Goal: Information Seeking & Learning: Learn about a topic

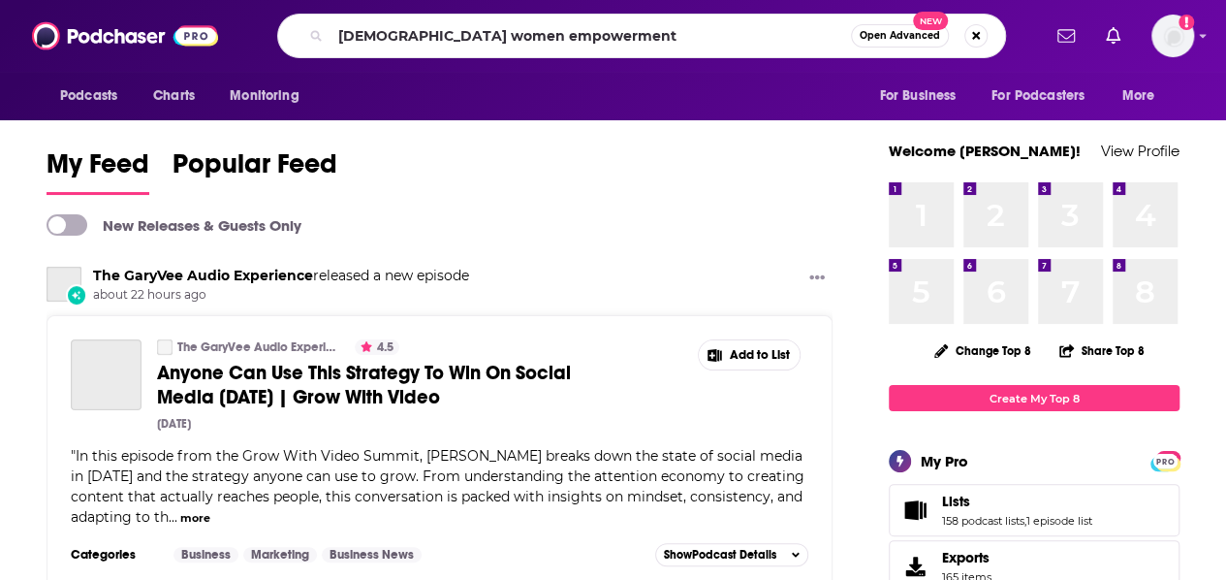
type input "black women empowerment"
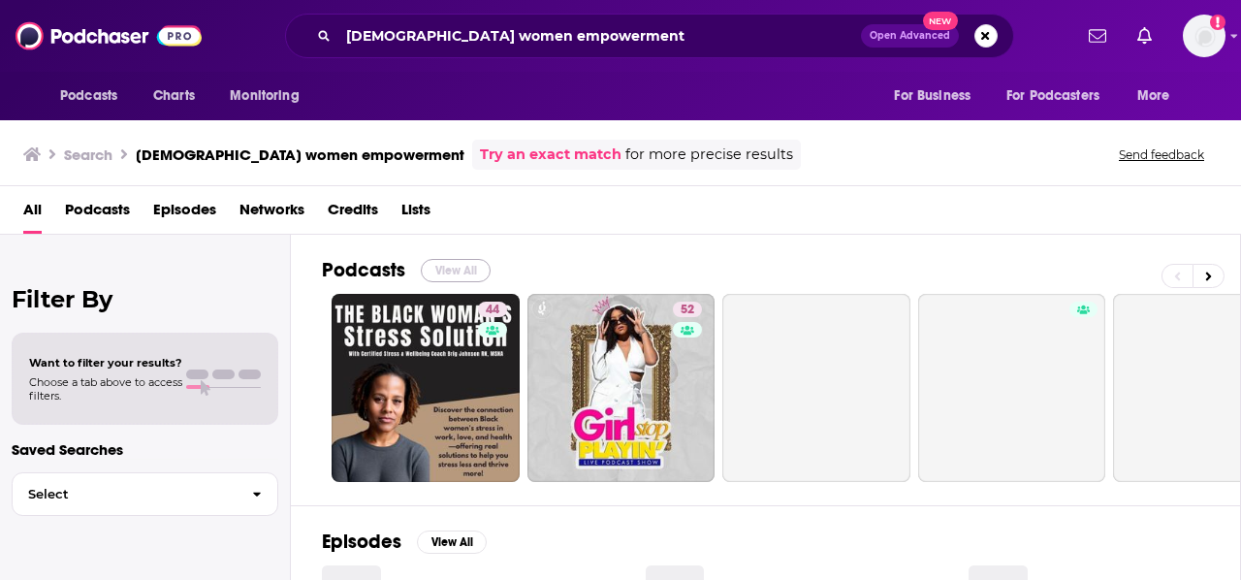
click at [467, 265] on button "View All" at bounding box center [456, 270] width 70 height 23
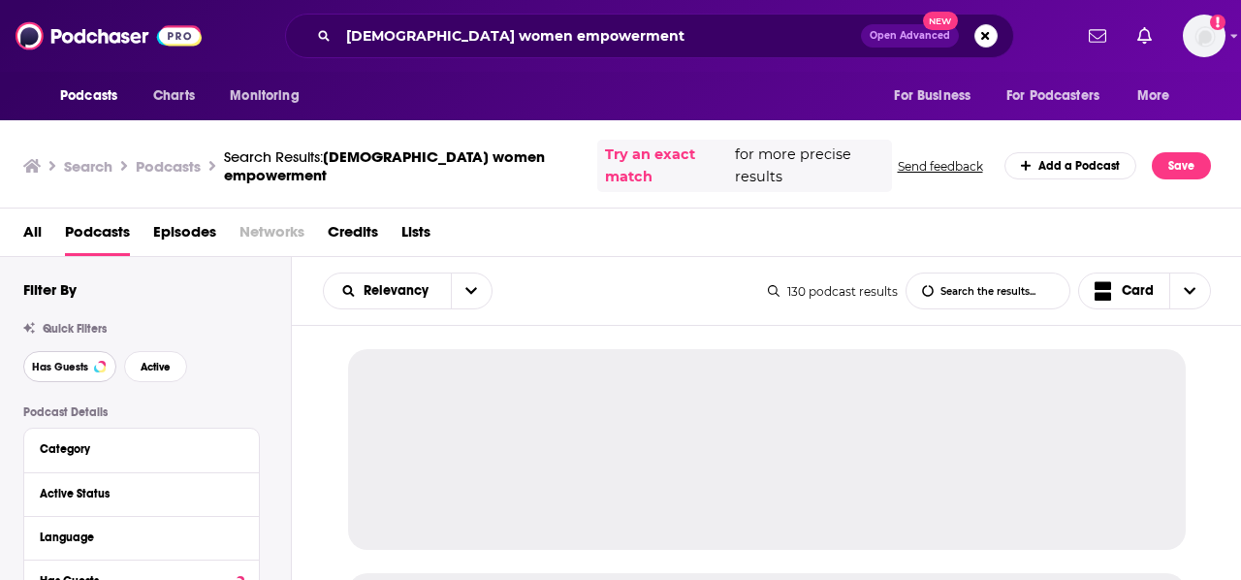
click at [74, 362] on span "Has Guests" at bounding box center [60, 367] width 56 height 11
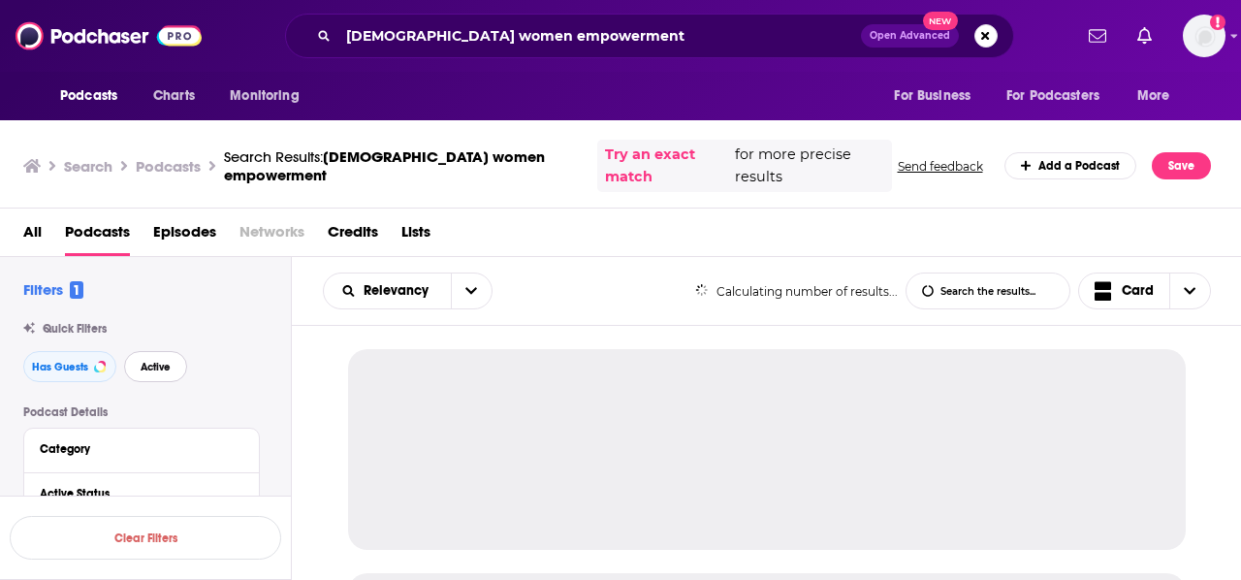
click at [143, 352] on button "Active" at bounding box center [155, 366] width 63 height 31
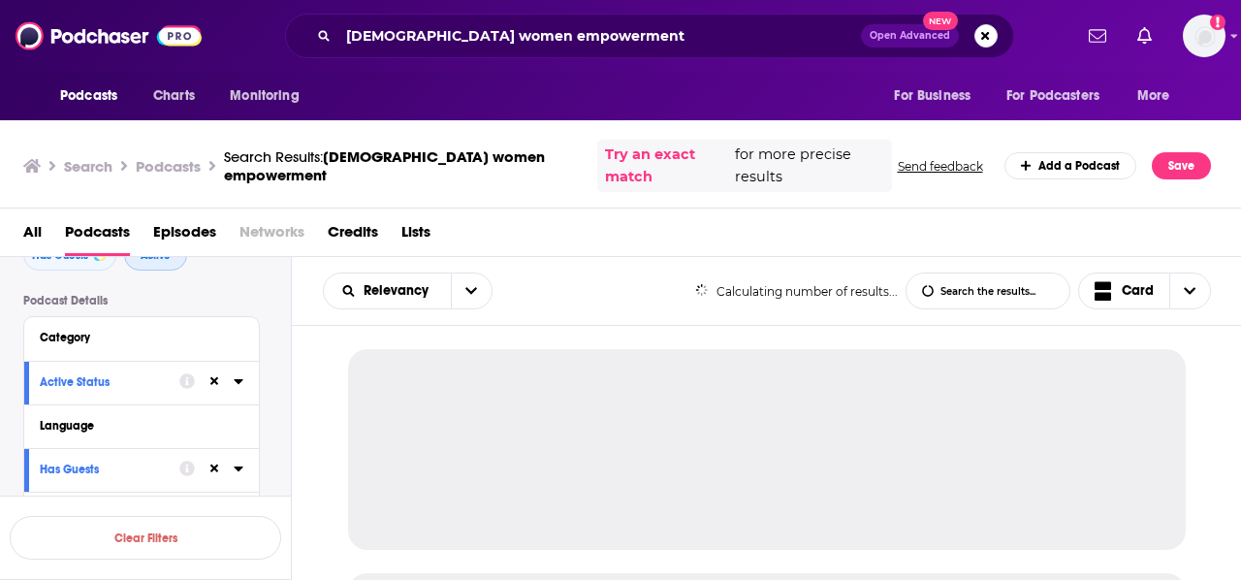
scroll to position [112, 0]
click at [95, 418] on div "Language" at bounding box center [130, 425] width 181 height 14
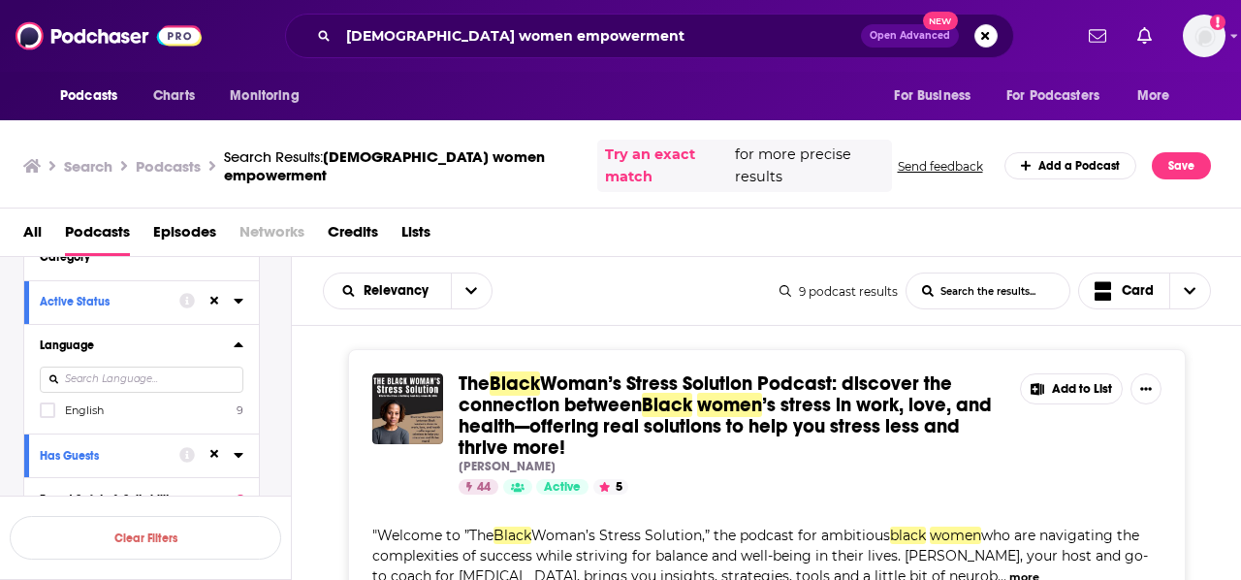
scroll to position [207, 0]
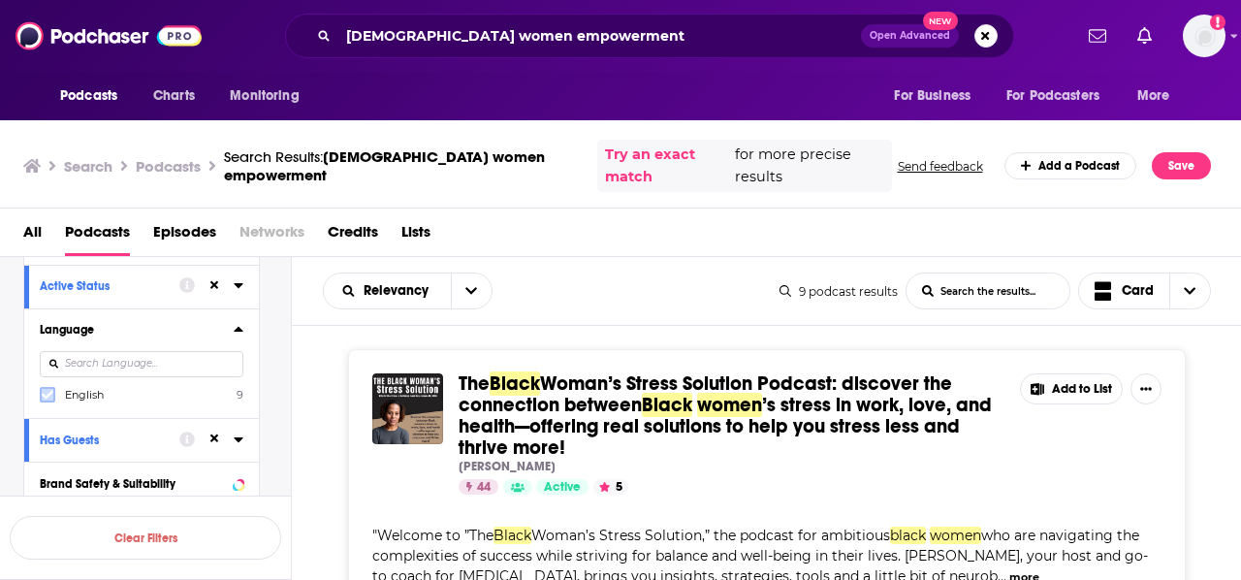
click at [47, 389] on icon at bounding box center [48, 395] width 12 height 12
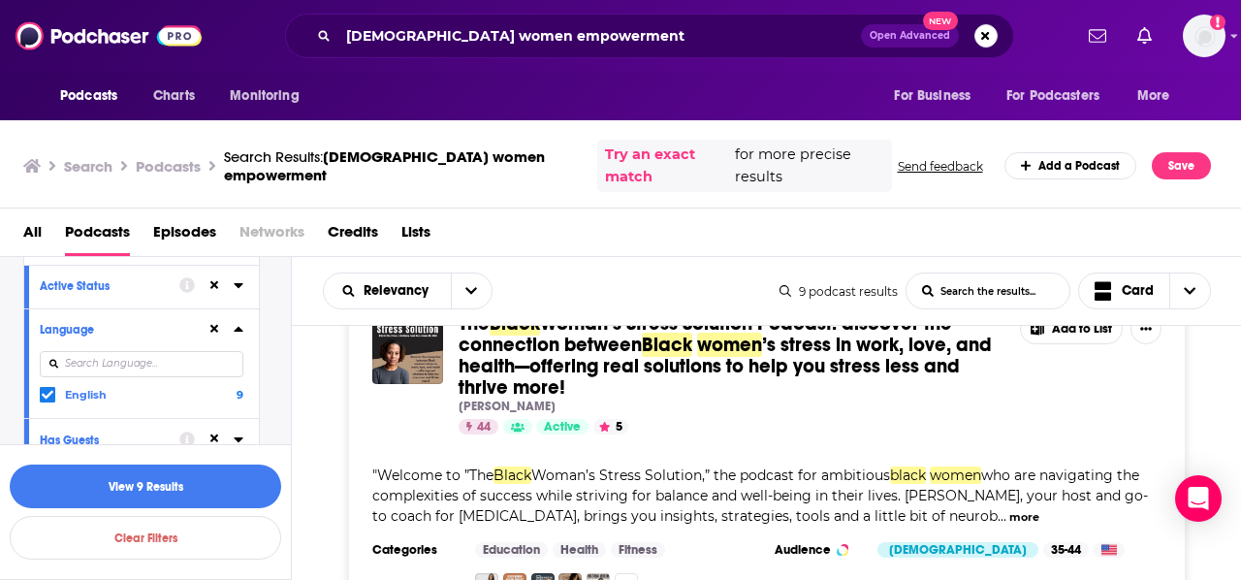
scroll to position [0, 0]
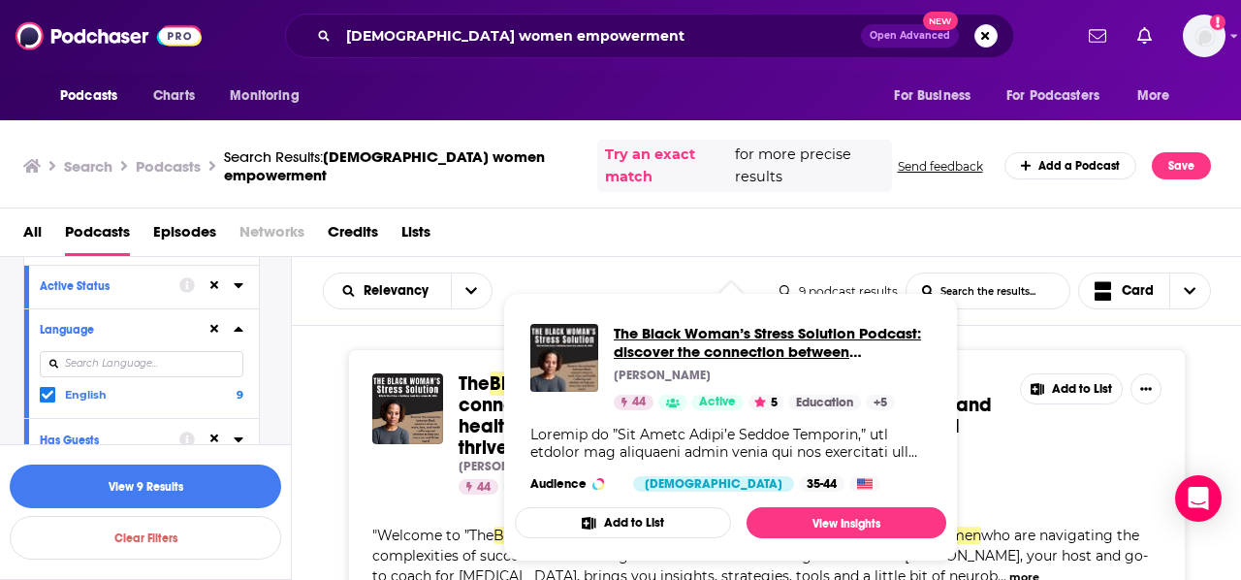
drag, startPoint x: 642, startPoint y: 394, endPoint x: 624, endPoint y: 337, distance: 58.9
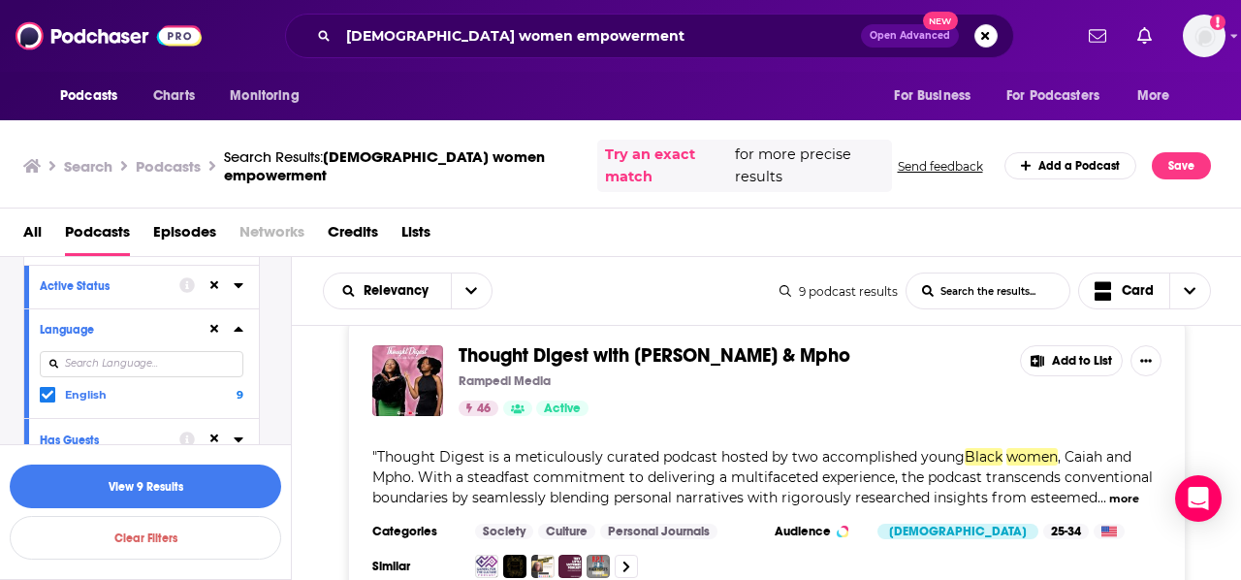
scroll to position [1974, 0]
click at [1122, 489] on button "more" at bounding box center [1124, 497] width 30 height 16
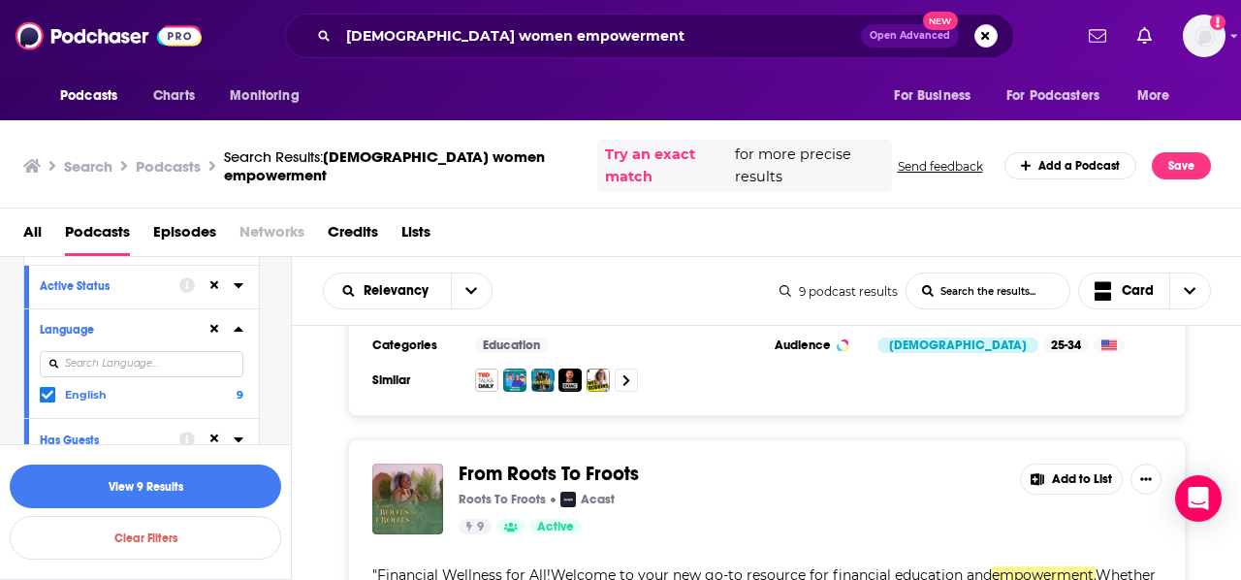
scroll to position [2328, 0]
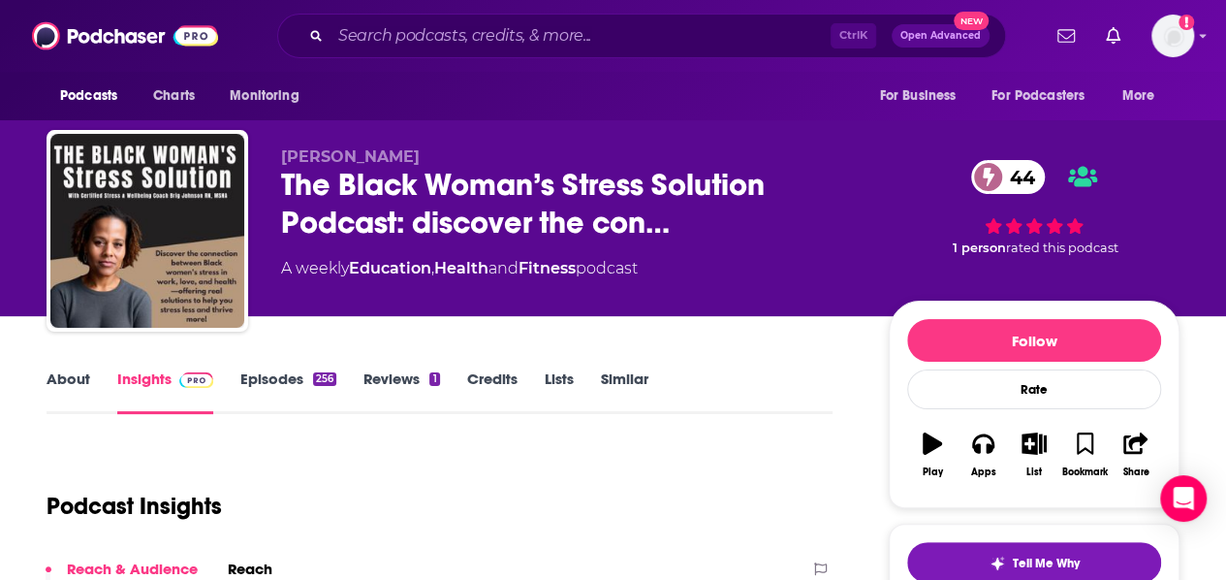
scroll to position [192, 0]
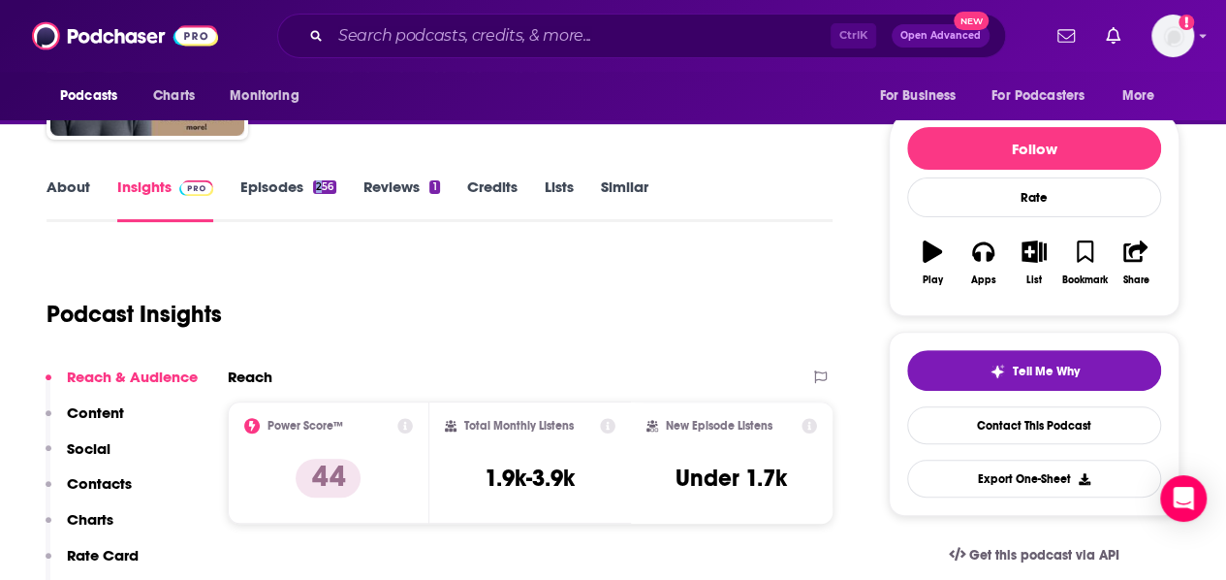
drag, startPoint x: 320, startPoint y: 176, endPoint x: 299, endPoint y: 184, distance: 22.7
click at [299, 184] on div "About Insights Episodes 256 Reviews 1 Credits Lists Similar" at bounding box center [440, 197] width 786 height 47
click at [299, 184] on link "Episodes 256" at bounding box center [288, 199] width 96 height 45
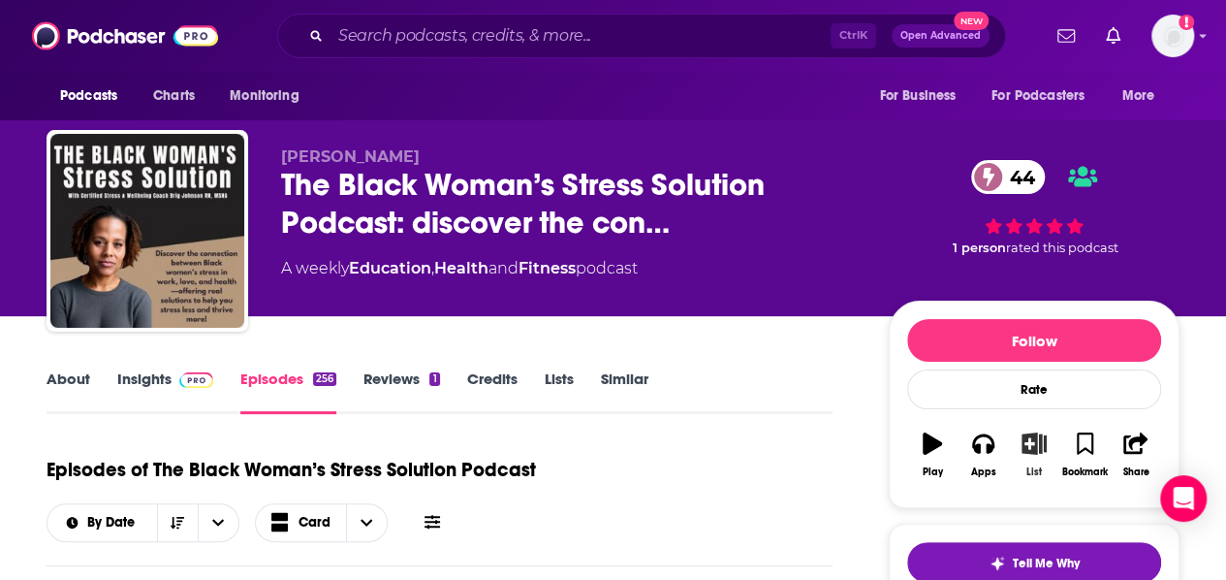
click at [1029, 444] on icon "button" at bounding box center [1034, 442] width 24 height 21
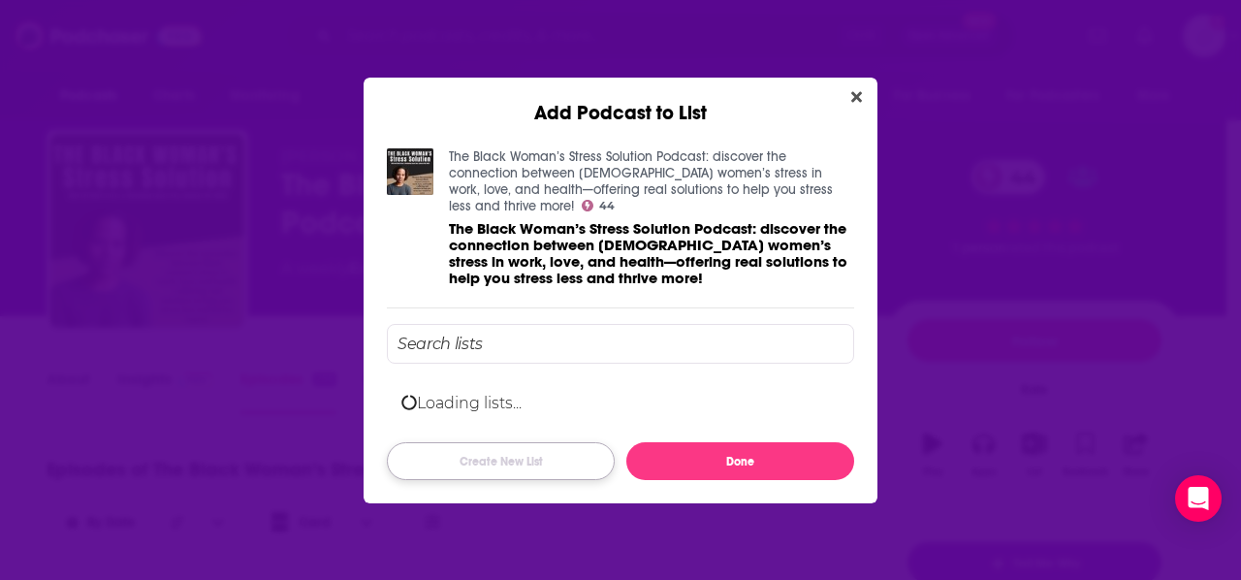
click at [513, 460] on button "Create New List" at bounding box center [501, 461] width 228 height 38
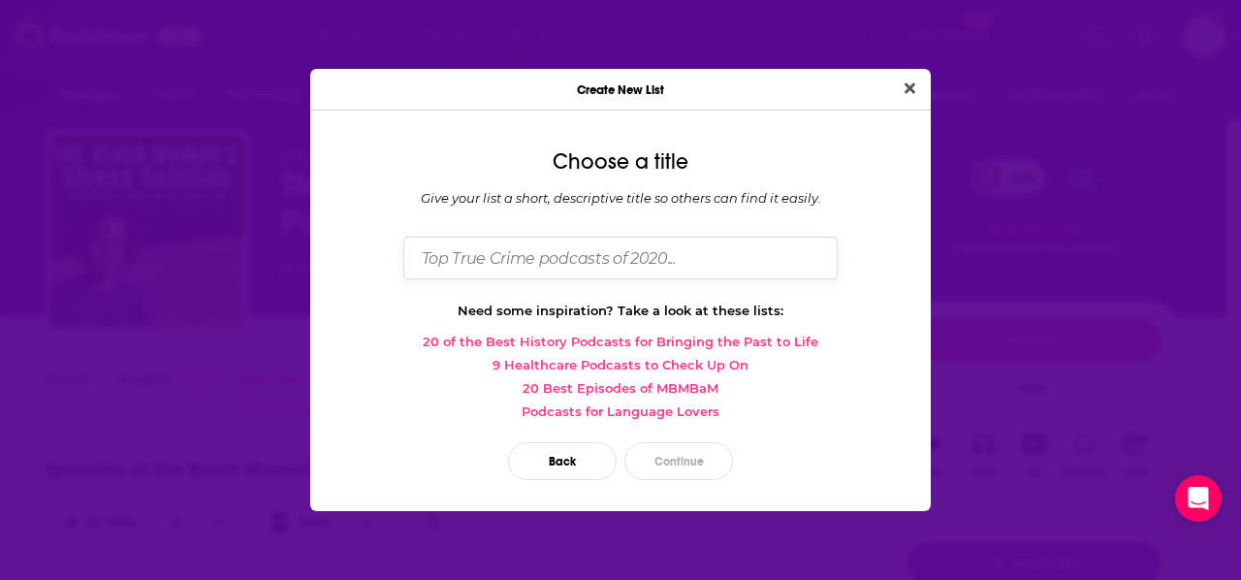
click at [578, 245] on input "Dialog" at bounding box center [620, 258] width 434 height 42
type input "Black Woman Empowerment"
click at [685, 464] on button "Continue" at bounding box center [678, 461] width 109 height 38
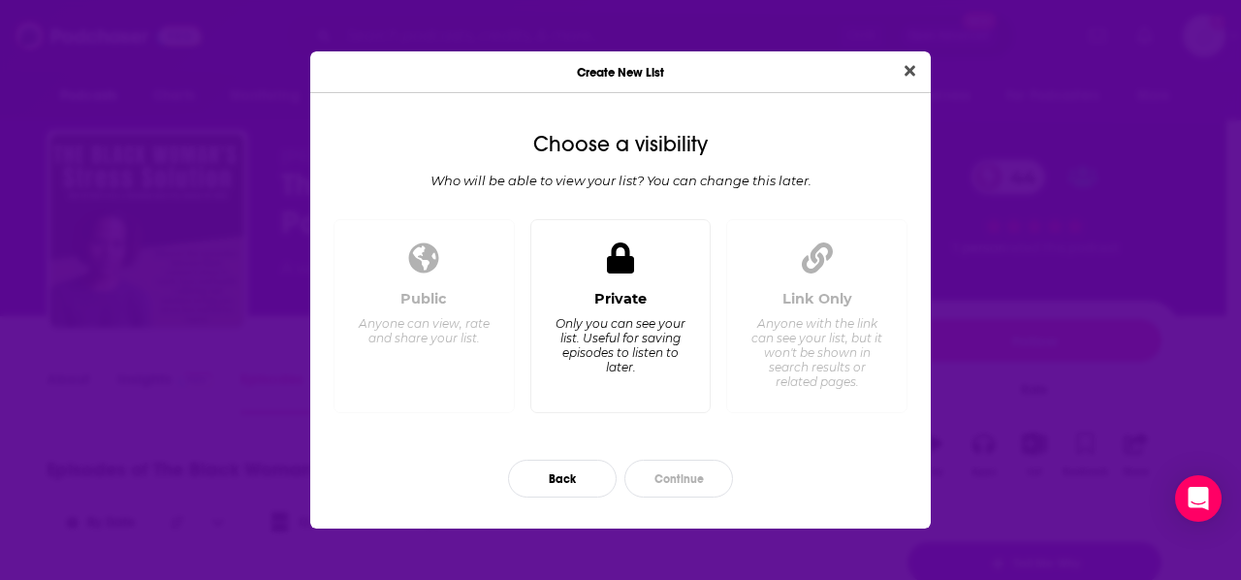
click at [651, 296] on div "Private Only you can see your list. Useful for saving episodes to listen to lat…" at bounding box center [621, 344] width 148 height 108
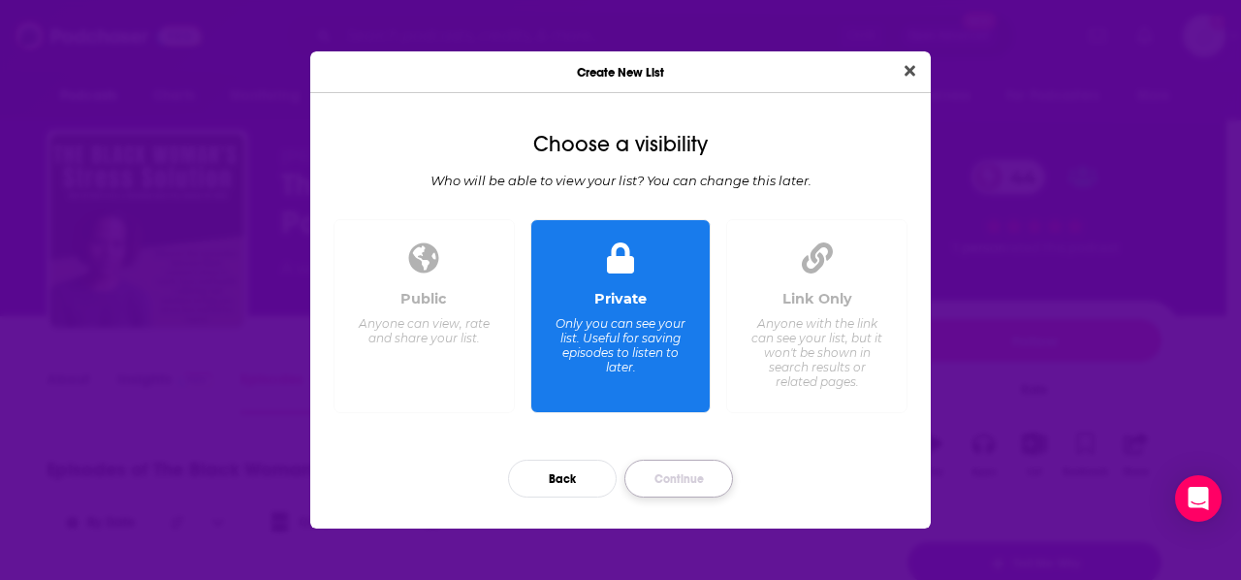
click at [695, 464] on button "Continue" at bounding box center [678, 478] width 109 height 38
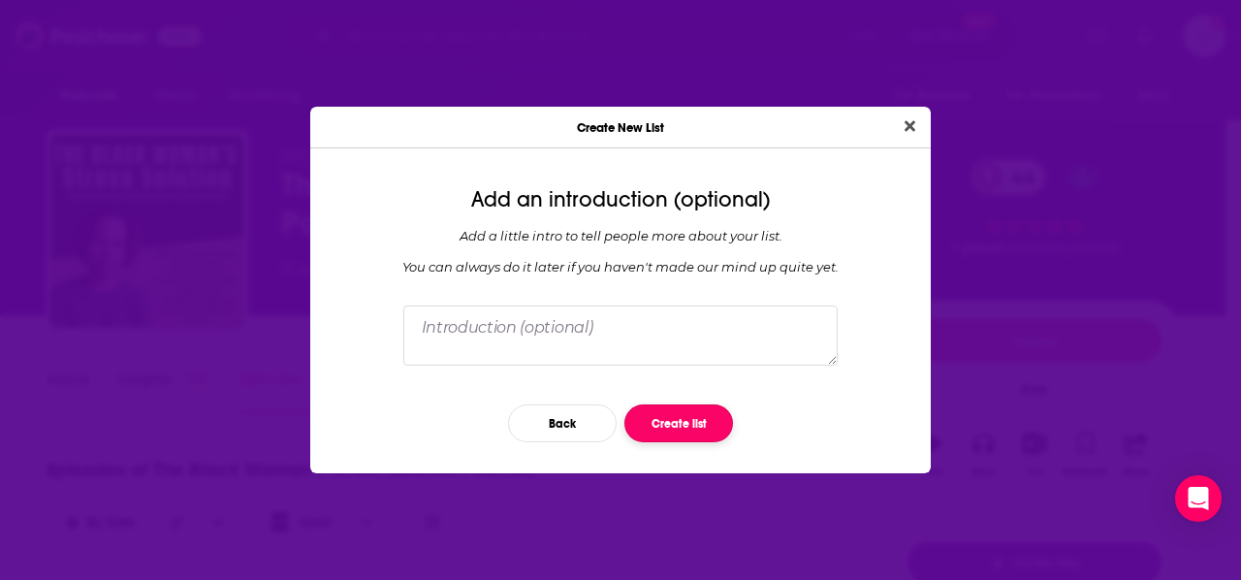
click at [696, 432] on button "Create list" at bounding box center [678, 423] width 109 height 38
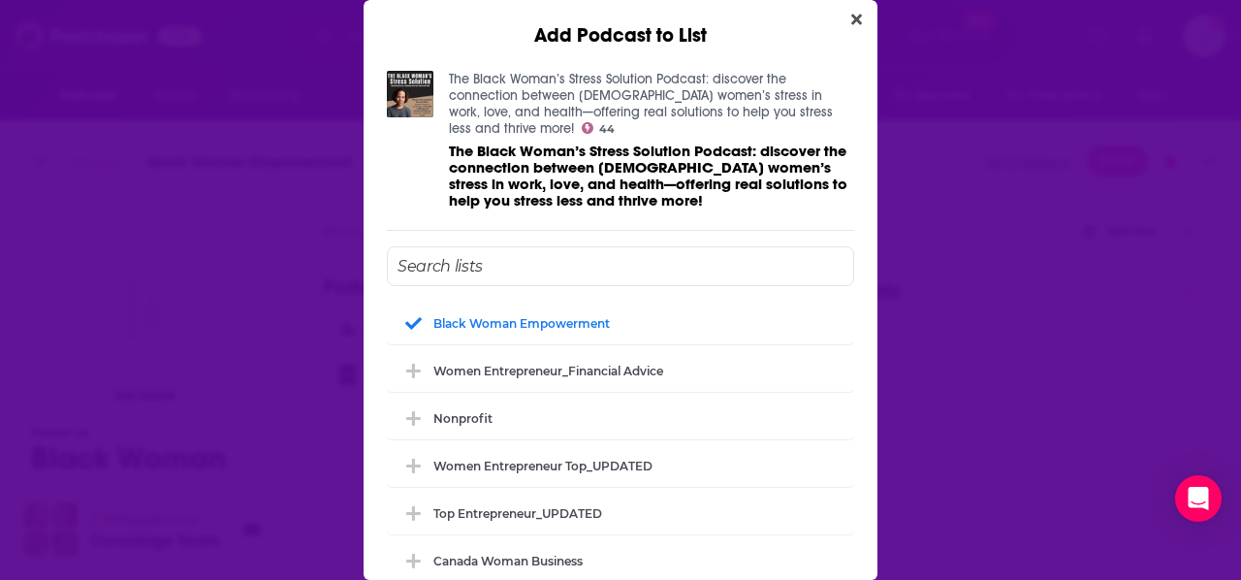
click at [1072, 271] on div "Add Podcast to List The Black Woman’s Stress Solution Podcast: discover the con…" at bounding box center [620, 290] width 1241 height 580
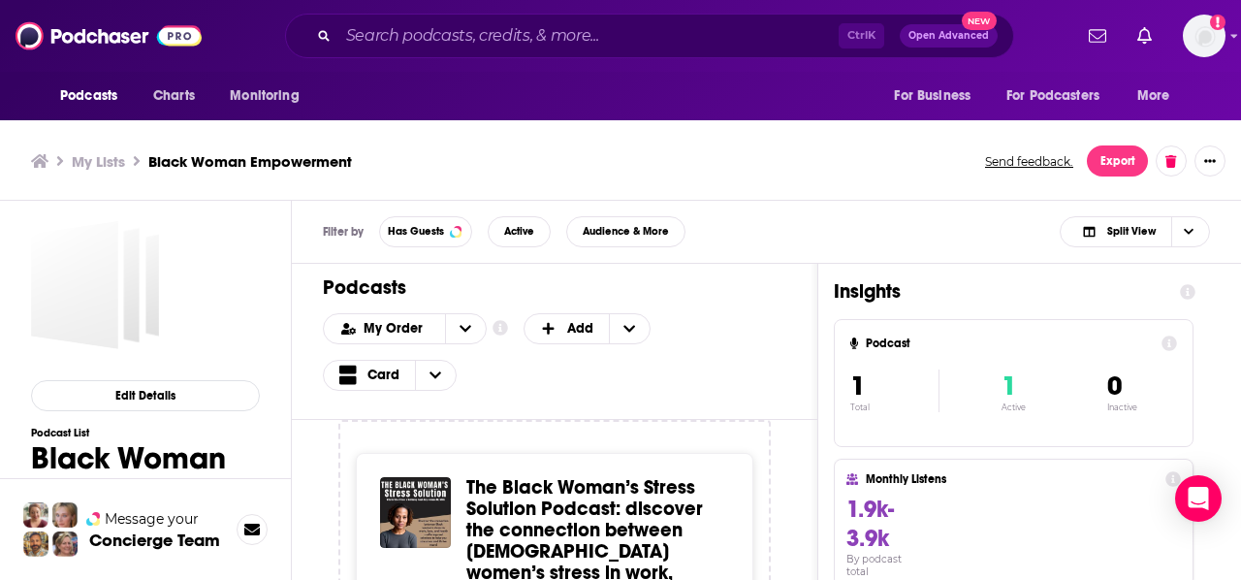
click at [1072, 271] on div "Add Podcast to List The Black Woman’s Stress Solution Podcast: discover the con…" at bounding box center [620, 290] width 1241 height 580
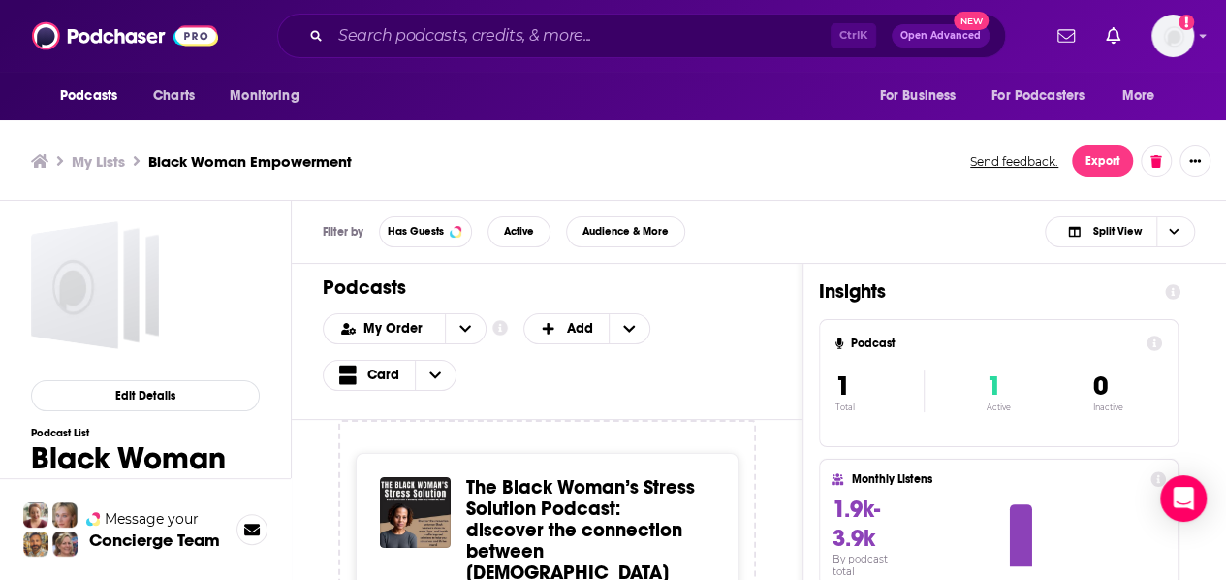
scroll to position [6, 0]
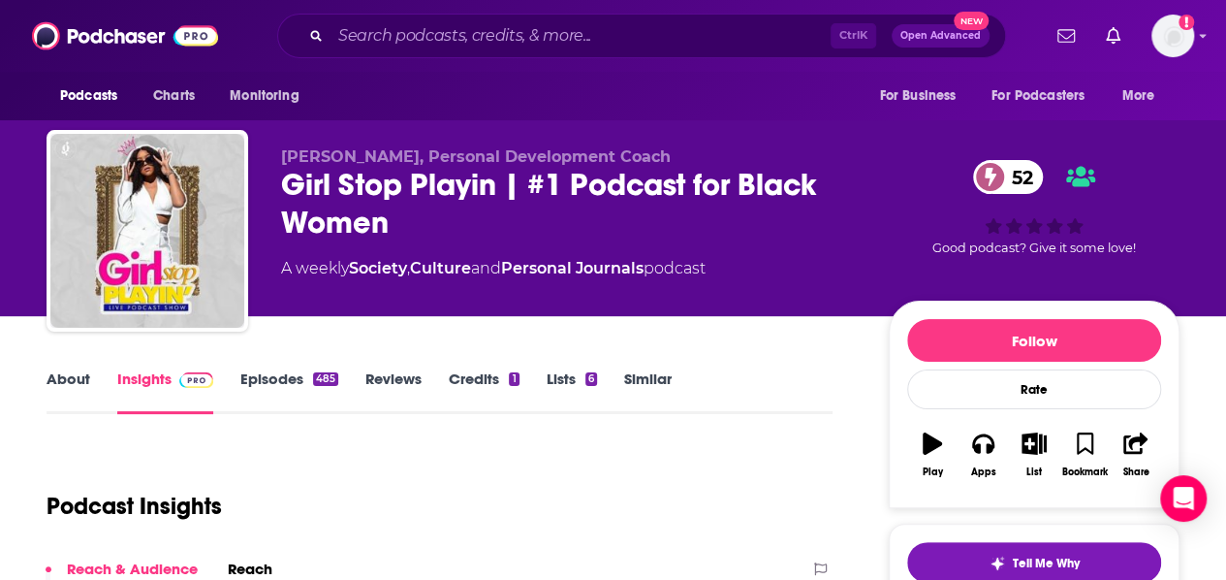
scroll to position [33, 0]
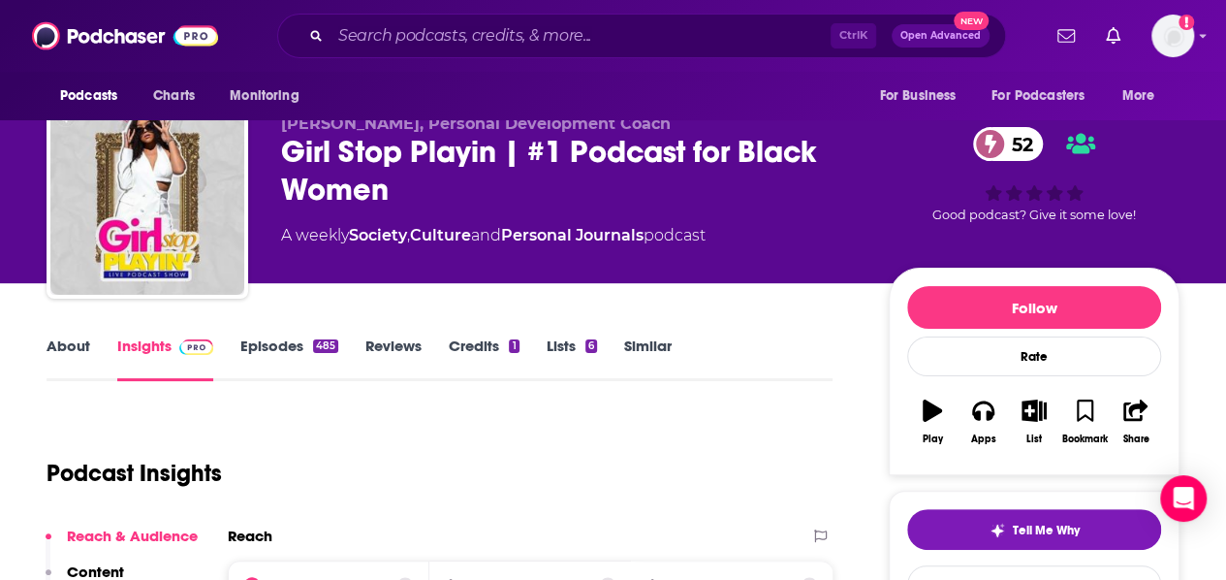
click at [271, 358] on link "Episodes 485" at bounding box center [289, 358] width 98 height 45
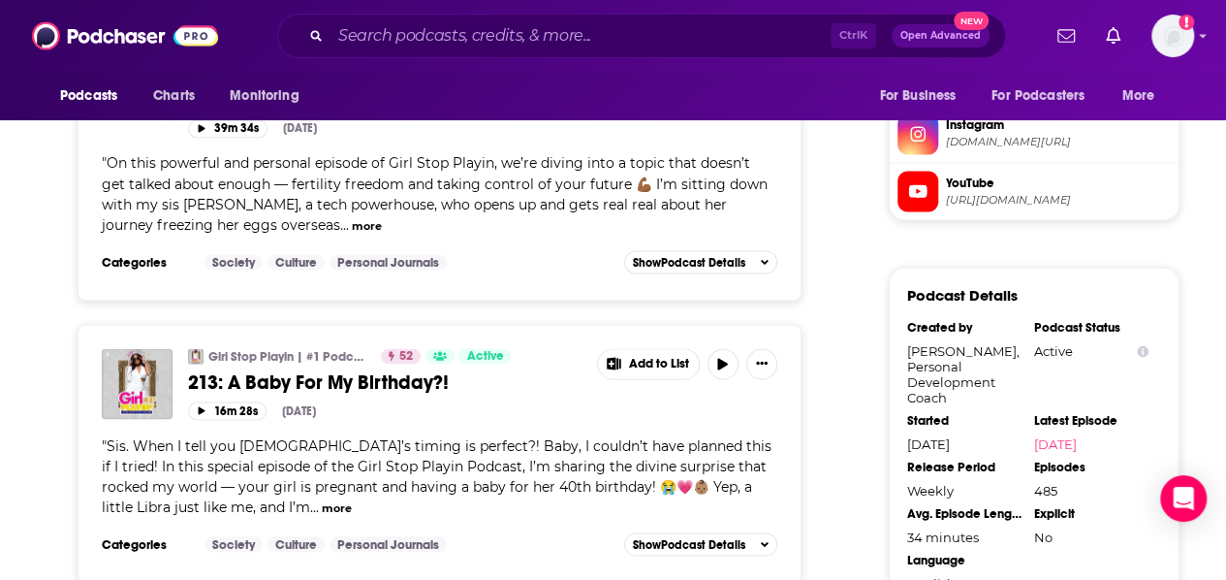
scroll to position [1551, 0]
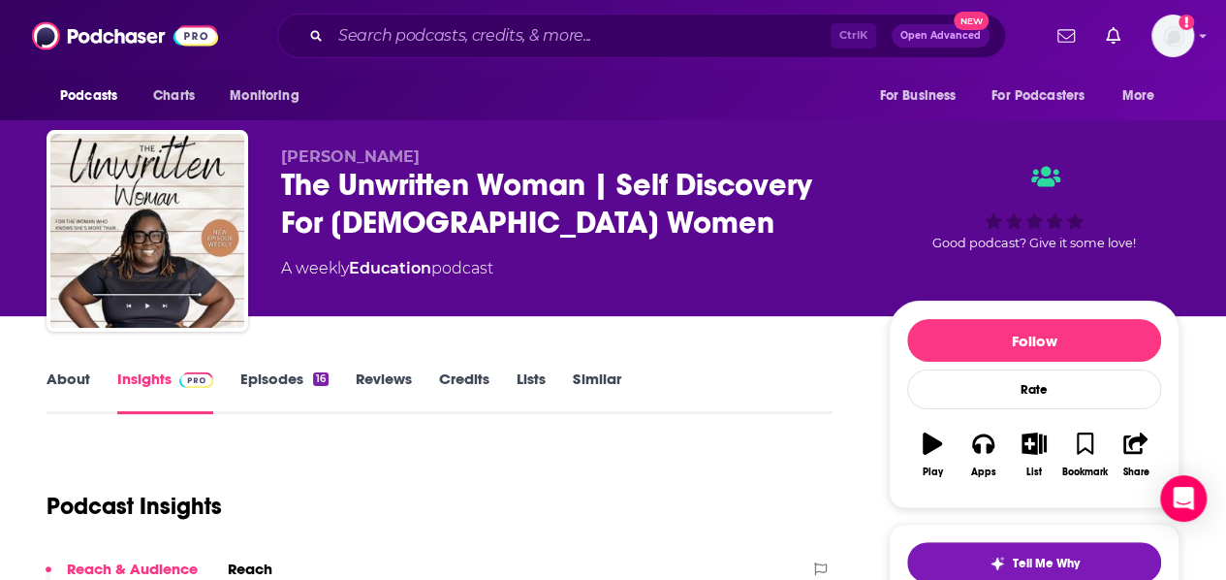
scroll to position [79, 0]
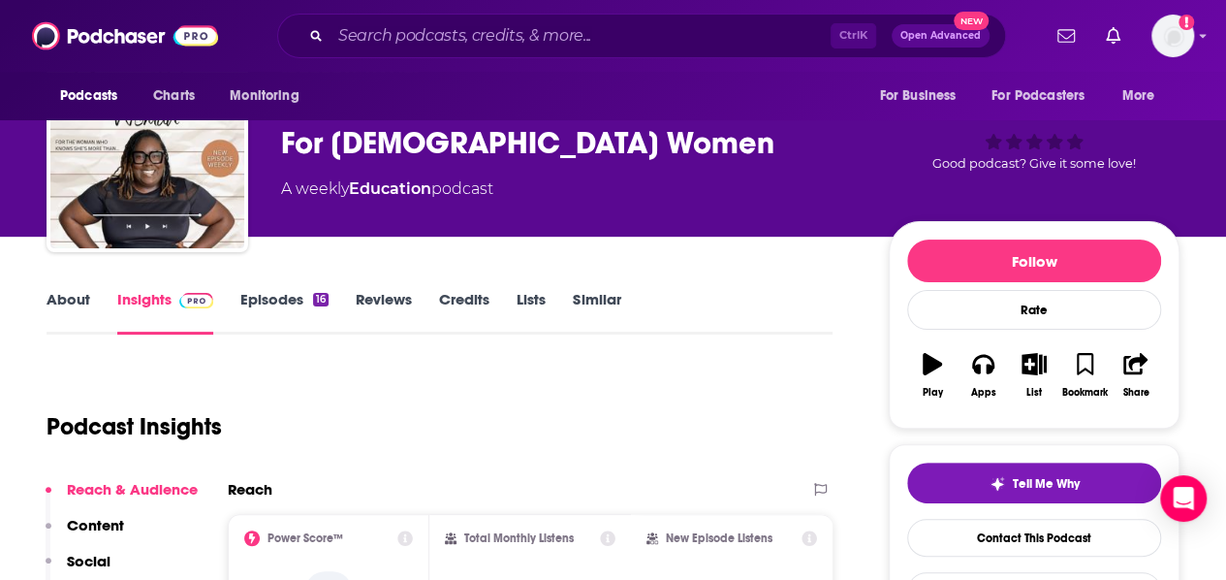
click at [70, 303] on link "About" at bounding box center [69, 312] width 44 height 45
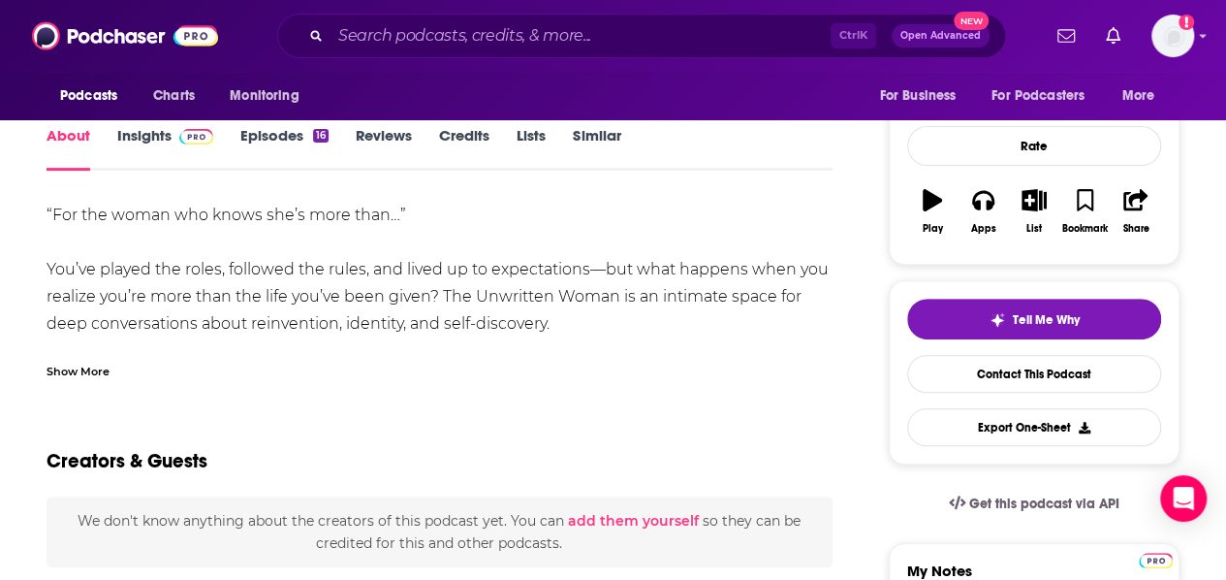
scroll to position [244, 0]
click at [103, 360] on div "Show More" at bounding box center [78, 369] width 63 height 18
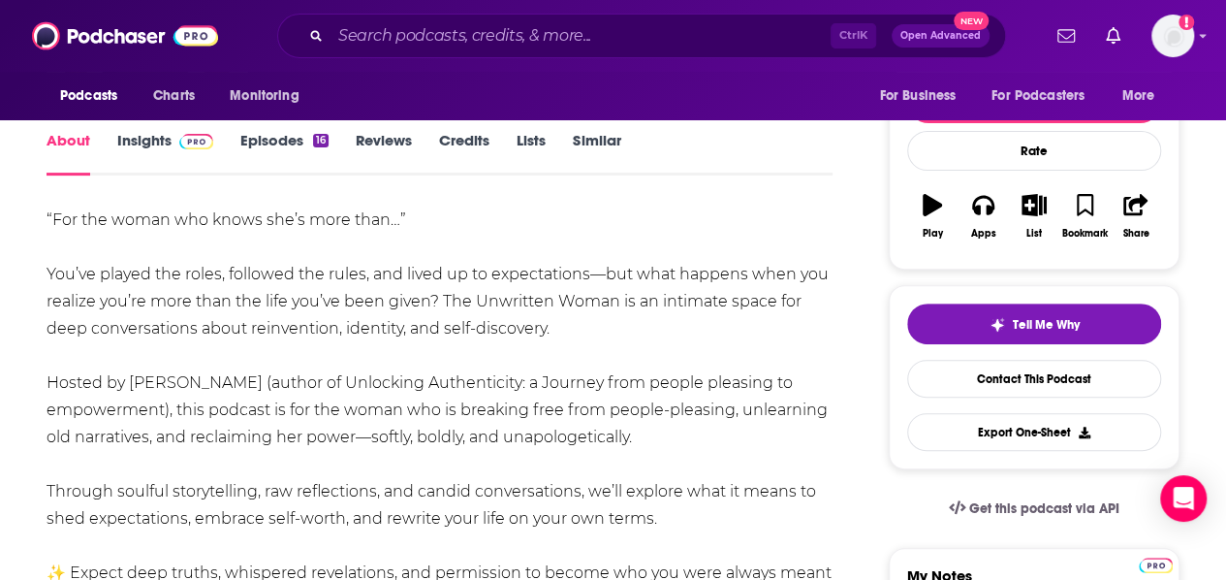
scroll to position [239, 0]
click at [267, 139] on link "Episodes 16" at bounding box center [284, 152] width 88 height 45
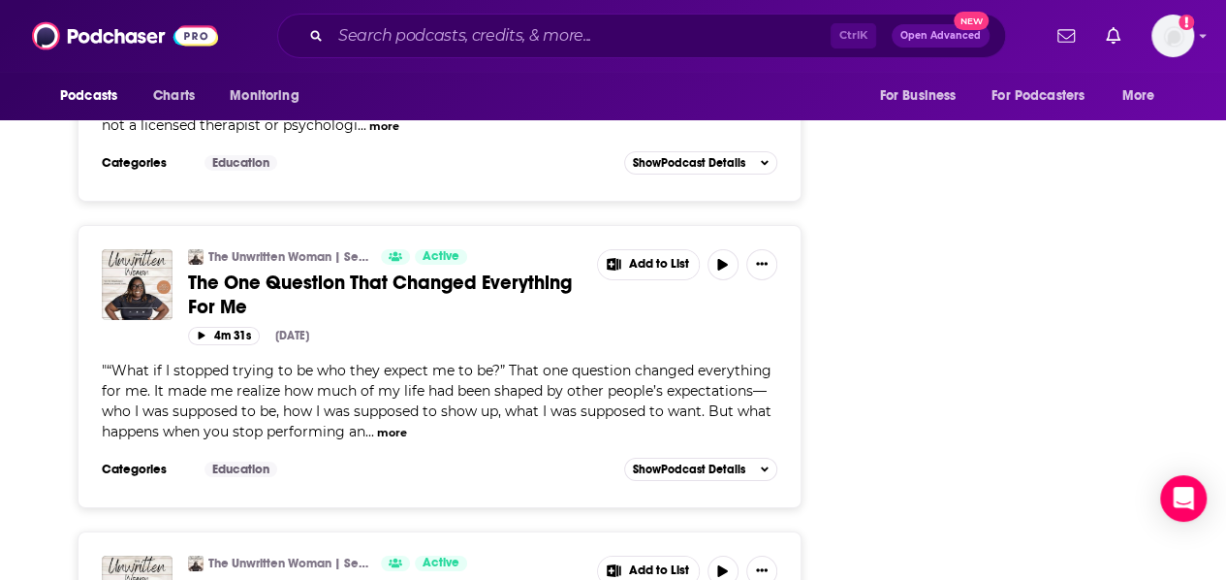
scroll to position [3166, 0]
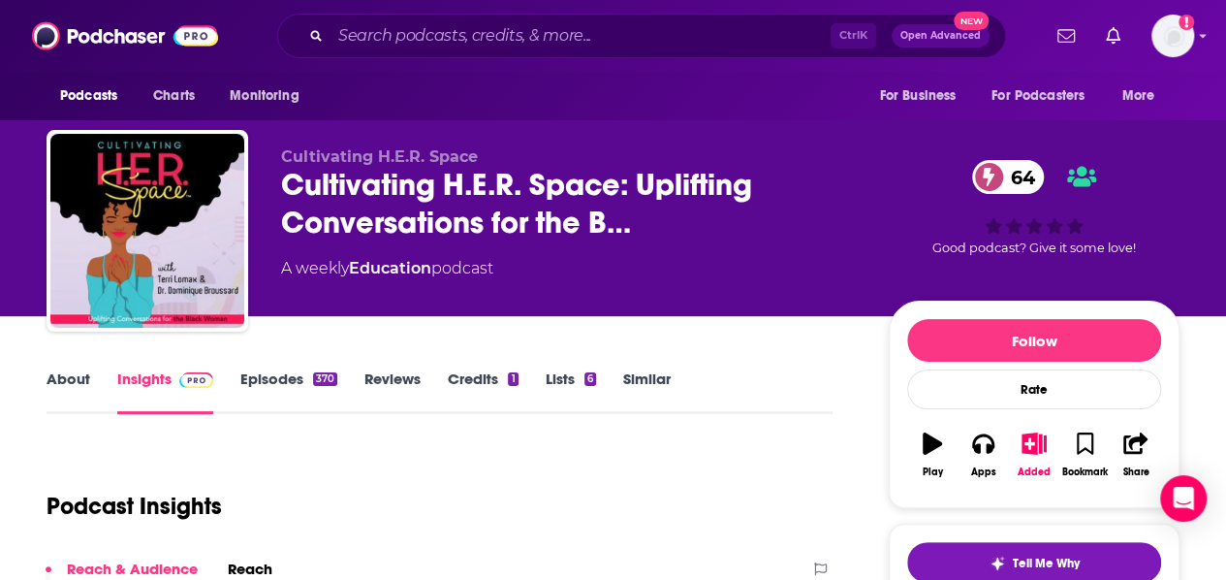
scroll to position [93, 0]
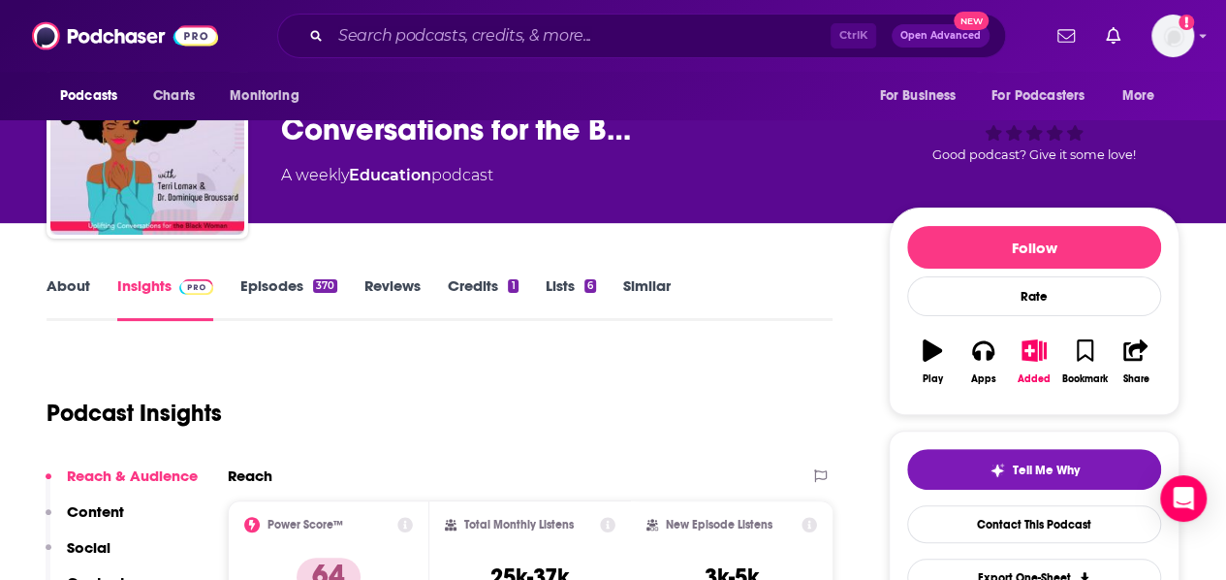
click at [288, 277] on link "Episodes 370" at bounding box center [288, 298] width 97 height 45
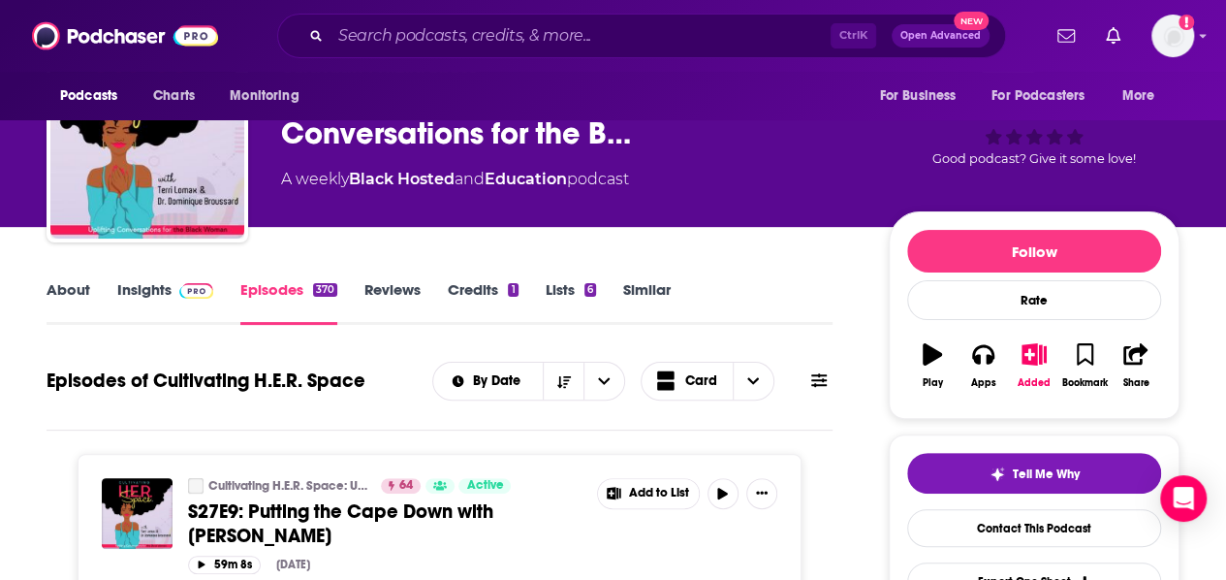
scroll to position [257, 0]
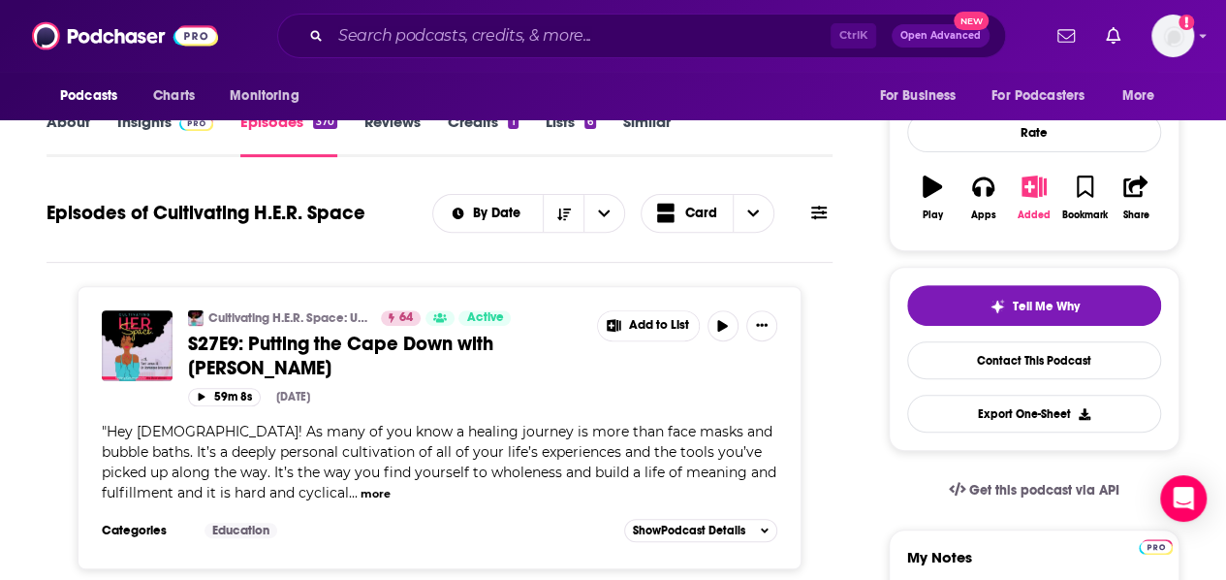
click at [1040, 203] on button "Added" at bounding box center [1034, 198] width 50 height 70
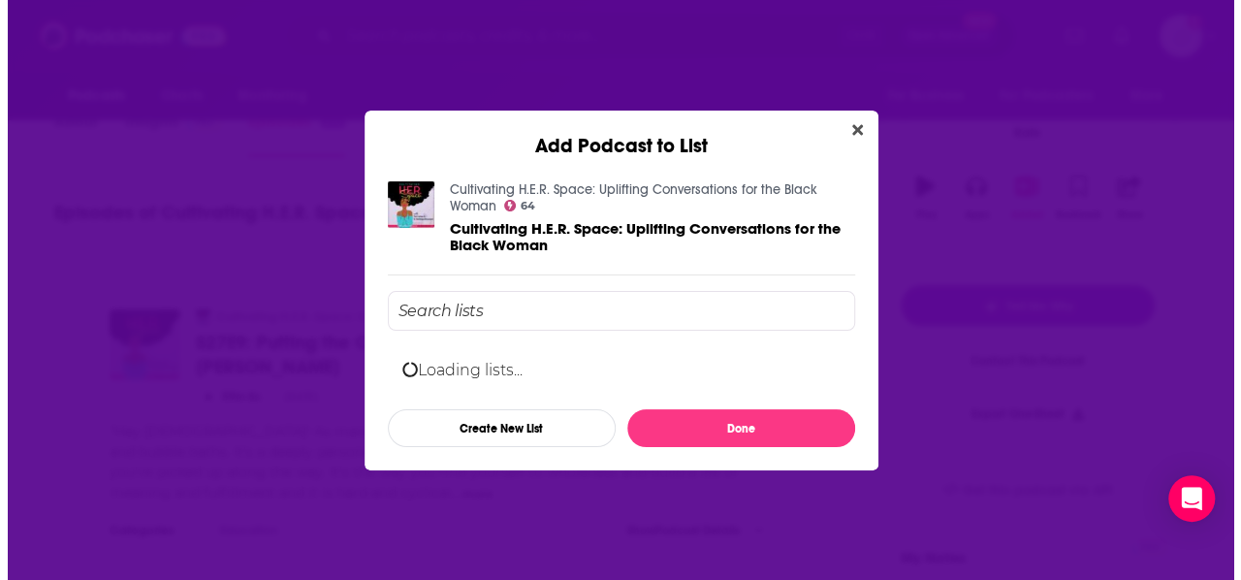
scroll to position [0, 0]
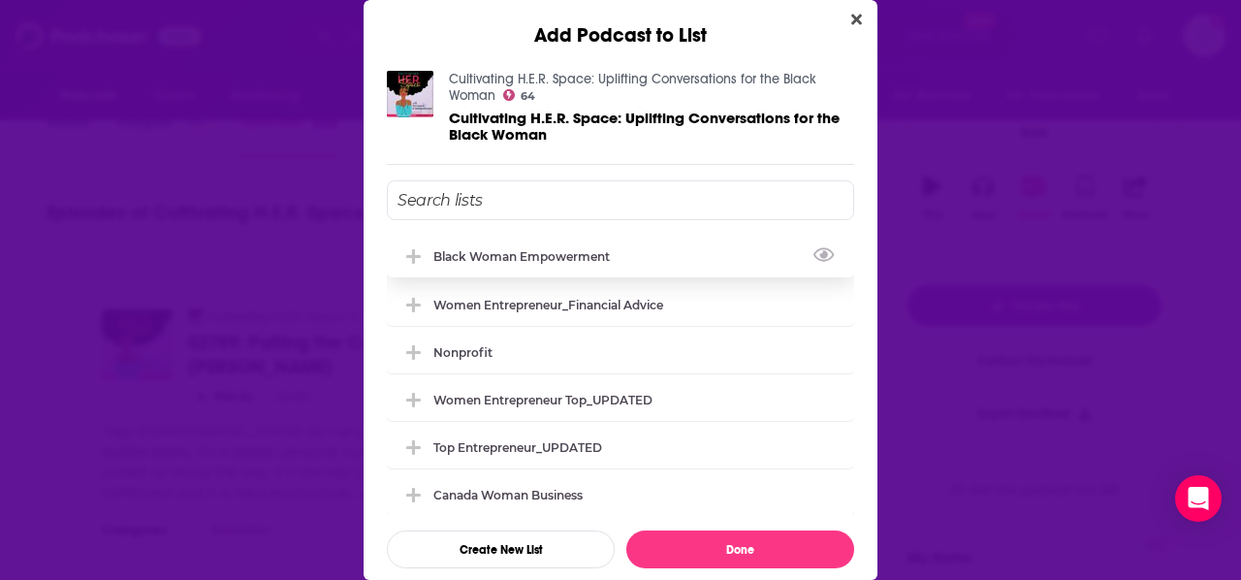
click at [556, 261] on div "Black Woman Empowerment" at bounding box center [620, 256] width 467 height 43
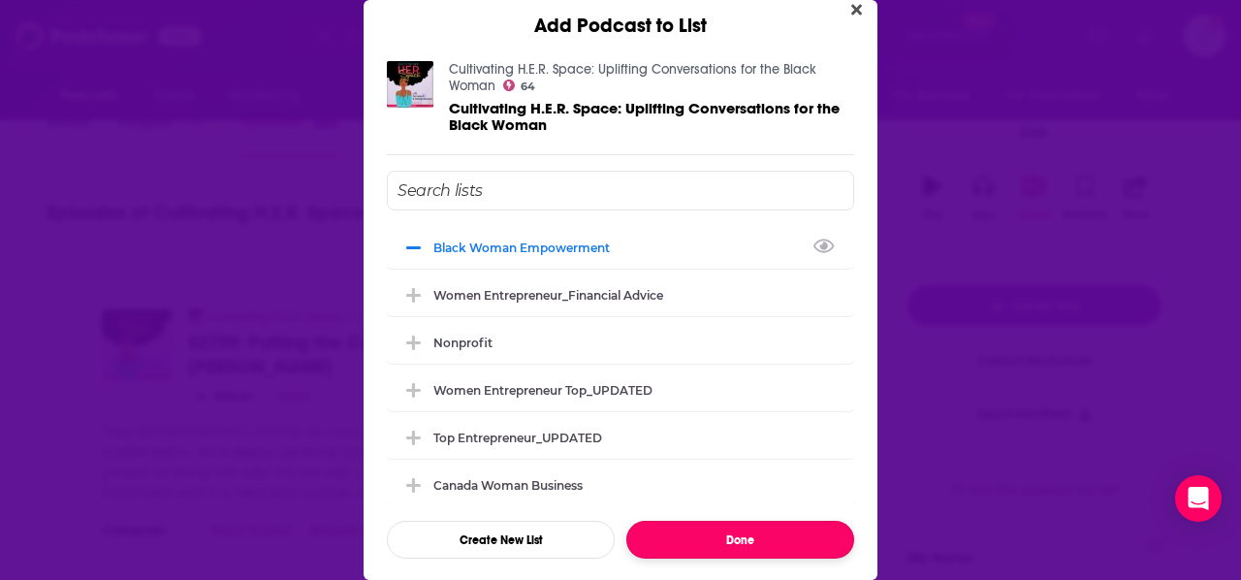
click at [776, 524] on button "Done" at bounding box center [740, 539] width 228 height 38
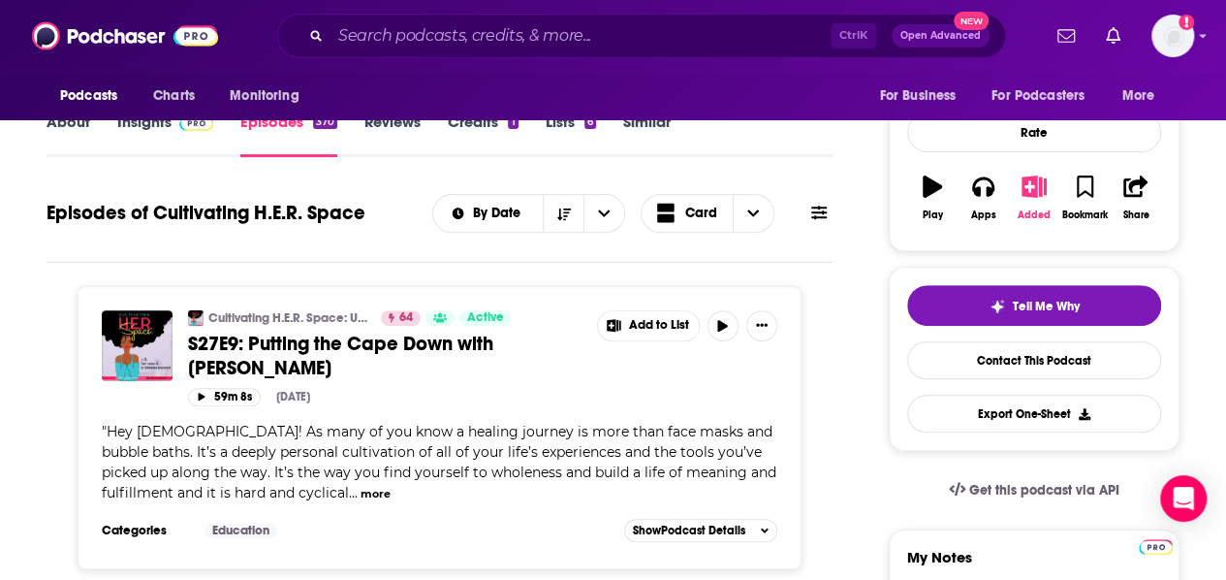
scroll to position [155, 0]
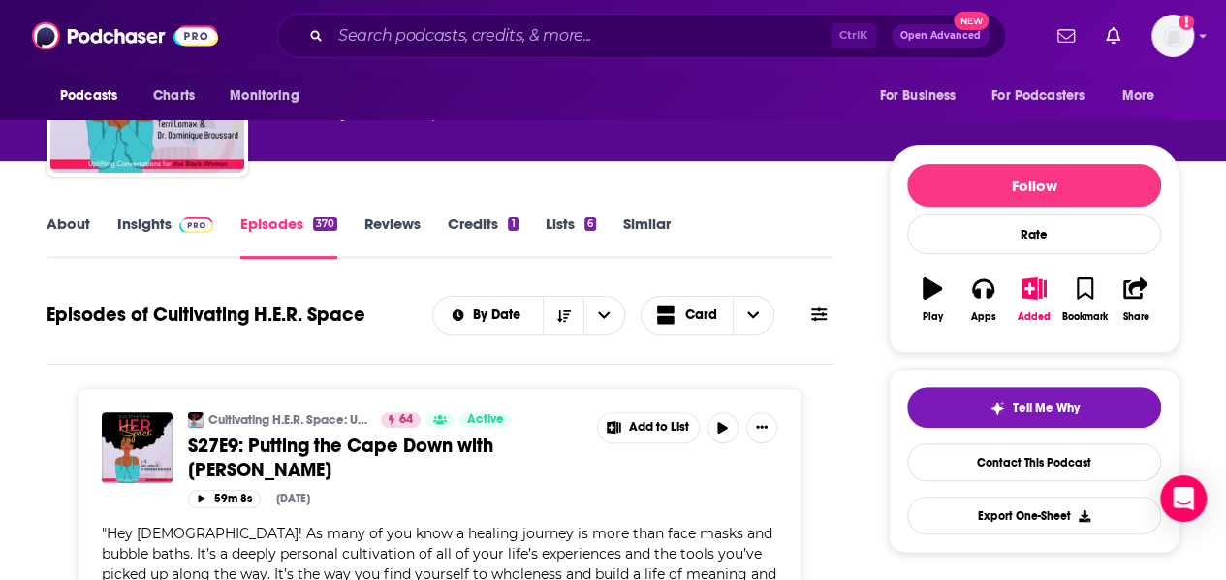
click at [661, 220] on link "Similar" at bounding box center [646, 236] width 47 height 45
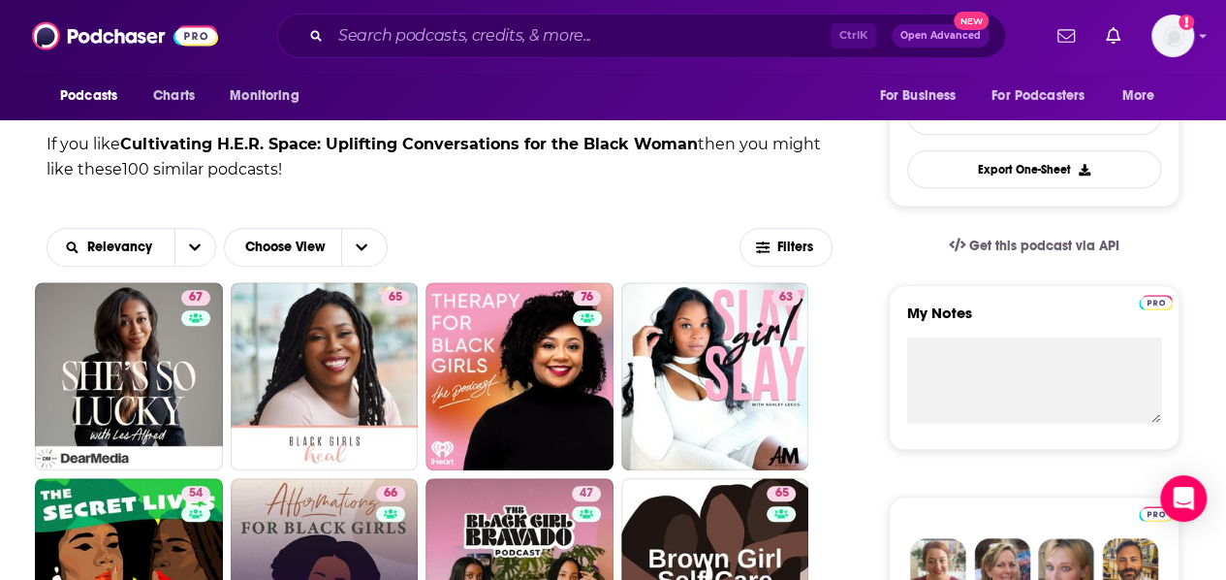
scroll to position [448, 0]
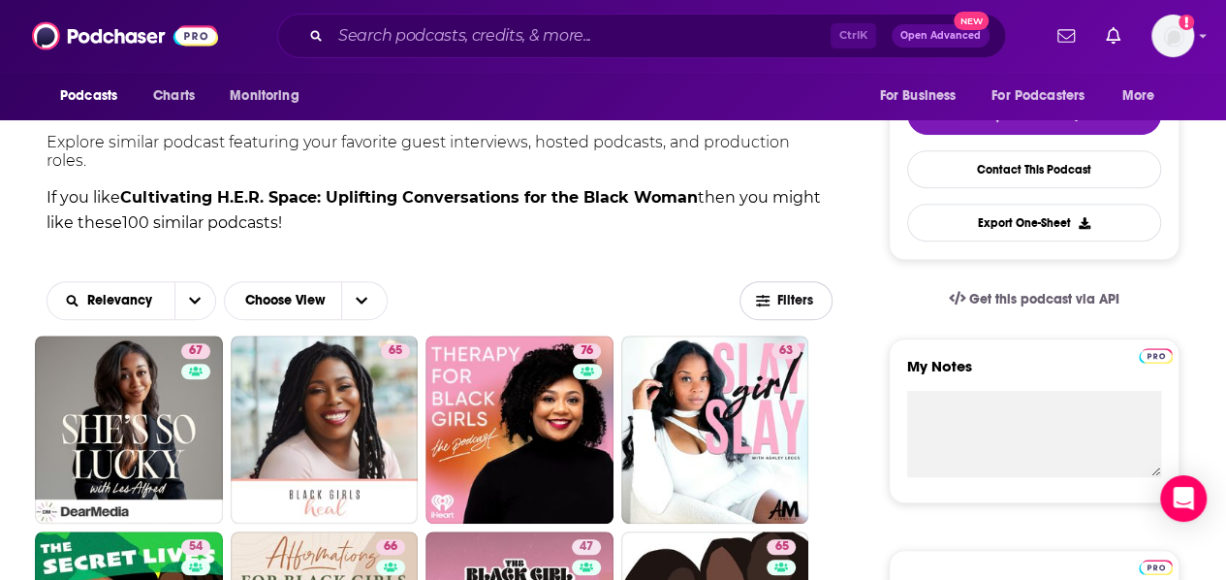
click at [777, 294] on span "Filters" at bounding box center [796, 301] width 39 height 14
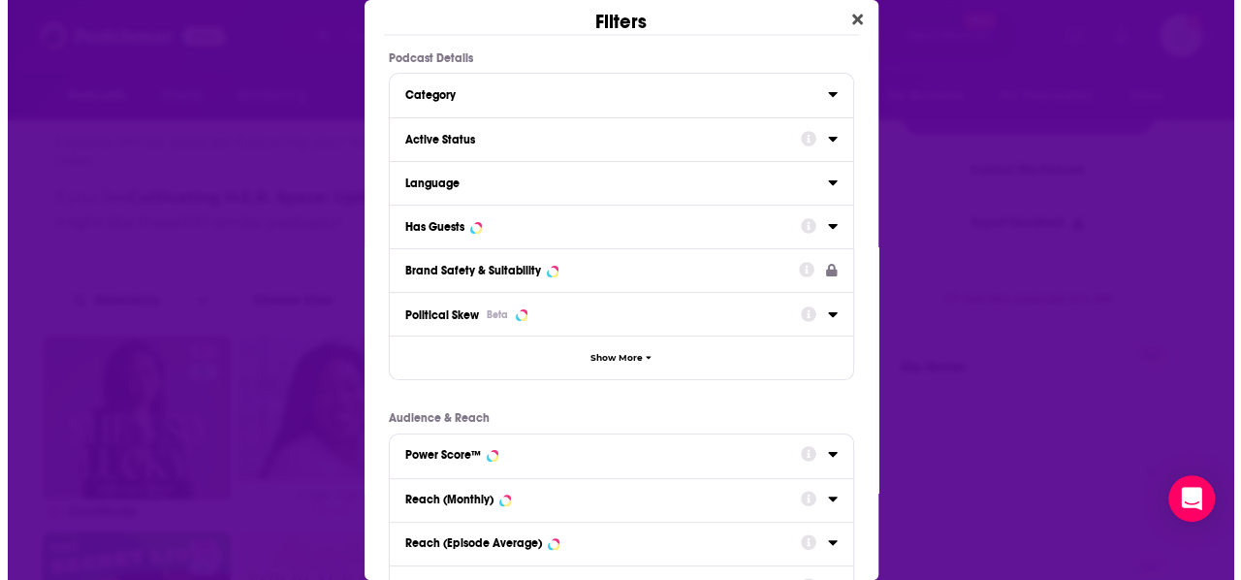
scroll to position [0, 0]
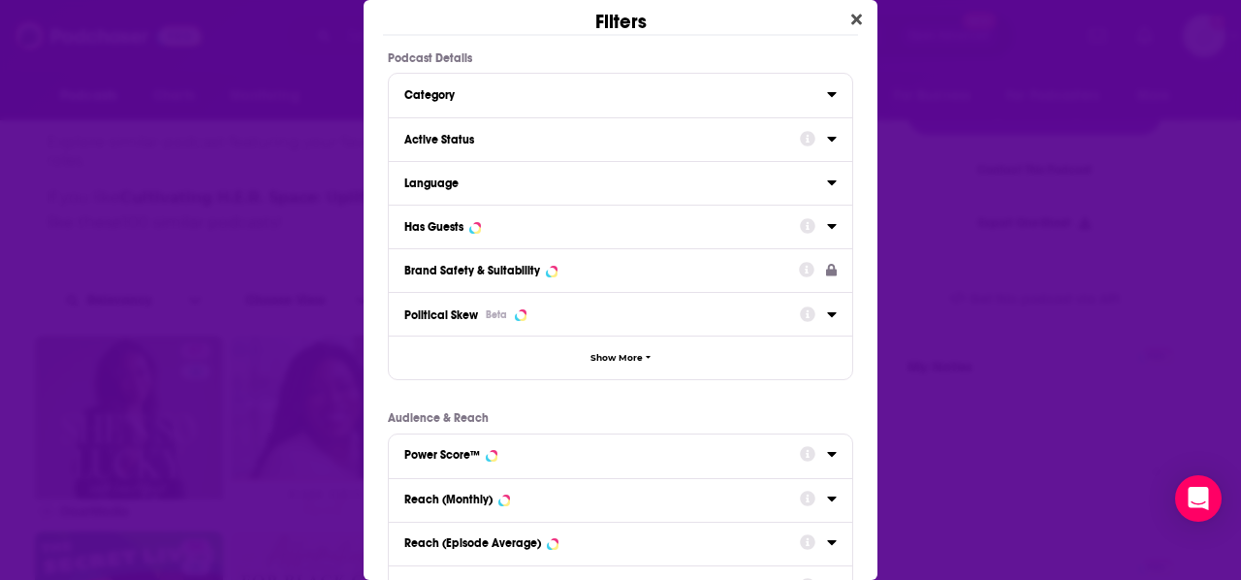
click at [827, 224] on icon "Dialog" at bounding box center [831, 226] width 9 height 5
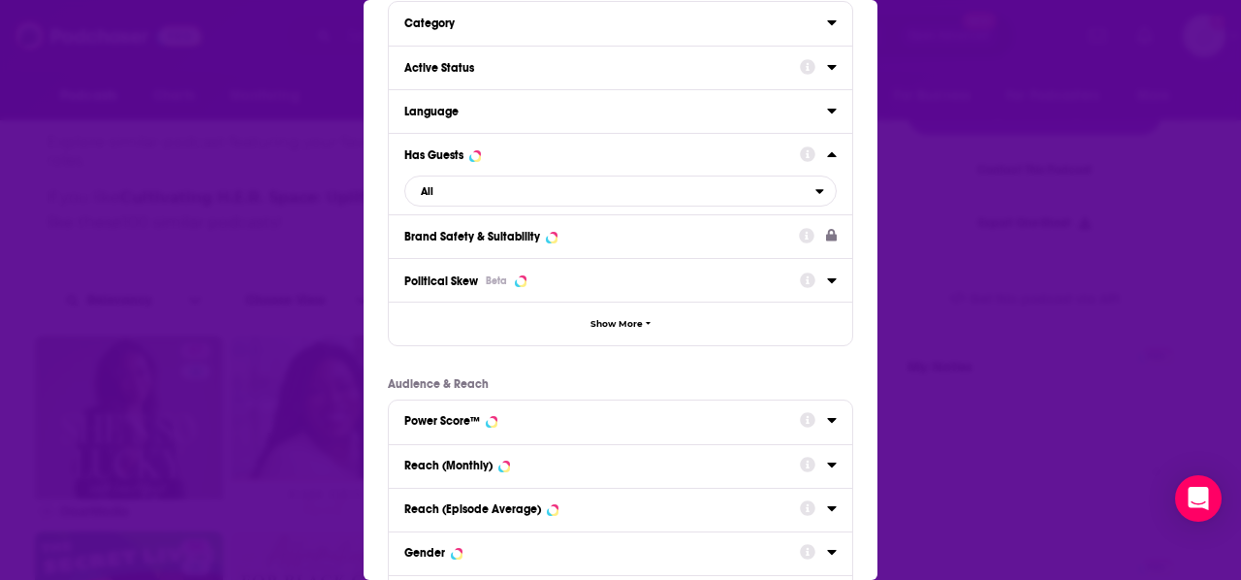
scroll to position [77, 0]
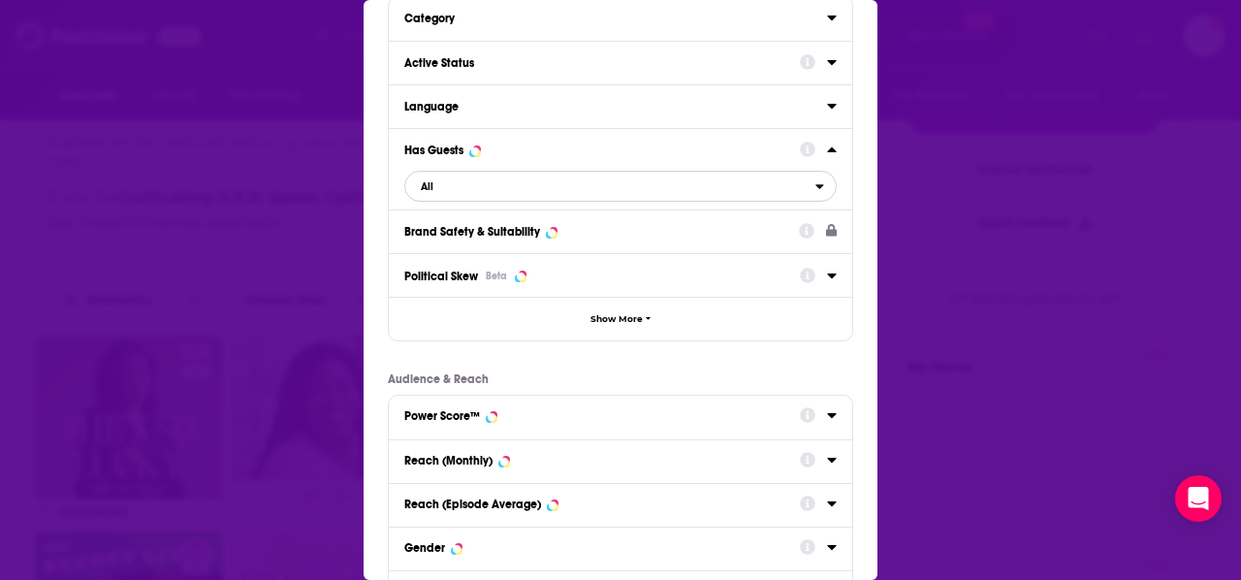
click at [525, 173] on span "All" at bounding box center [610, 185] width 410 height 25
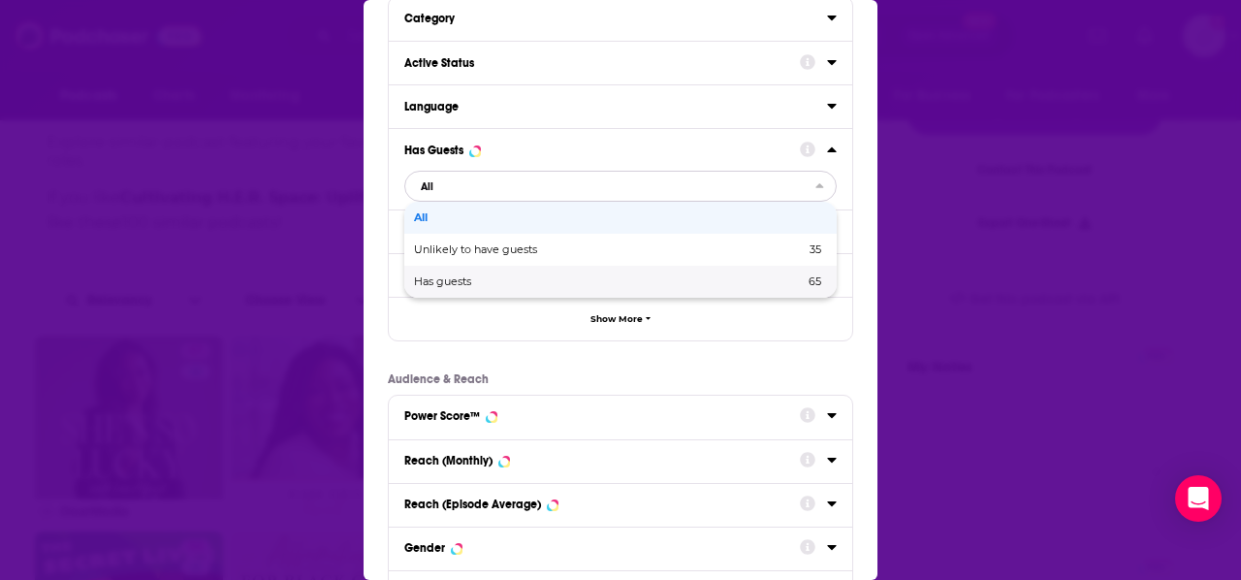
click at [508, 283] on span "Has guests" at bounding box center [526, 281] width 224 height 11
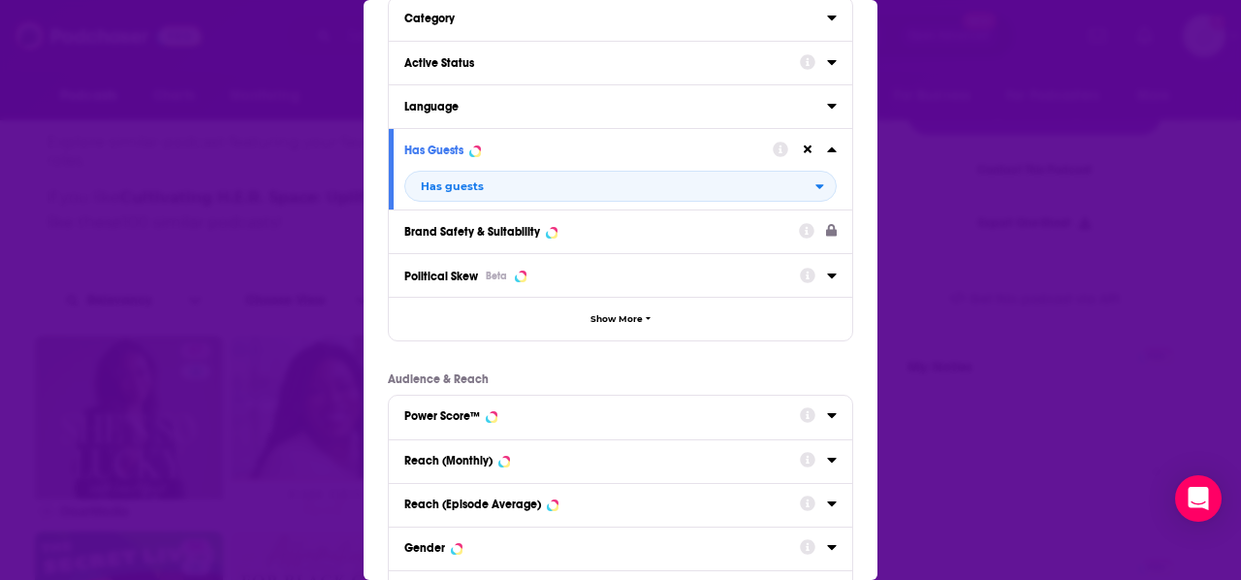
click at [508, 68] on div "Active Status" at bounding box center [595, 63] width 383 height 14
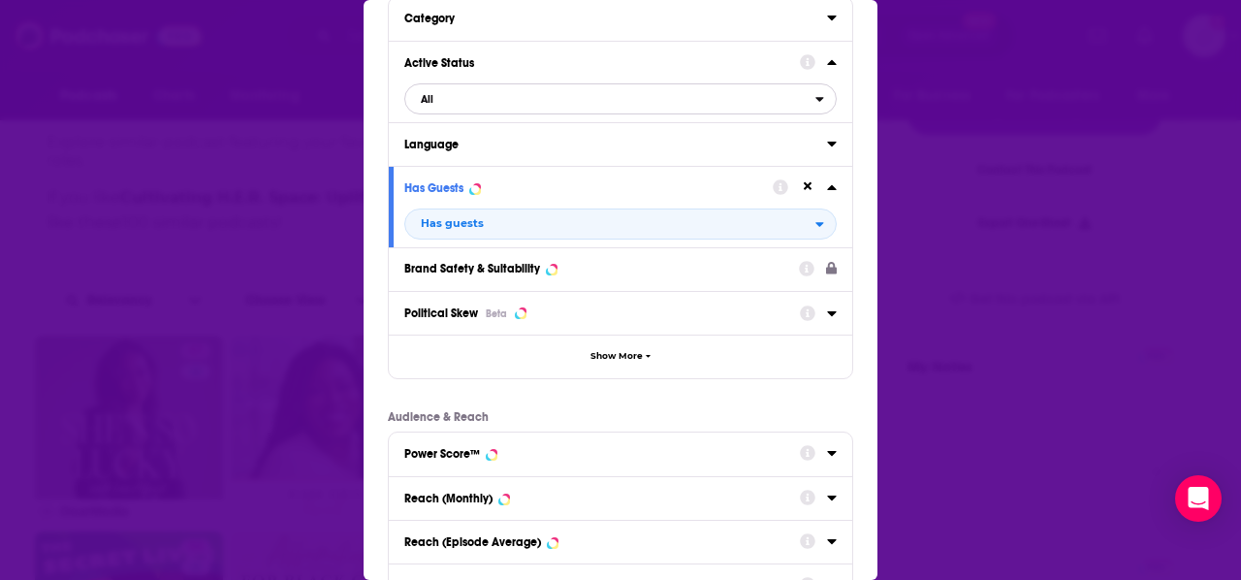
click at [524, 103] on span "All" at bounding box center [610, 98] width 410 height 25
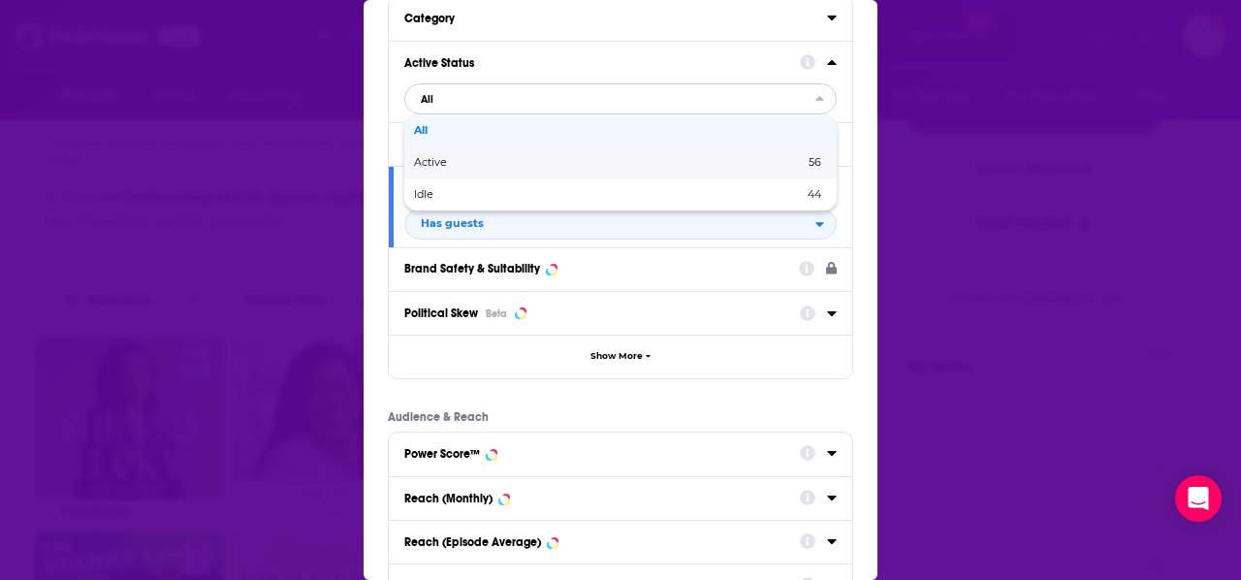
click at [514, 164] on span "Active" at bounding box center [519, 162] width 211 height 11
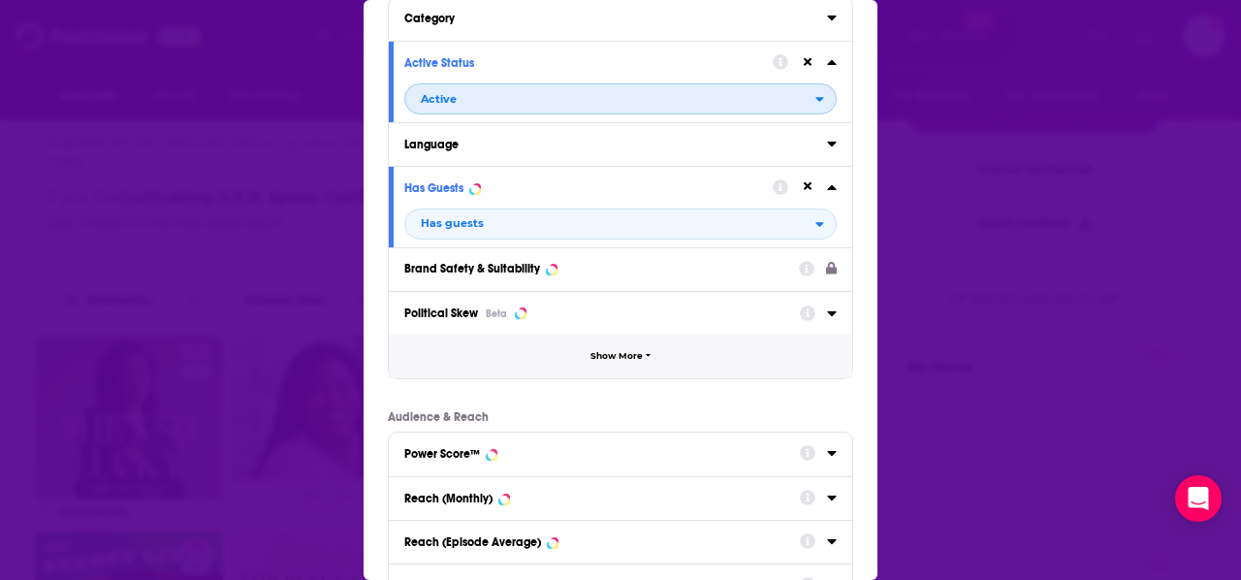
scroll to position [347, 0]
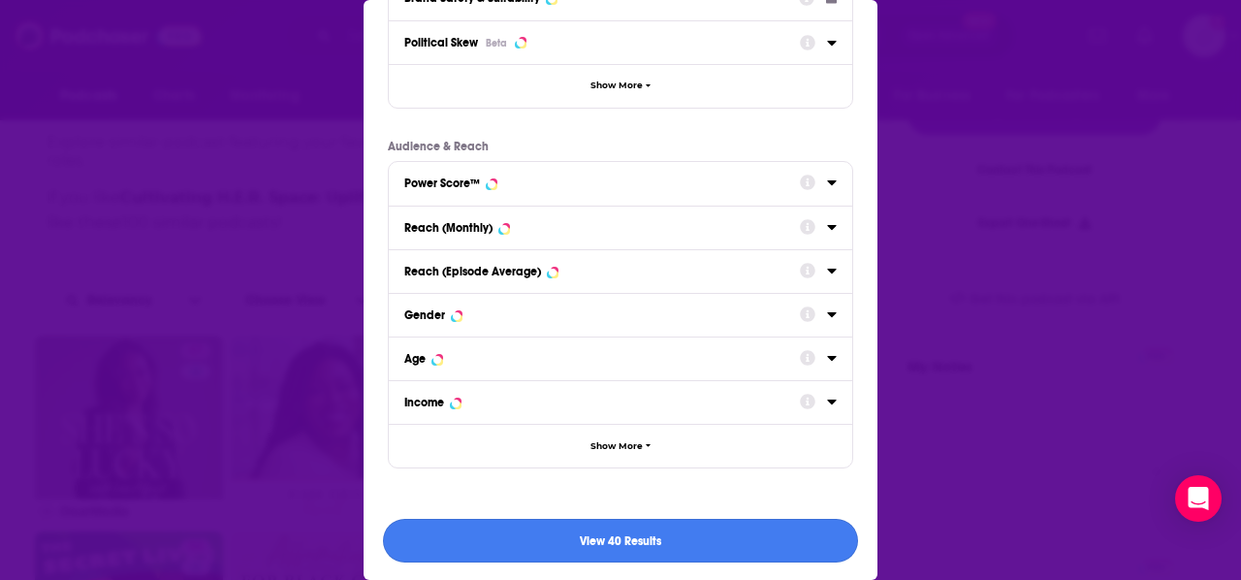
click at [703, 529] on button "View 40 Results" at bounding box center [620, 541] width 475 height 44
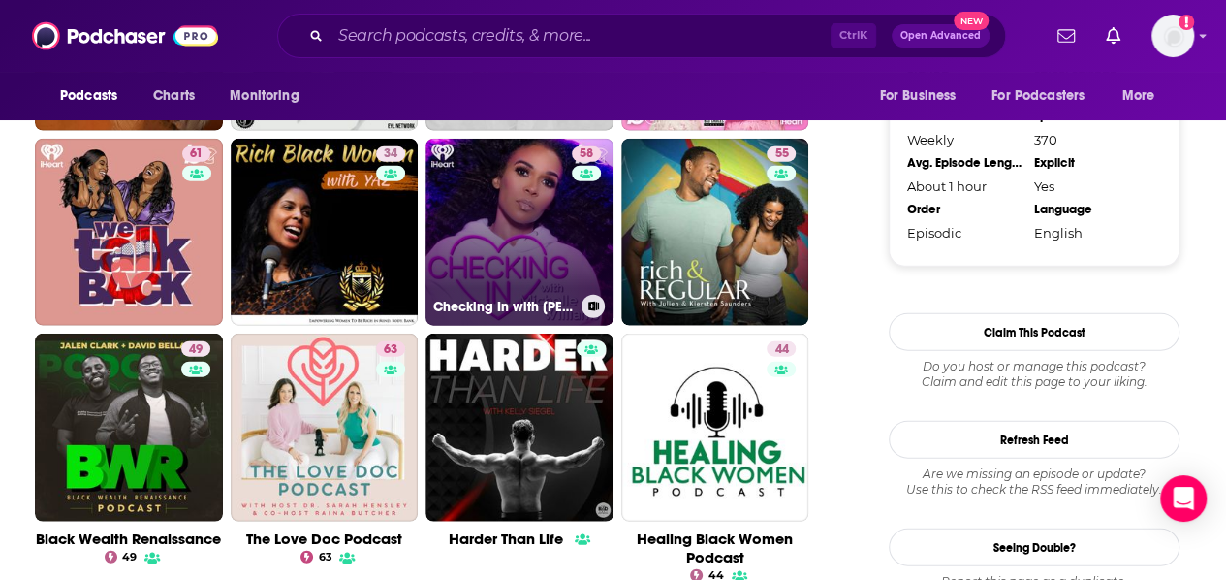
scroll to position [2223, 0]
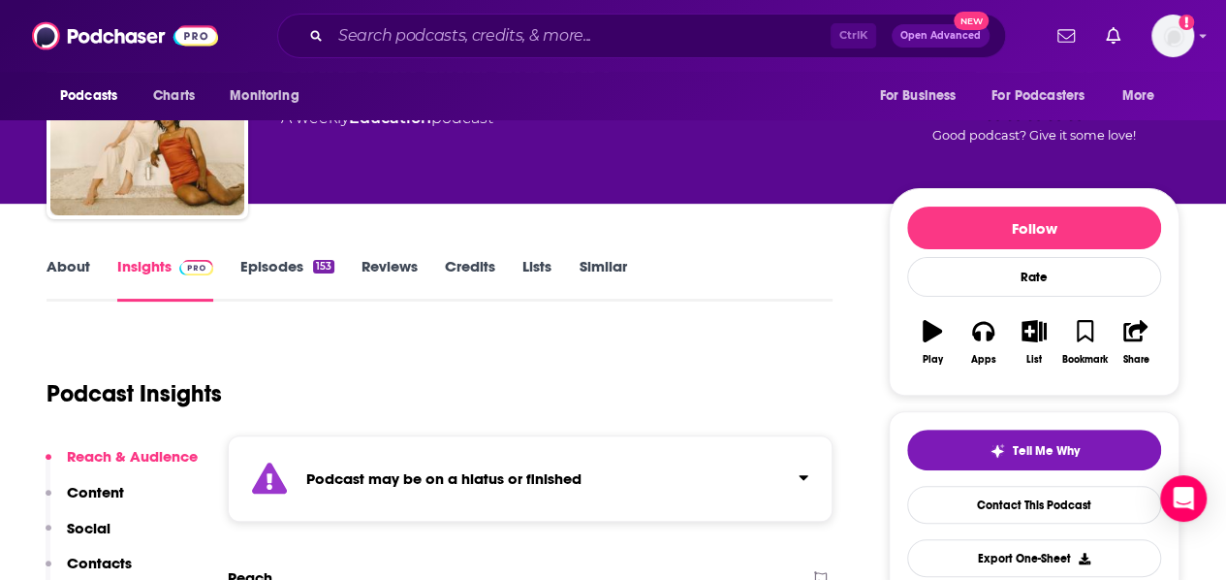
scroll to position [114, 0]
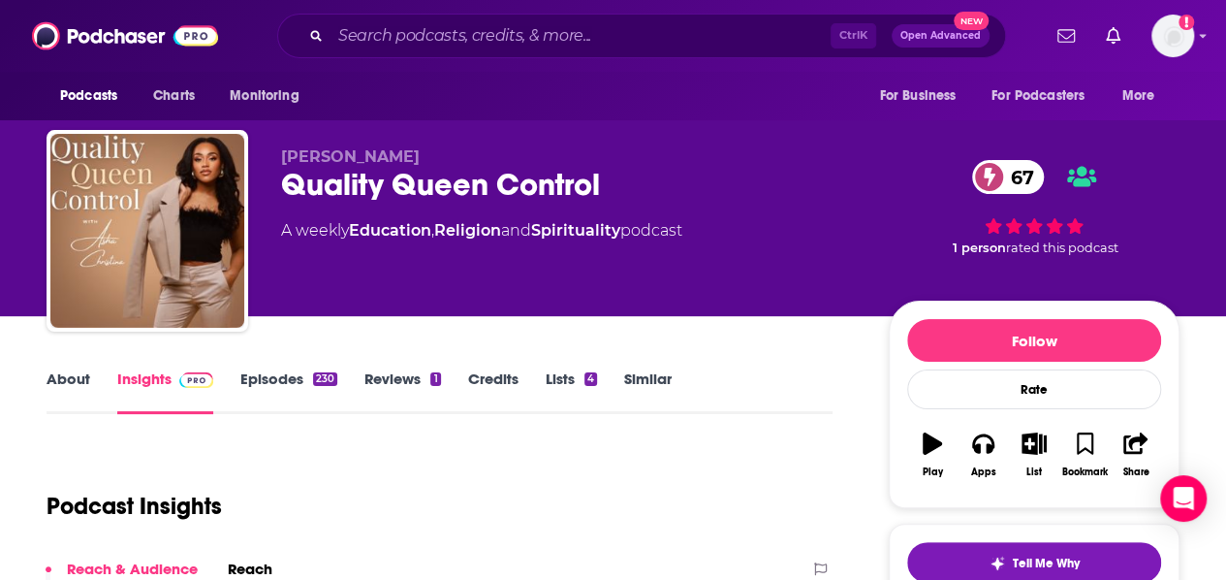
click at [60, 376] on link "About" at bounding box center [69, 391] width 44 height 45
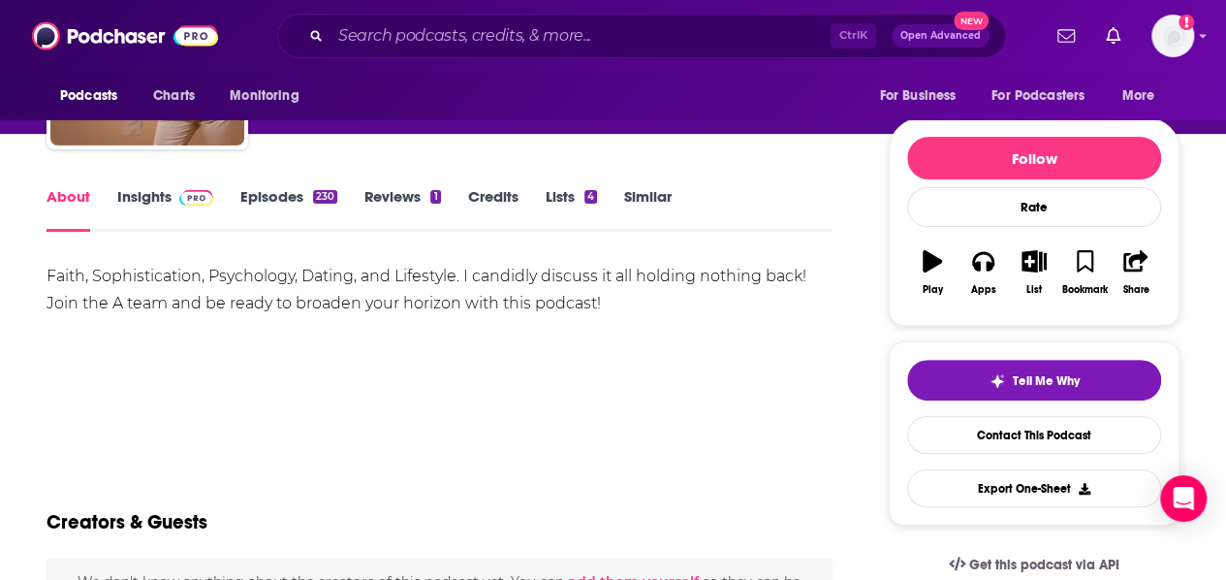
scroll to position [180, 0]
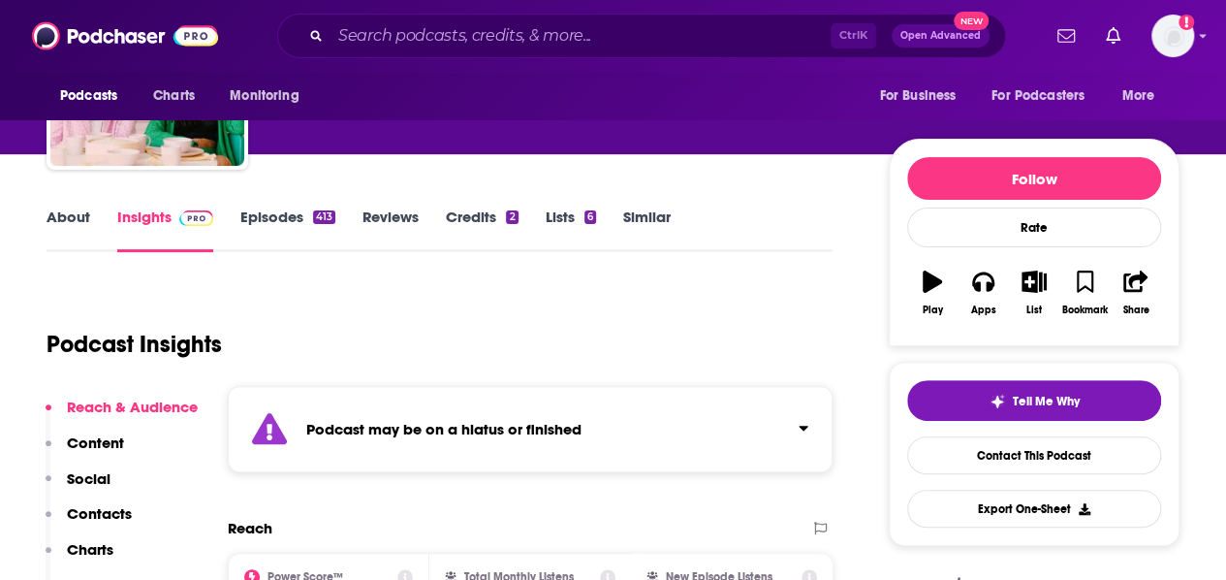
scroll to position [163, 0]
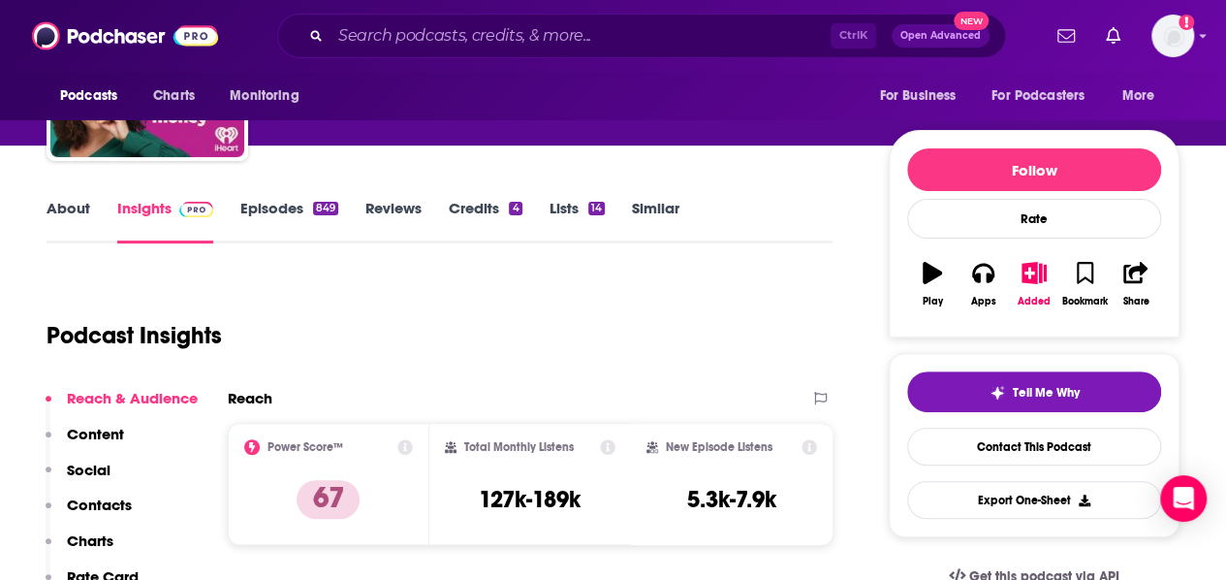
scroll to position [172, 0]
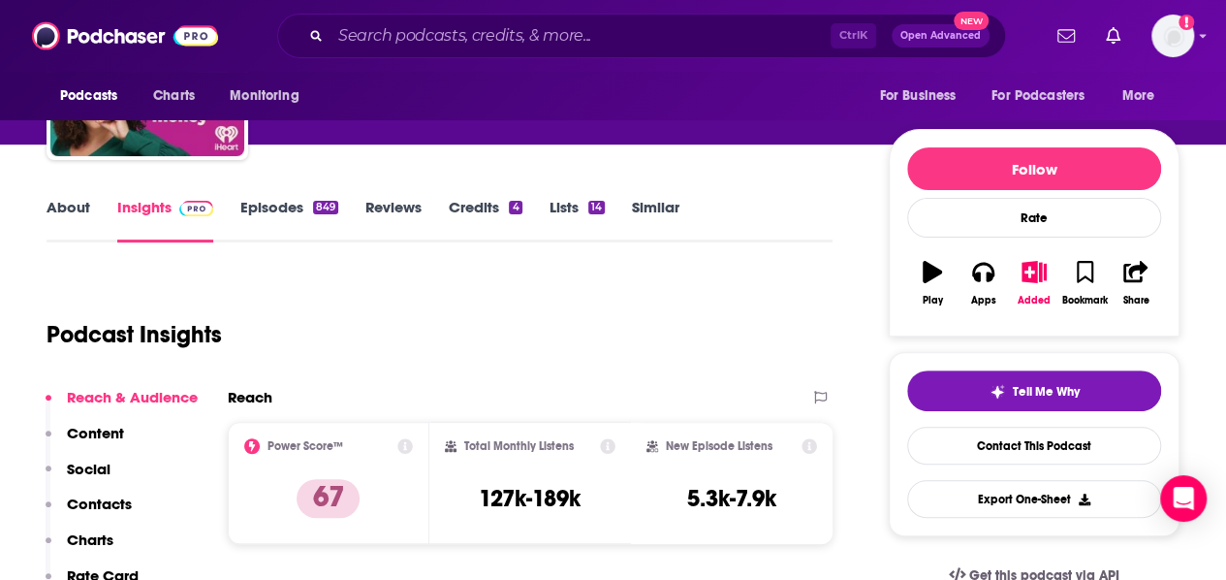
click at [50, 206] on link "About" at bounding box center [69, 220] width 44 height 45
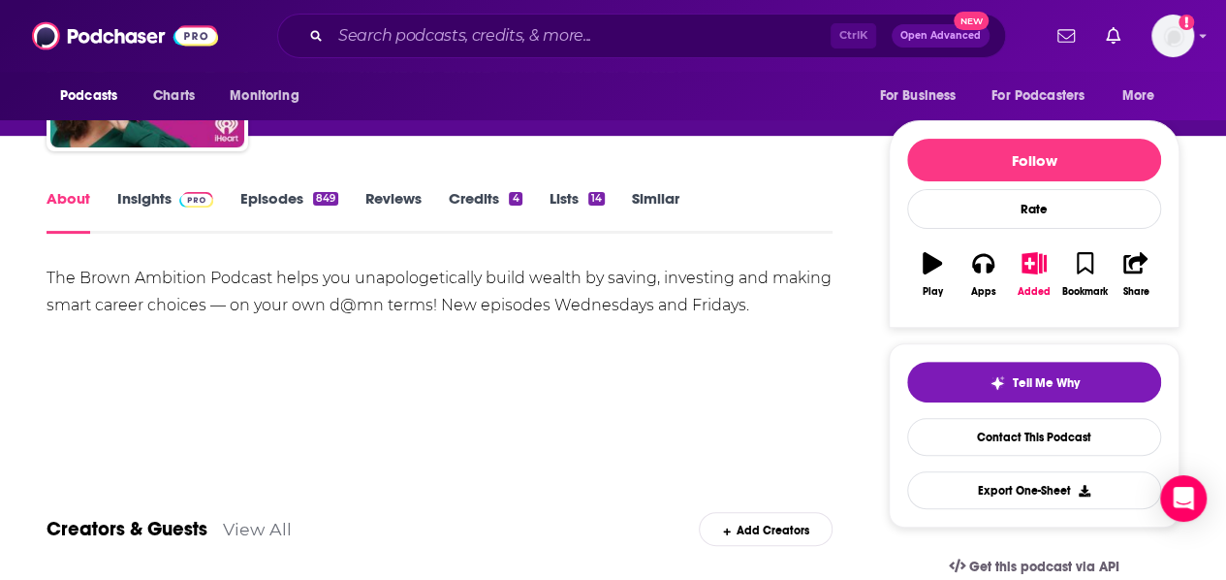
scroll to position [194, 0]
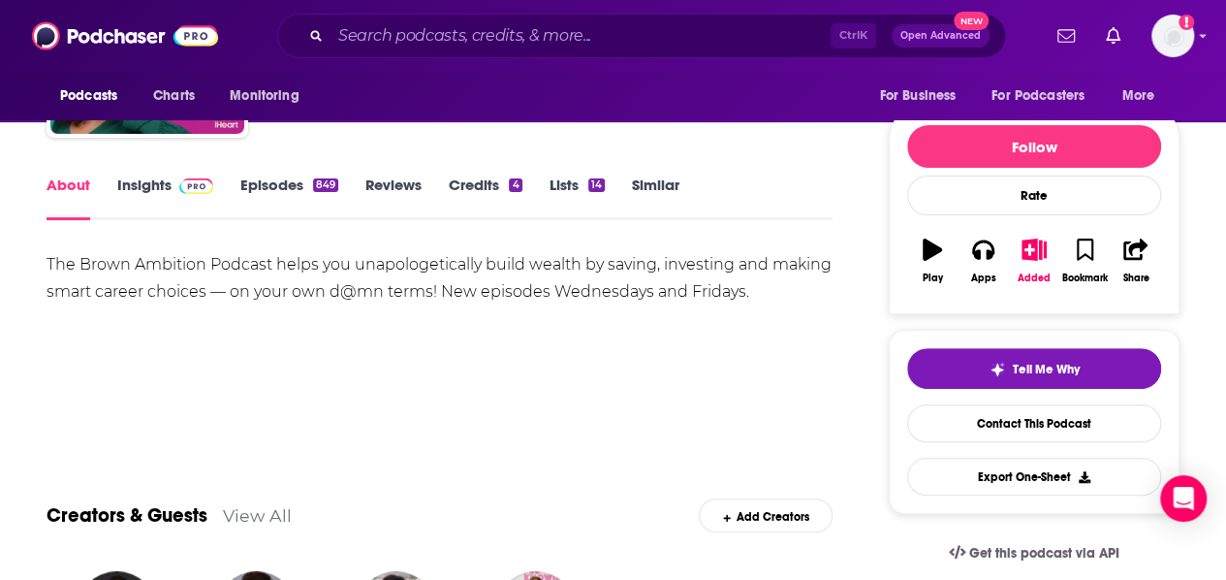
click at [277, 292] on div "The Brown Ambition Podcast helps you unapologetically build wealth by saving, i…" at bounding box center [440, 278] width 786 height 54
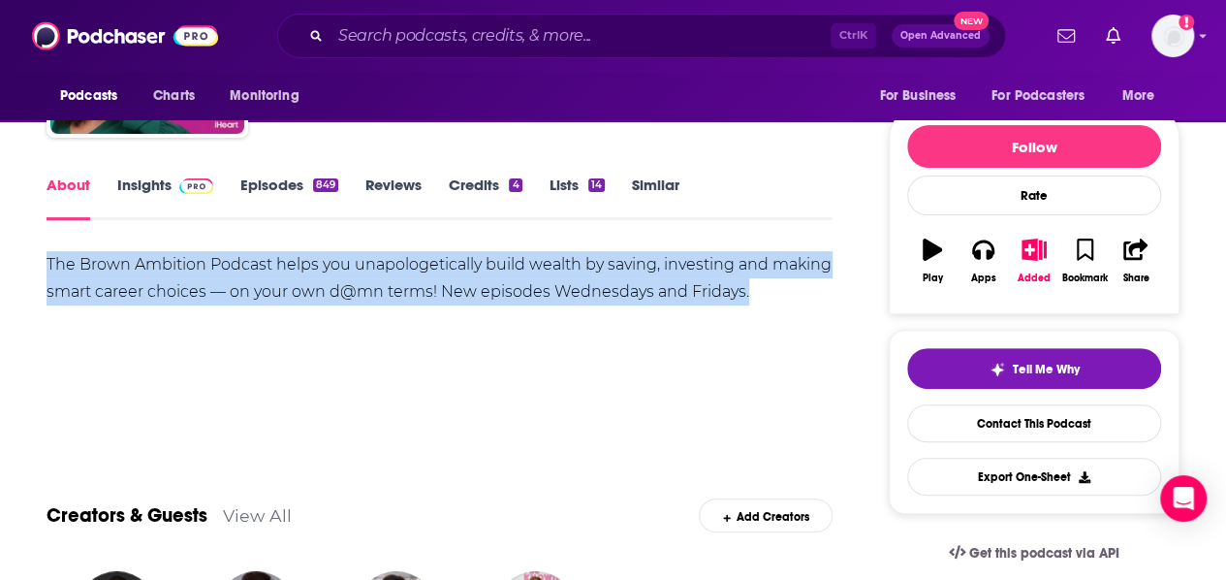
click at [277, 292] on div "The Brown Ambition Podcast helps you unapologetically build wealth by saving, i…" at bounding box center [440, 278] width 786 height 54
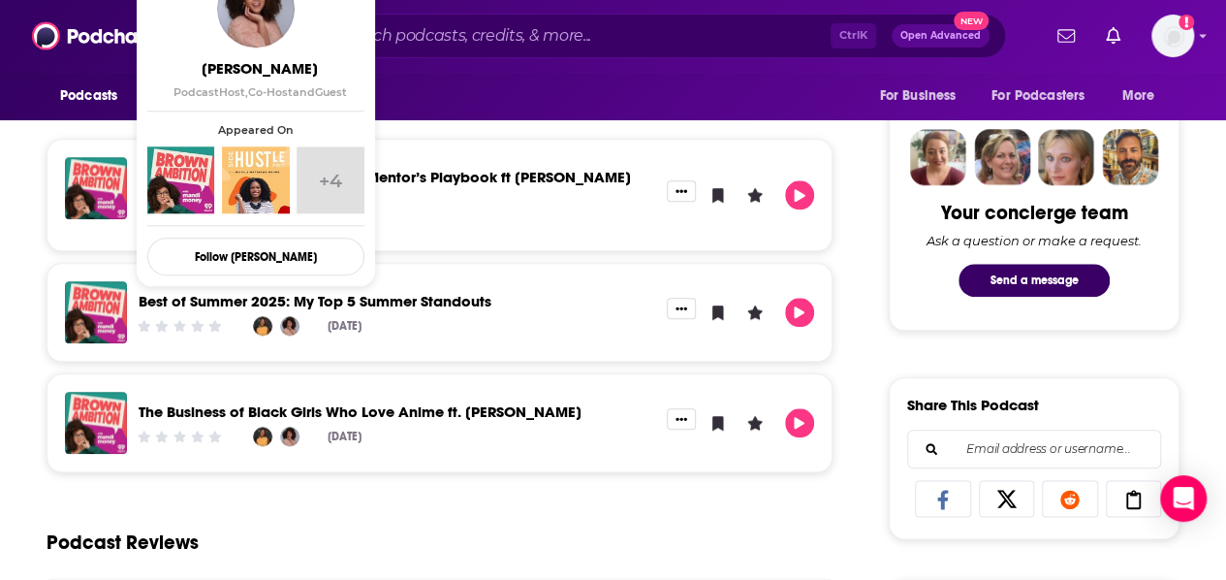
scroll to position [921, 0]
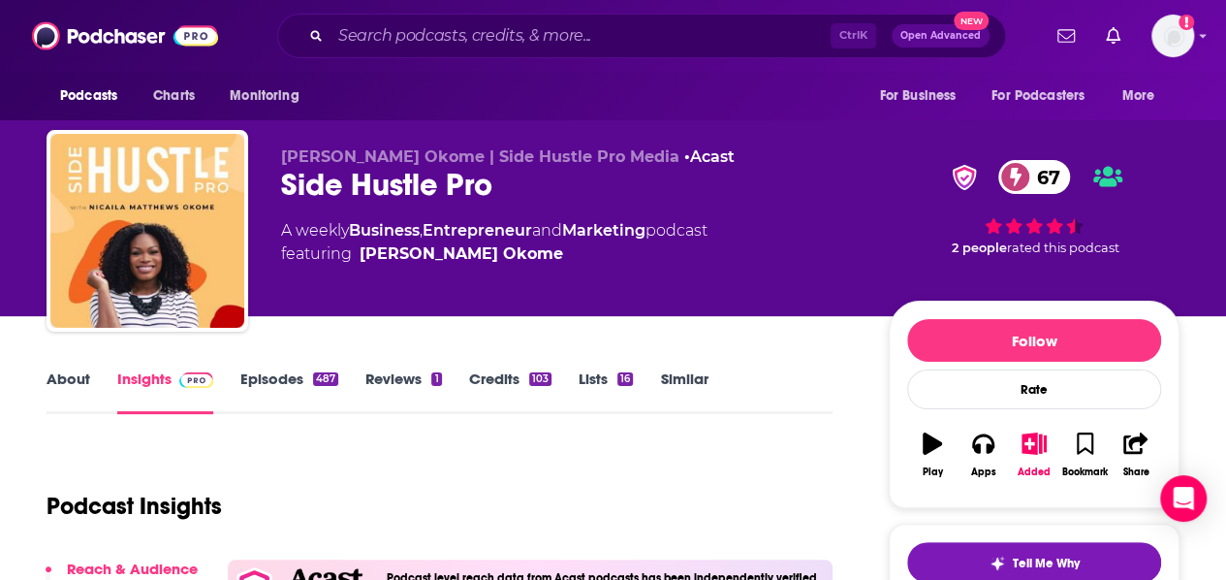
scroll to position [93, 0]
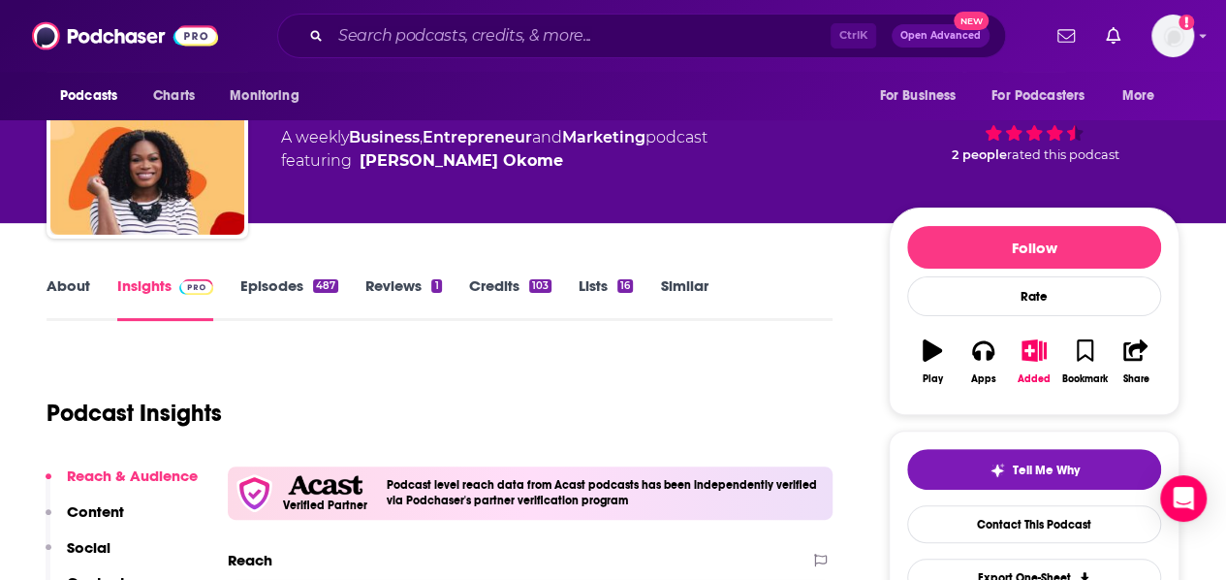
click at [69, 300] on link "About" at bounding box center [69, 298] width 44 height 45
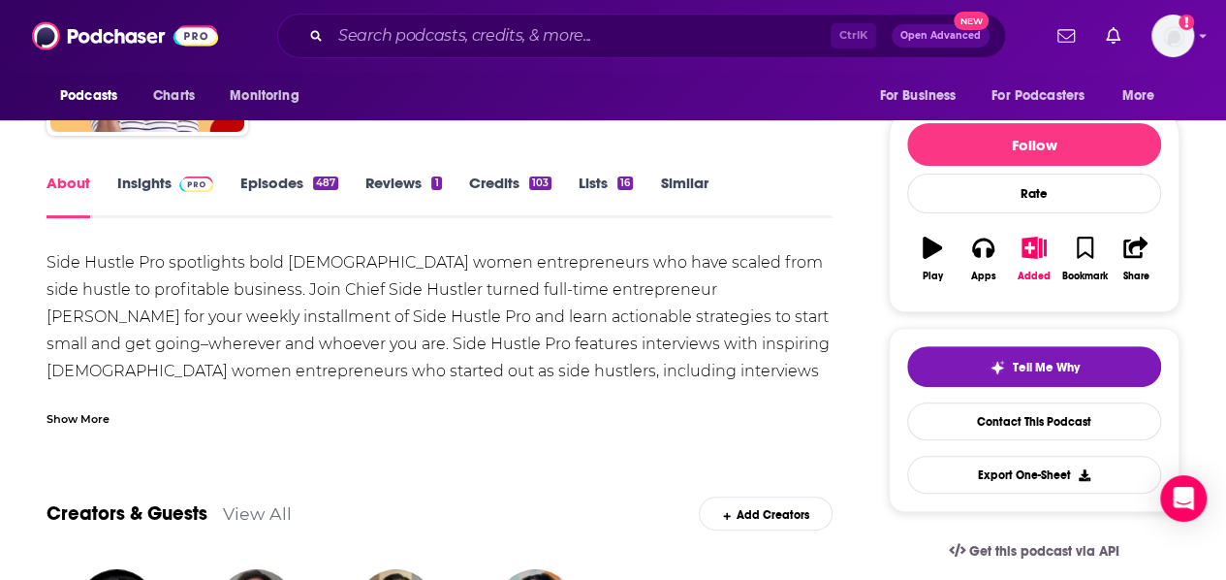
scroll to position [197, 0]
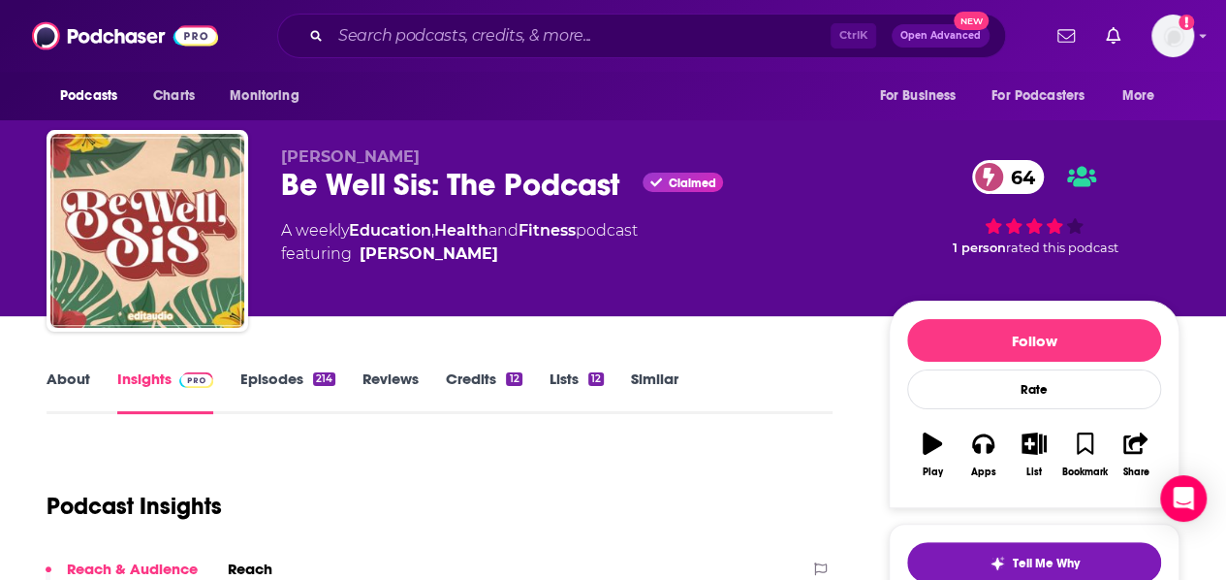
scroll to position [175, 0]
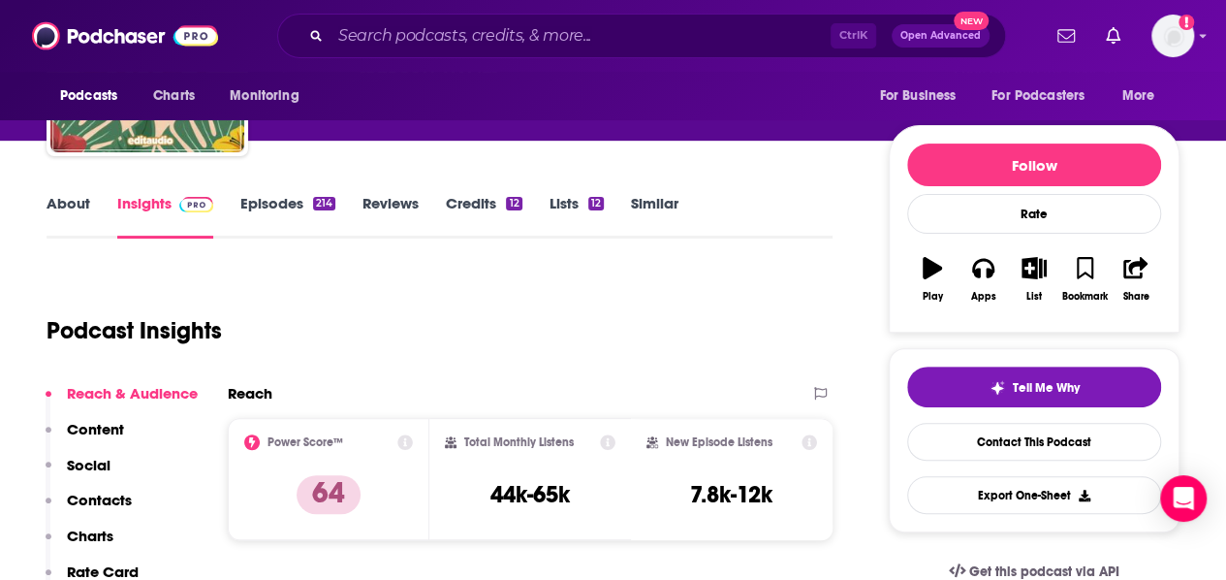
click at [60, 208] on link "About" at bounding box center [69, 216] width 44 height 45
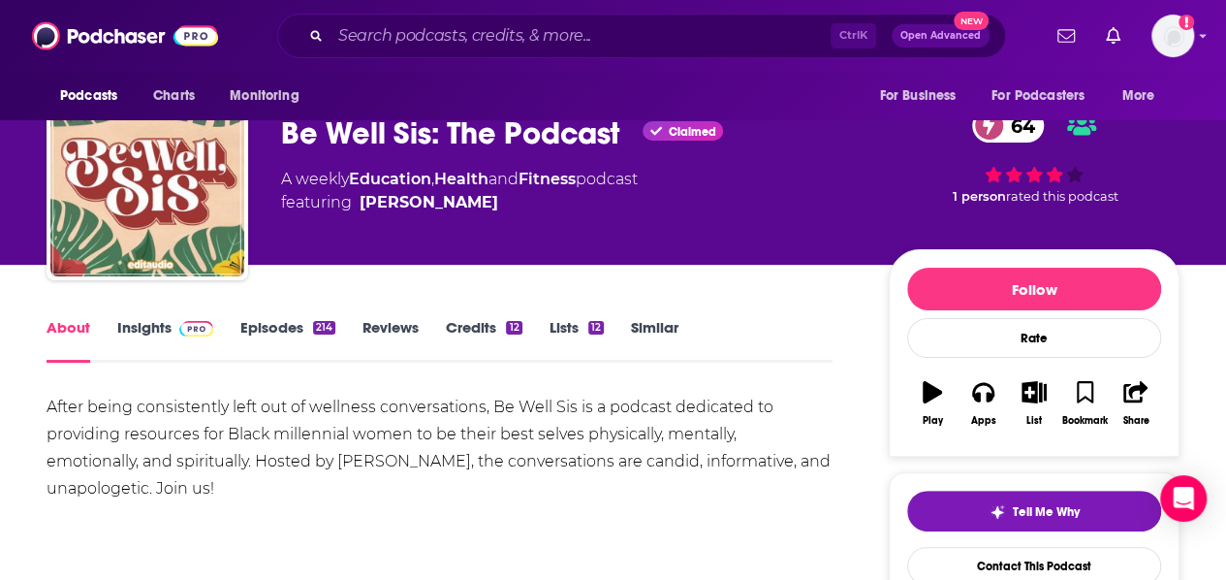
scroll to position [28, 0]
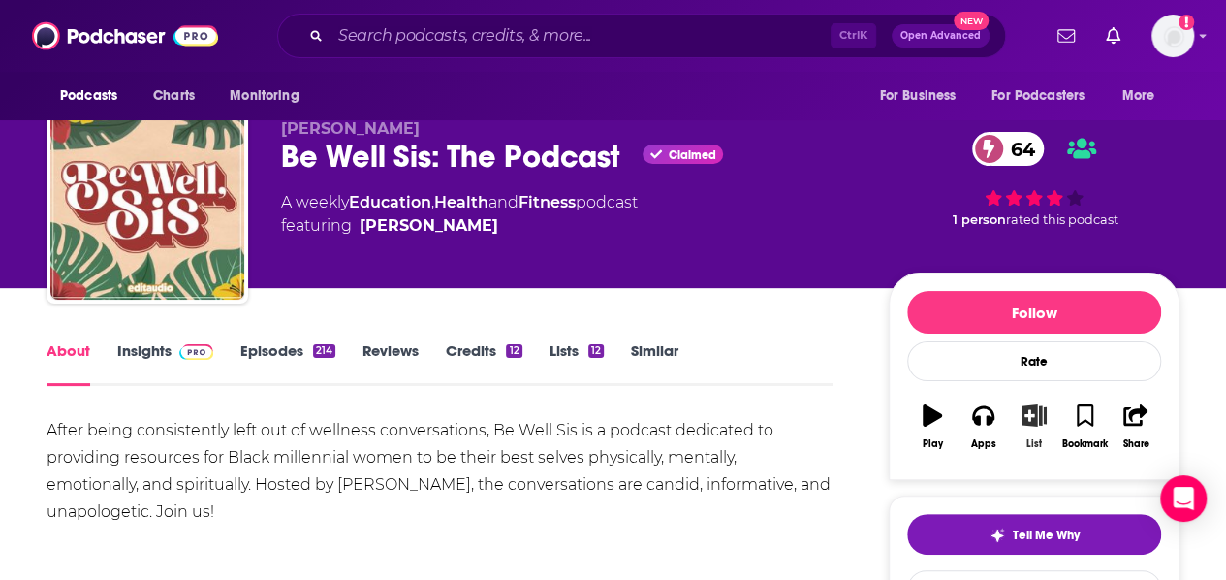
click at [1031, 405] on icon "button" at bounding box center [1035, 414] width 24 height 21
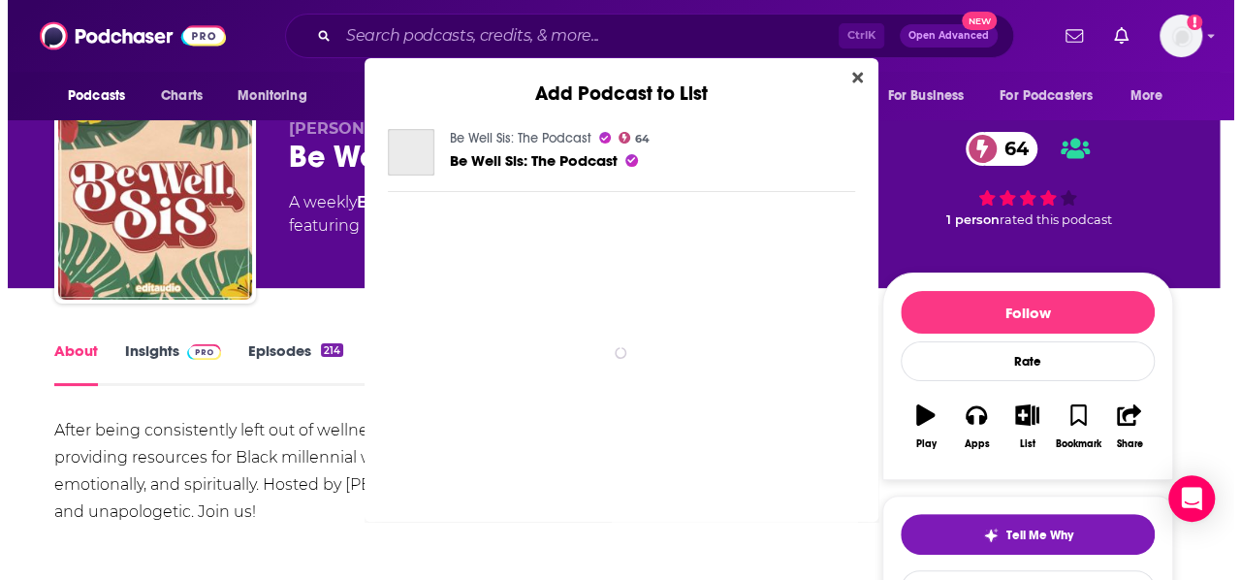
scroll to position [0, 0]
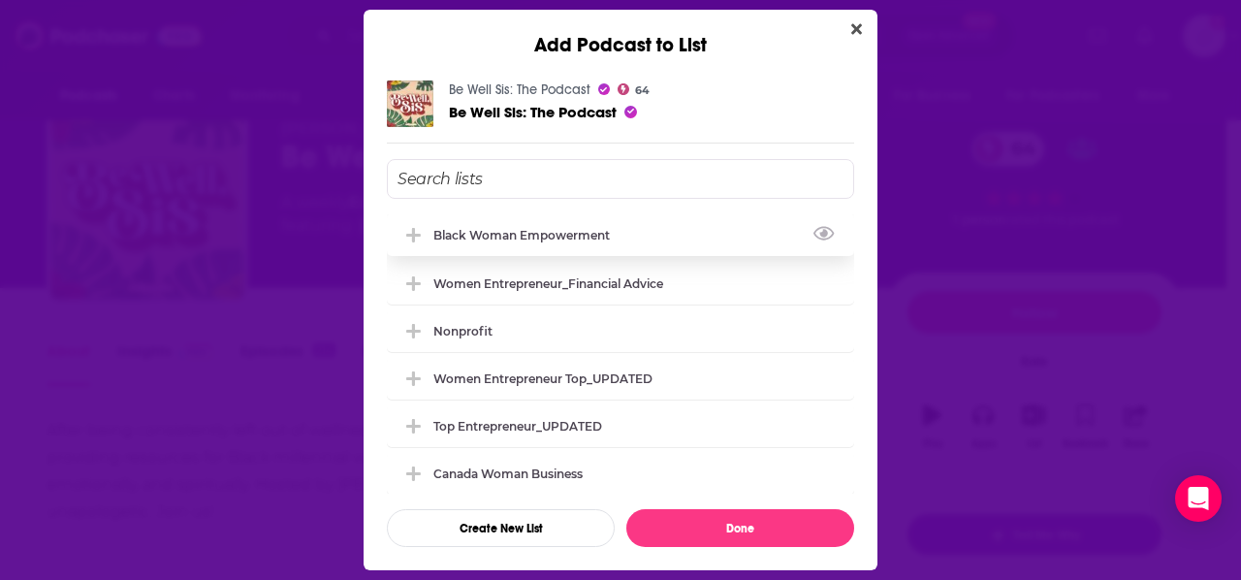
click at [555, 237] on div "Black Woman Empowerment" at bounding box center [527, 235] width 188 height 15
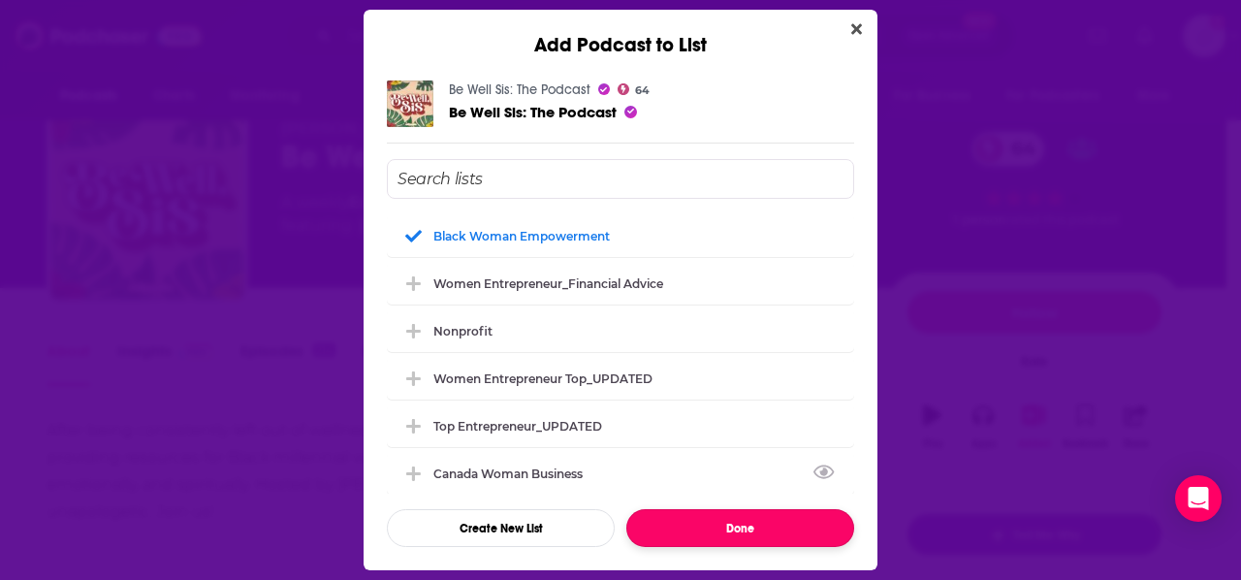
click at [720, 518] on button "Done" at bounding box center [740, 528] width 228 height 38
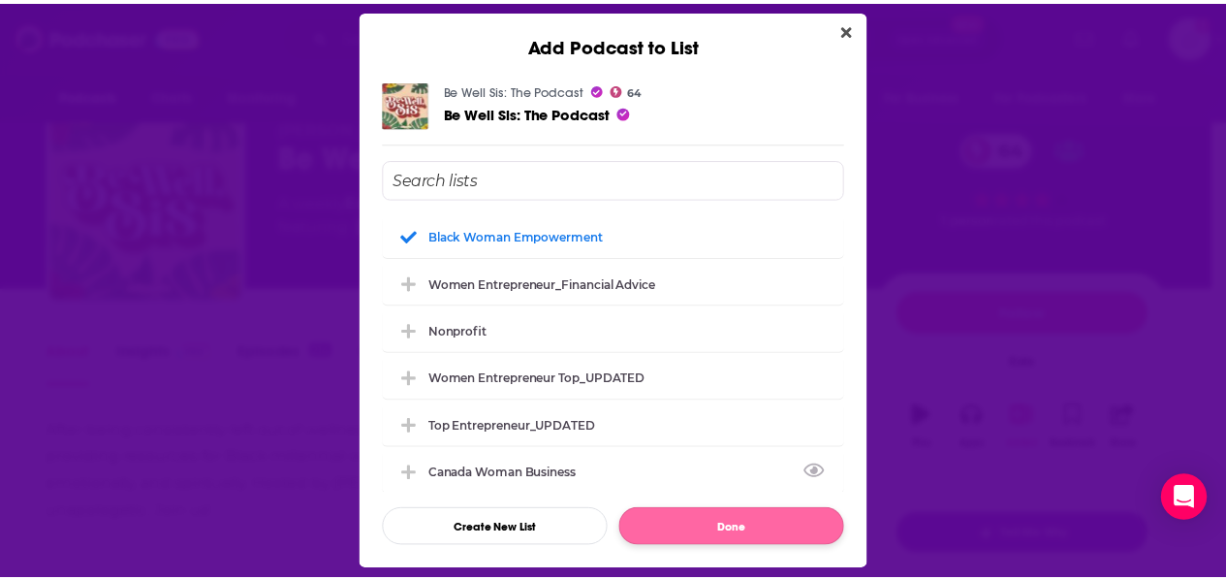
scroll to position [28, 0]
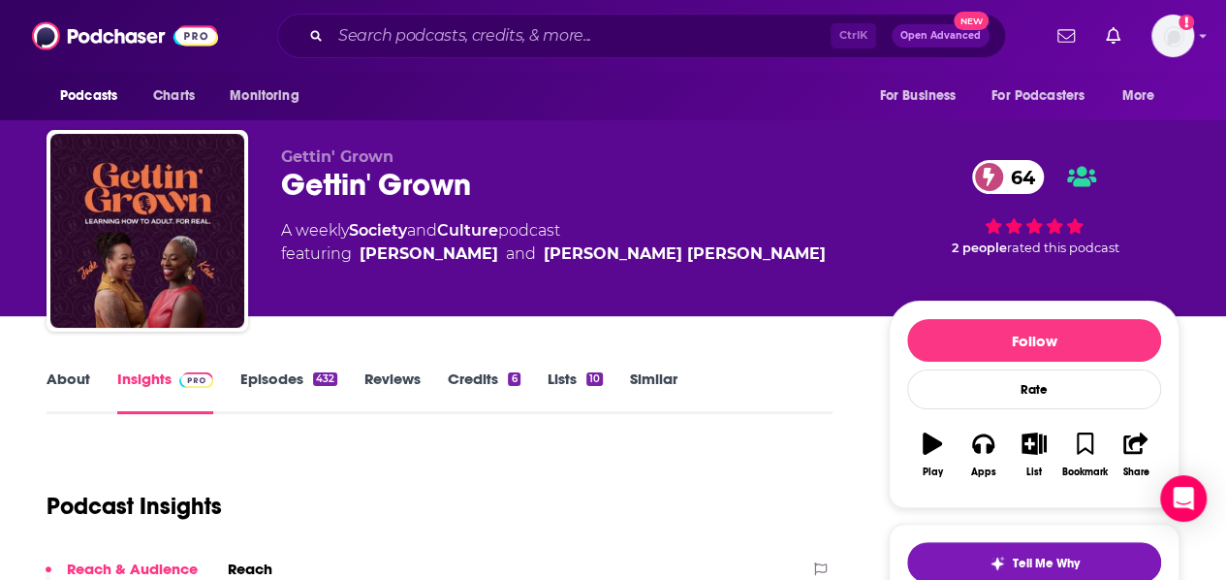
scroll to position [67, 0]
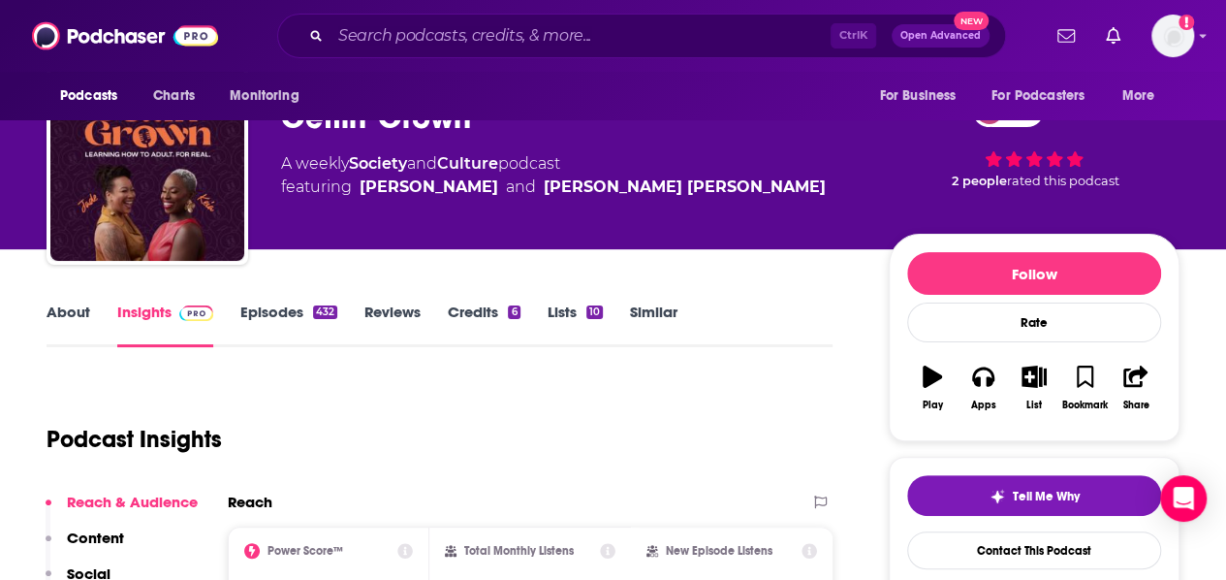
click at [68, 310] on link "About" at bounding box center [69, 324] width 44 height 45
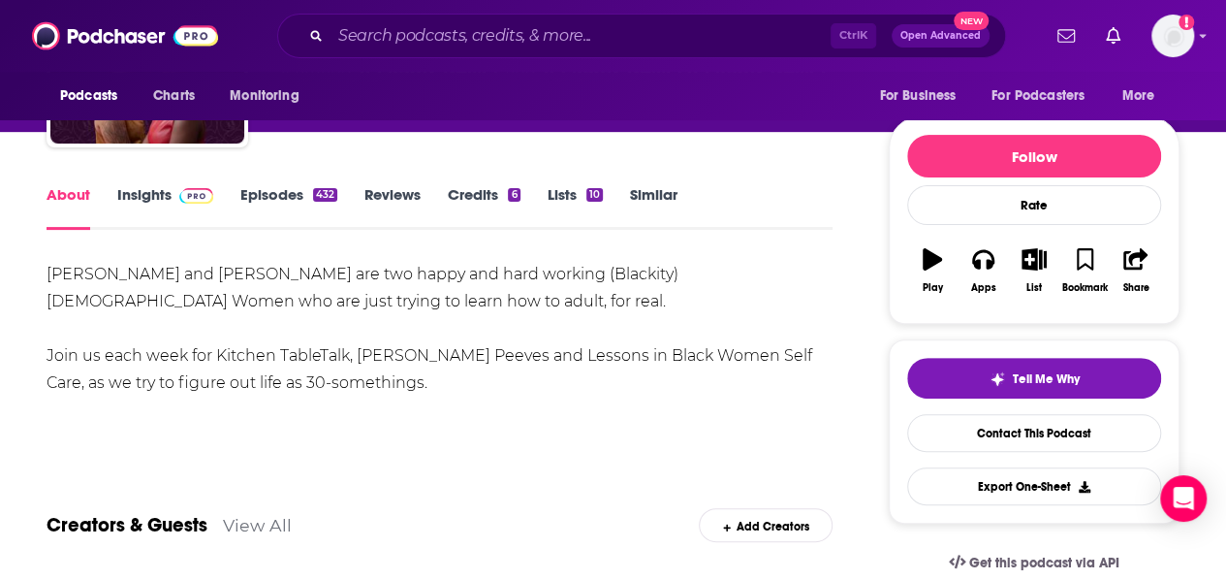
scroll to position [183, 0]
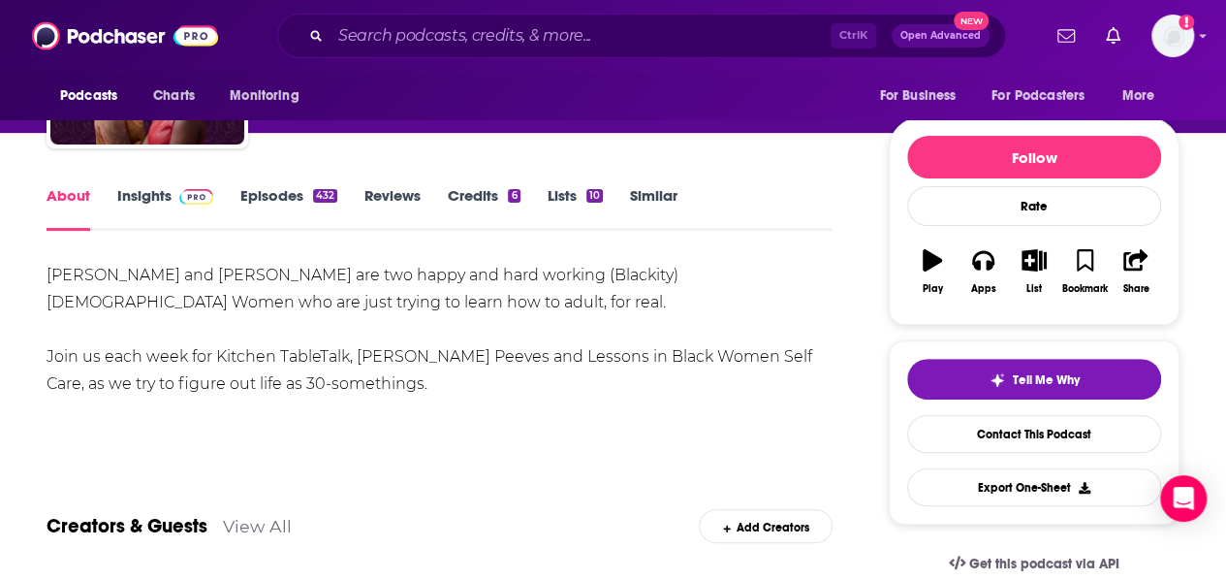
click at [264, 201] on link "Episodes 432" at bounding box center [288, 208] width 97 height 45
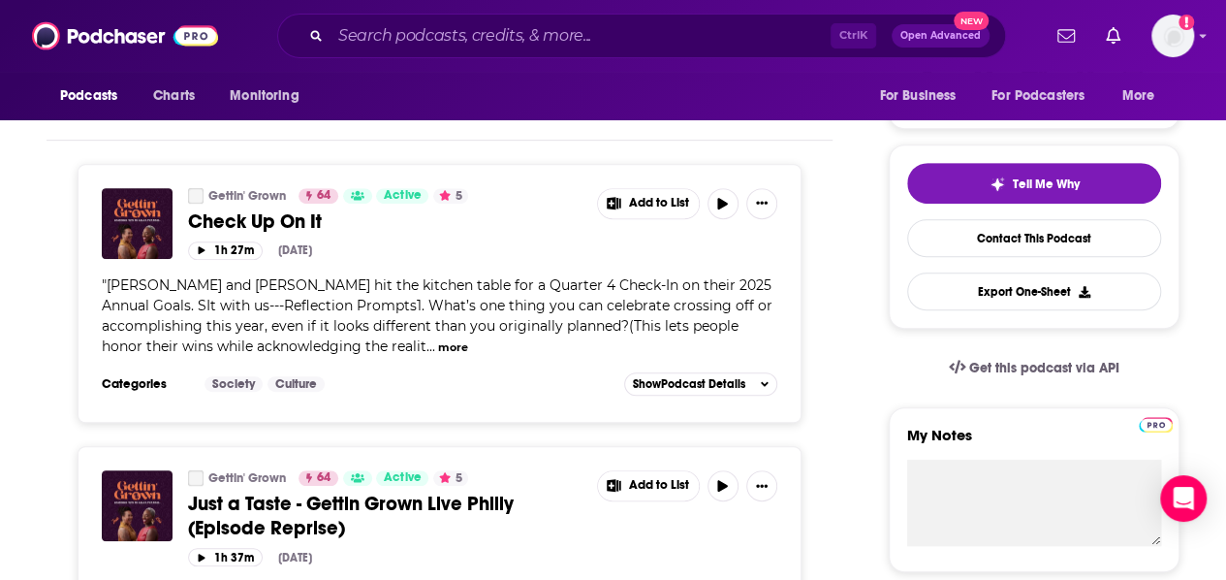
scroll to position [407, 0]
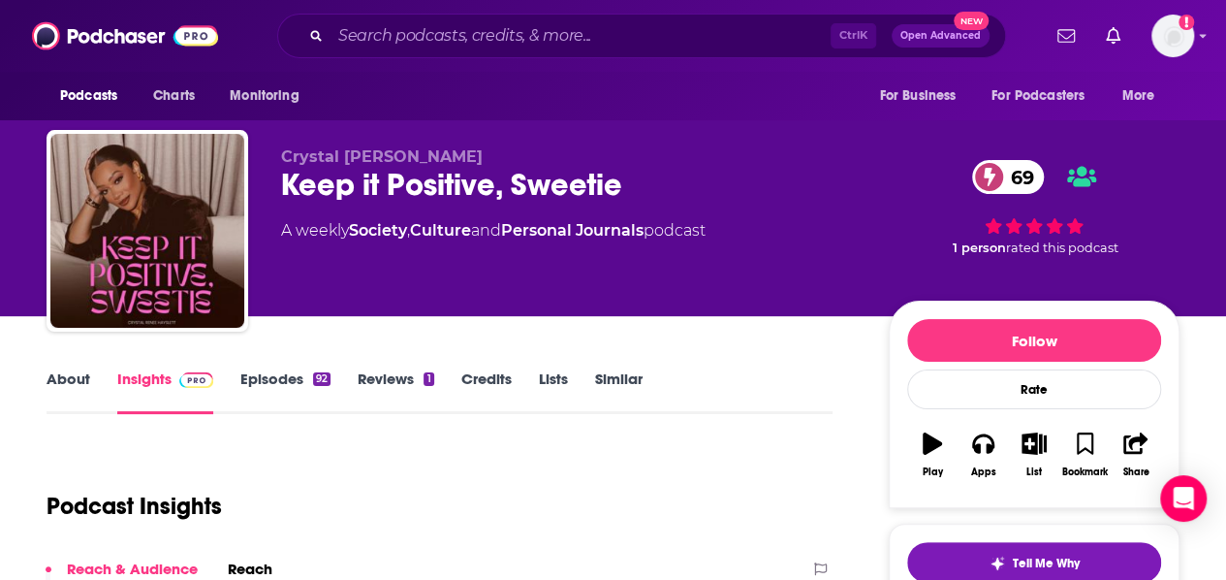
scroll to position [79, 0]
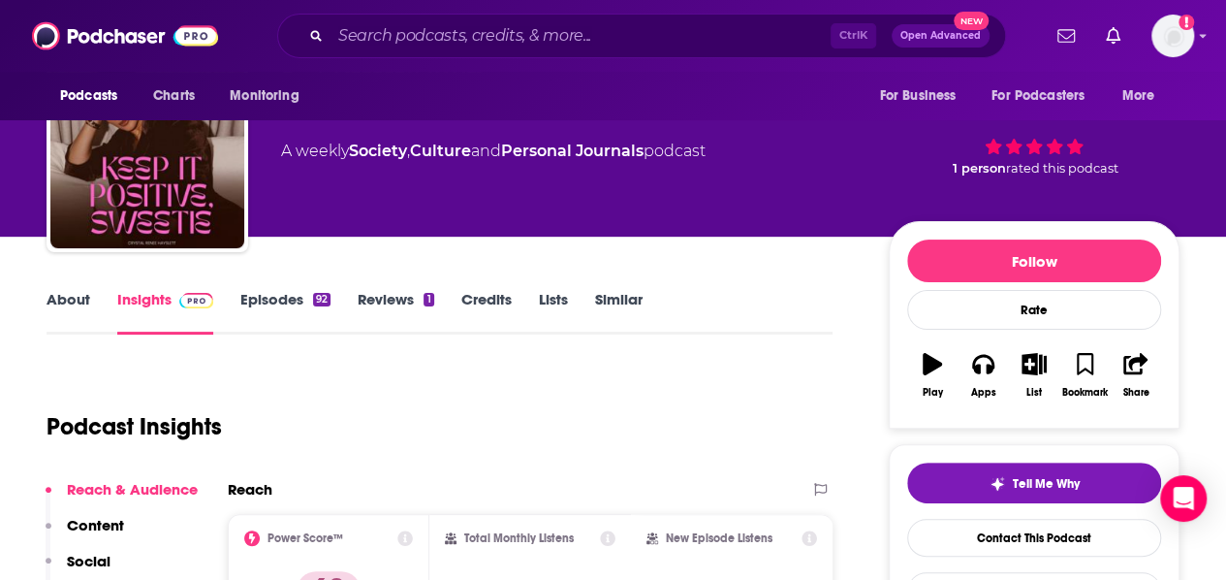
click at [68, 301] on link "About" at bounding box center [69, 312] width 44 height 45
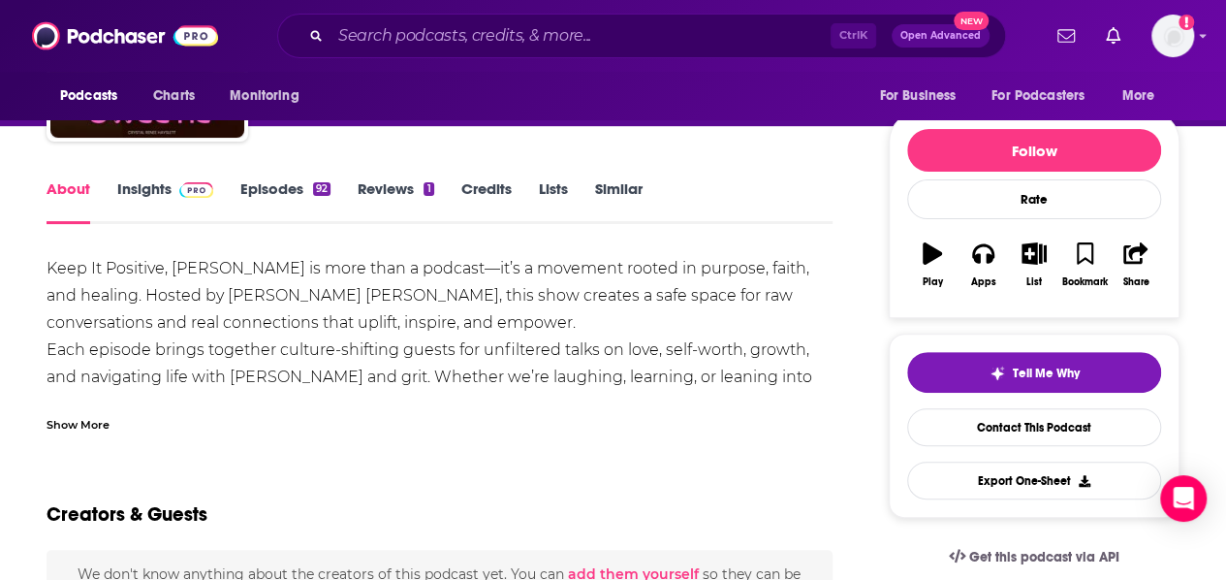
scroll to position [240, 0]
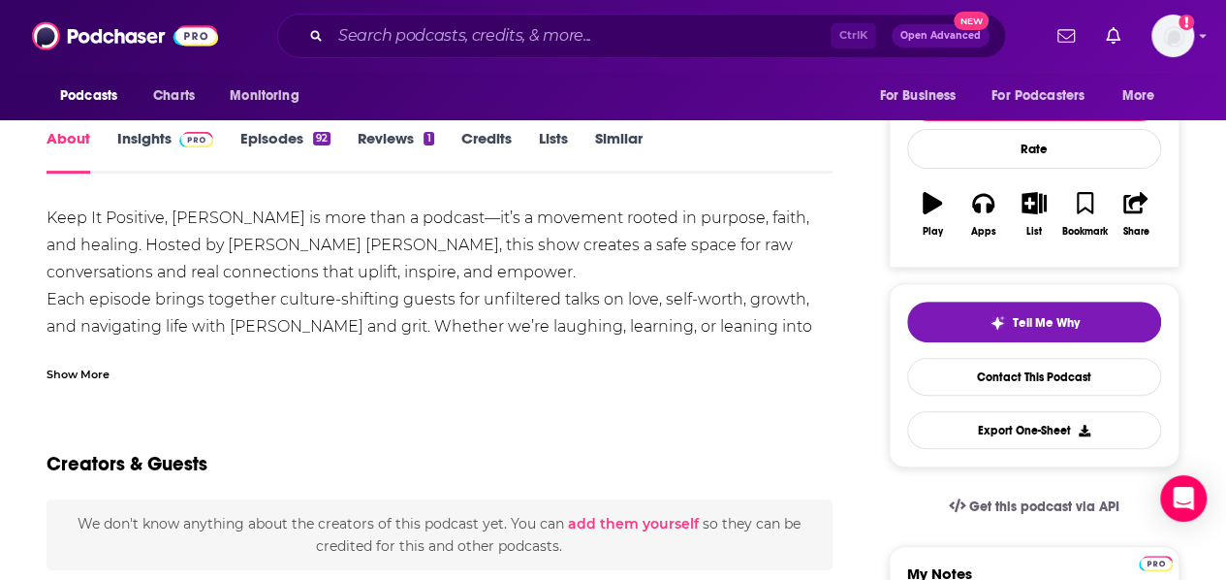
click at [99, 371] on div "Show More" at bounding box center [78, 372] width 63 height 18
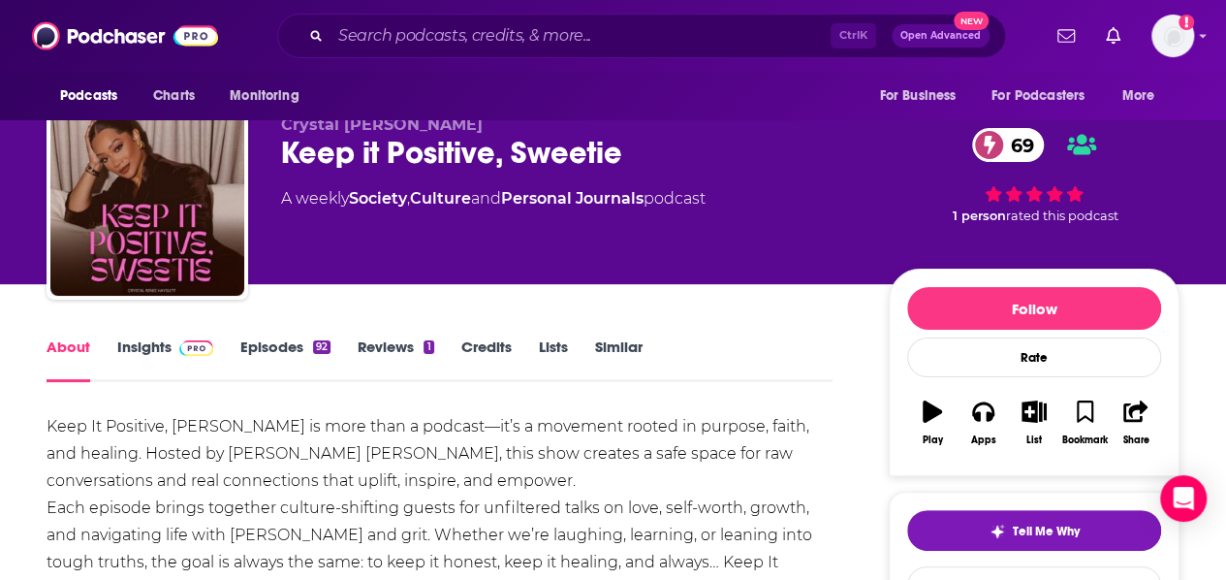
scroll to position [0, 0]
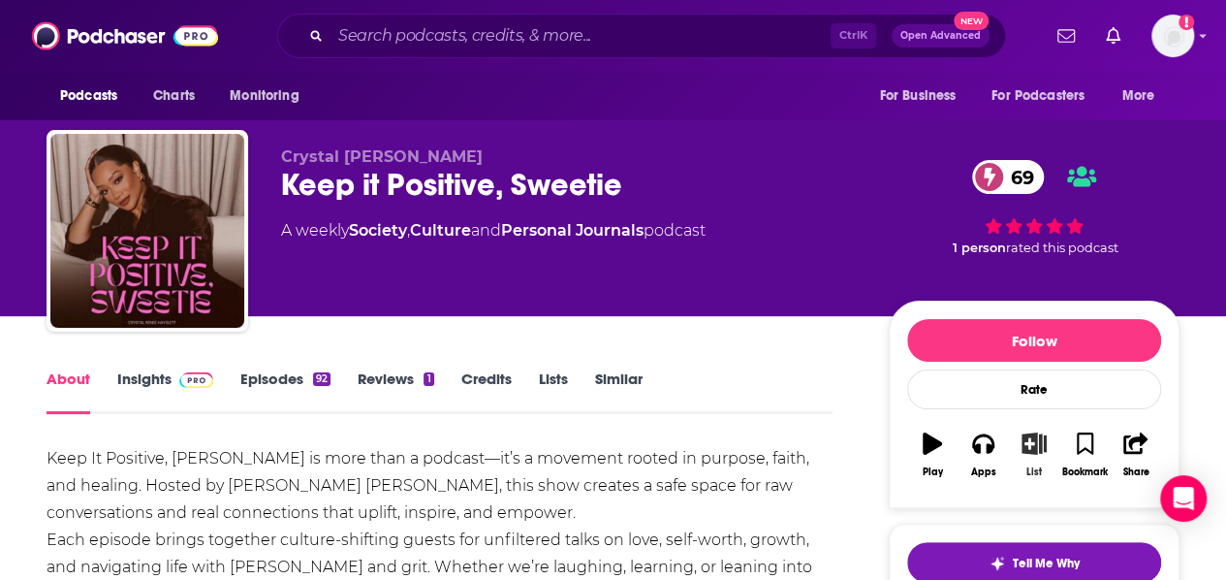
click at [1039, 459] on button "List" at bounding box center [1034, 455] width 50 height 70
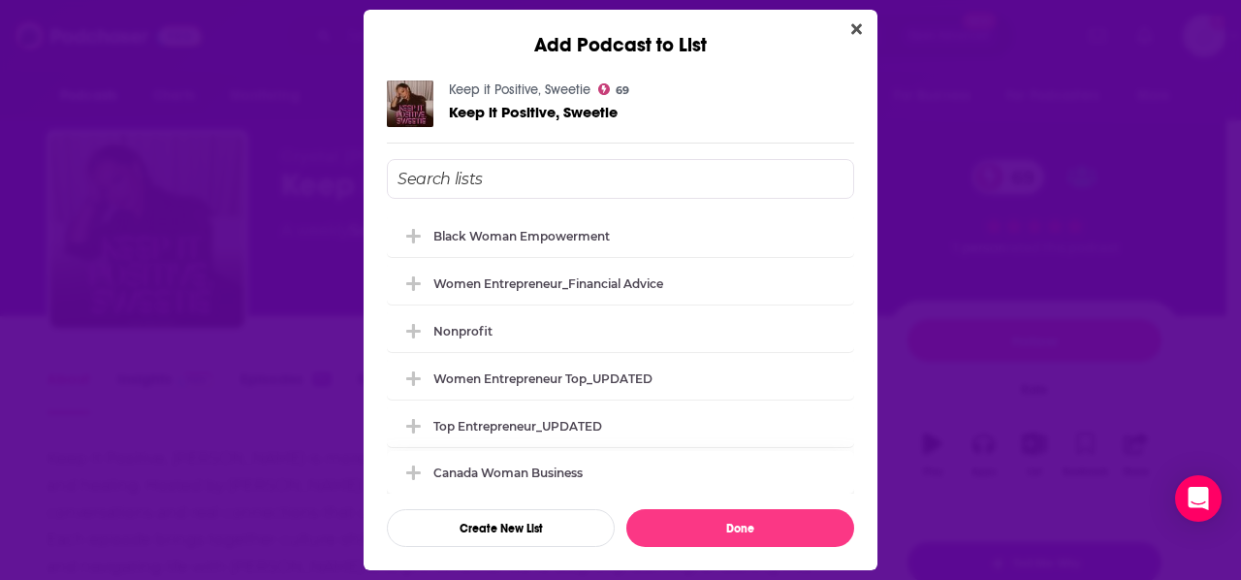
drag, startPoint x: 477, startPoint y: 249, endPoint x: 678, endPoint y: 455, distance: 287.2
click at [477, 249] on div "Black Woman Empowerment" at bounding box center [620, 235] width 467 height 43
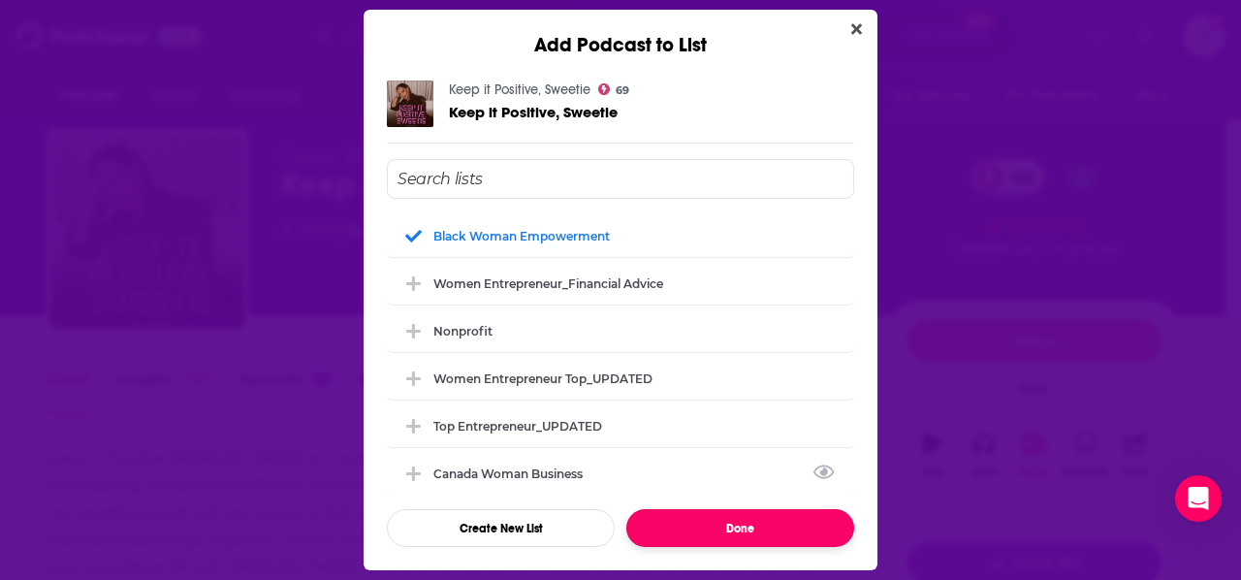
click at [695, 520] on button "Done" at bounding box center [740, 528] width 228 height 38
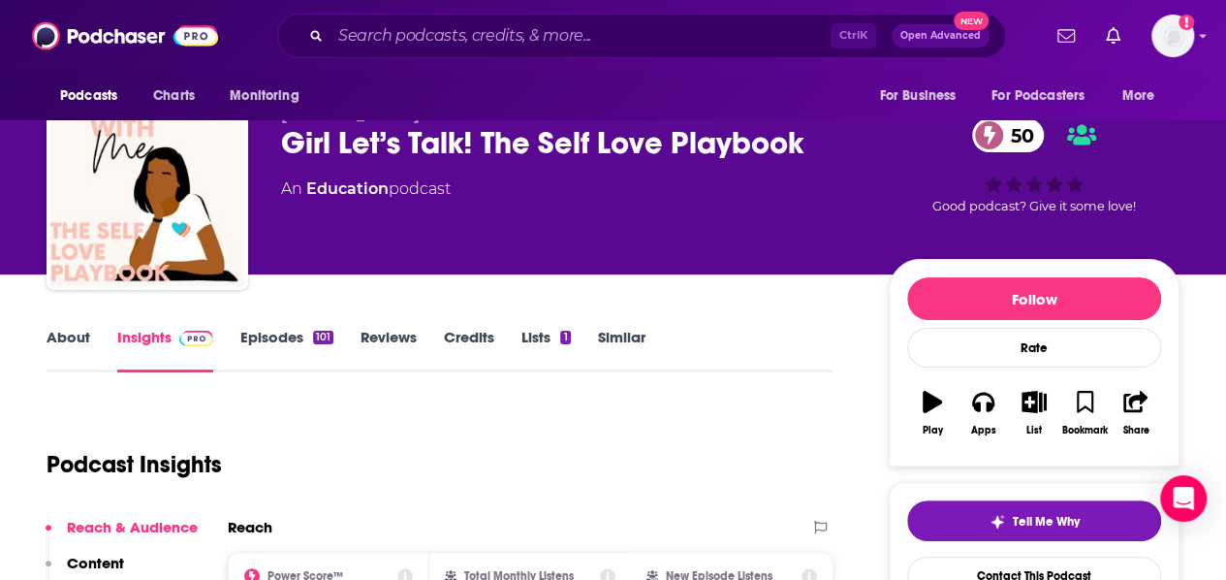
scroll to position [43, 0]
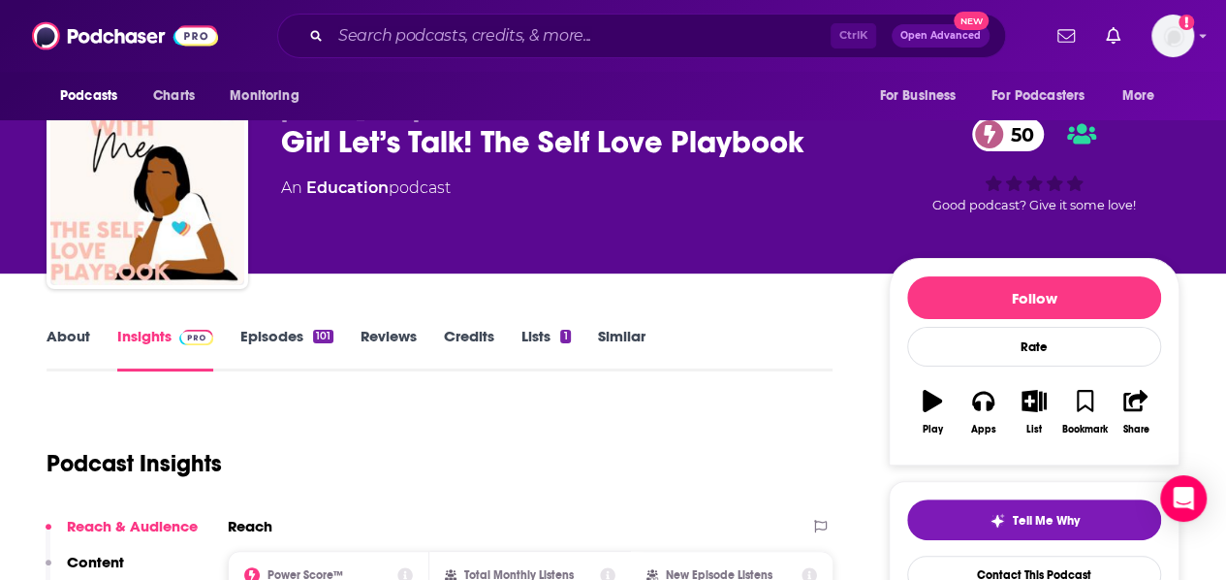
click at [60, 341] on link "About" at bounding box center [69, 349] width 44 height 45
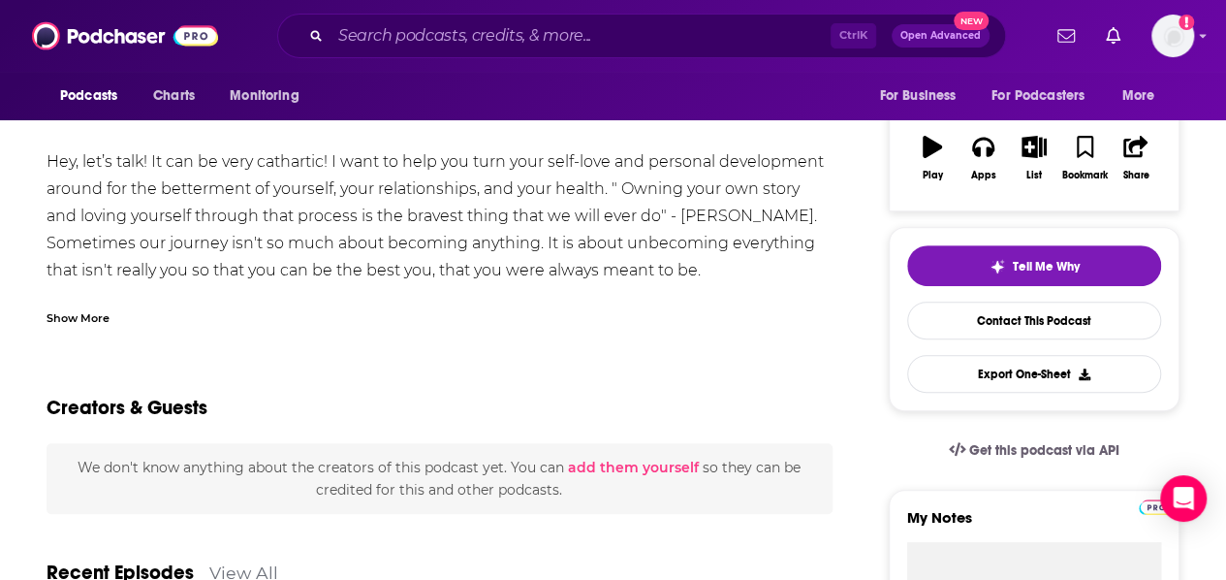
scroll to position [298, 0]
click at [108, 315] on div "Show More" at bounding box center [78, 315] width 63 height 18
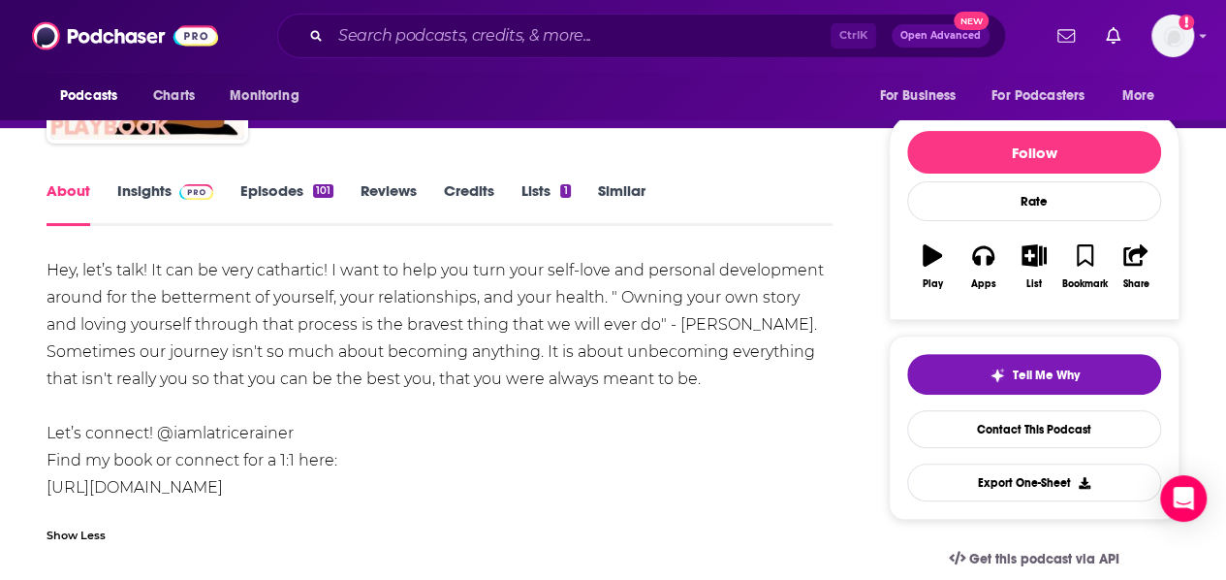
scroll to position [72, 0]
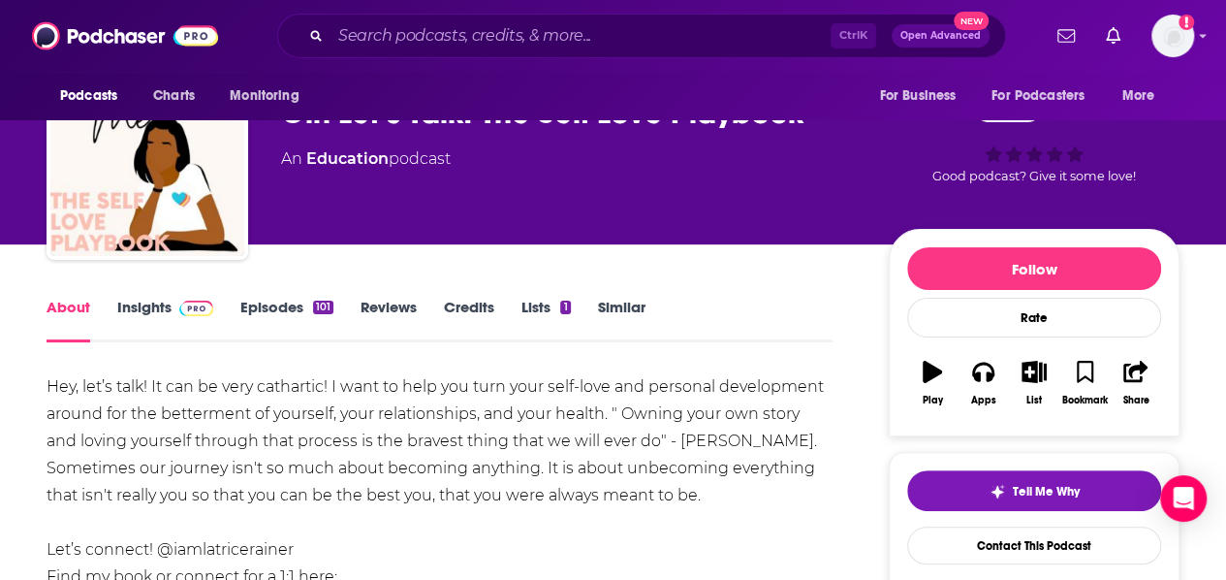
click at [262, 303] on link "Episodes 101" at bounding box center [286, 320] width 93 height 45
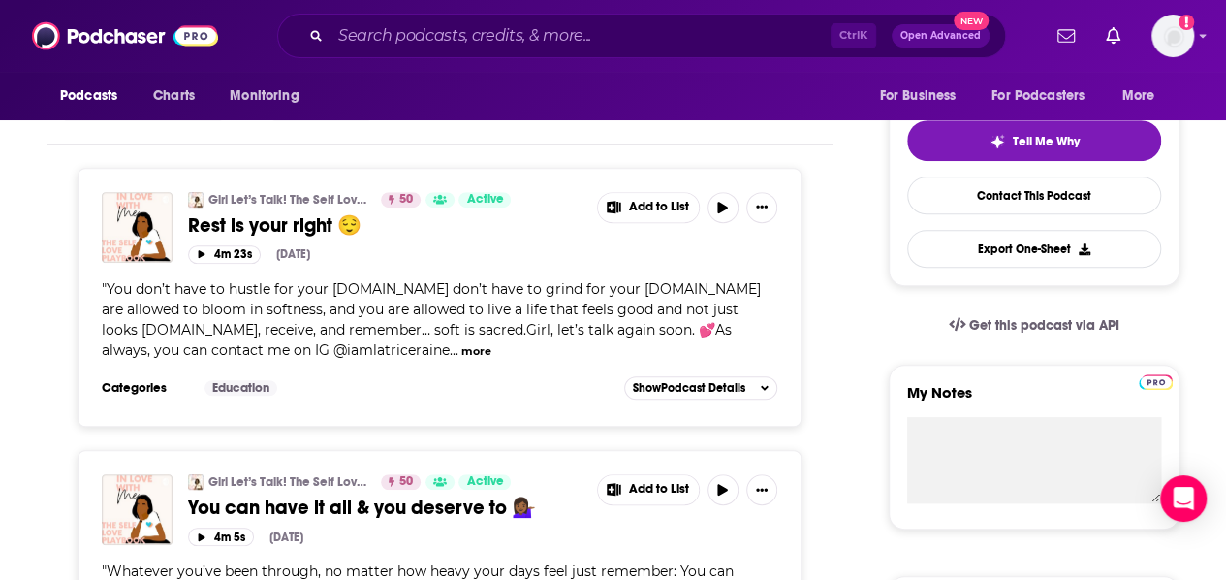
scroll to position [435, 0]
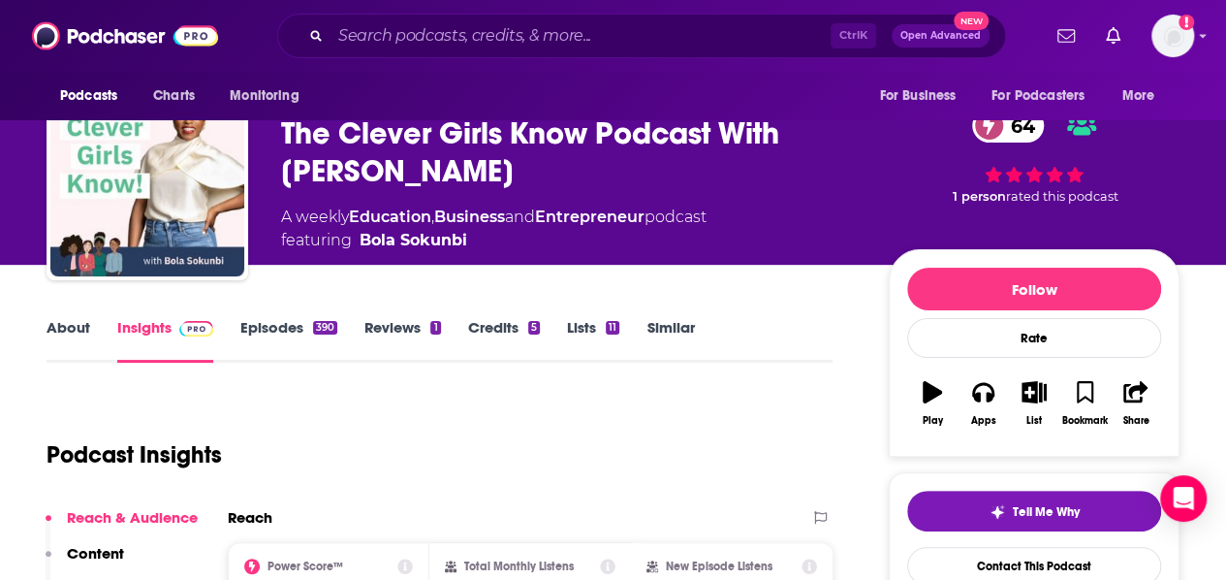
scroll to position [55, 0]
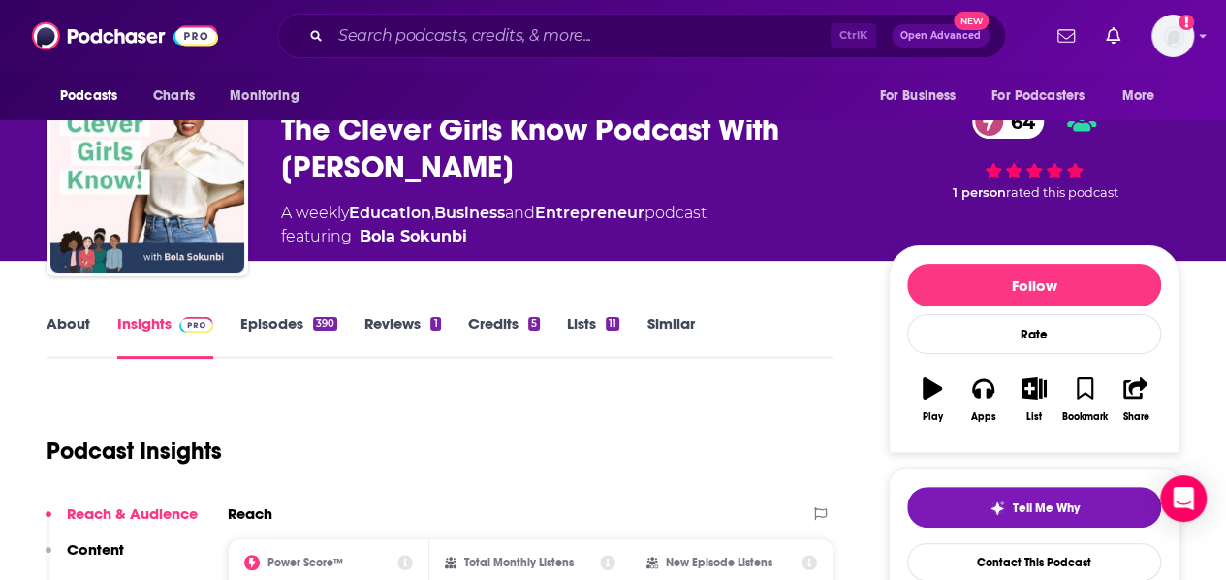
click at [79, 337] on link "About" at bounding box center [69, 336] width 44 height 45
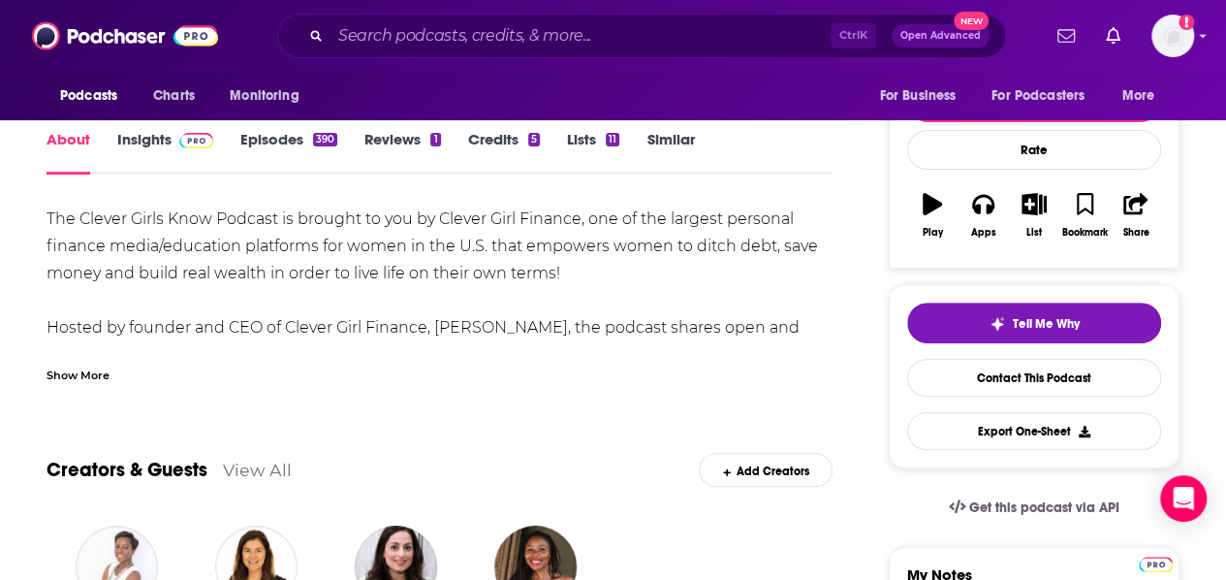
scroll to position [240, 0]
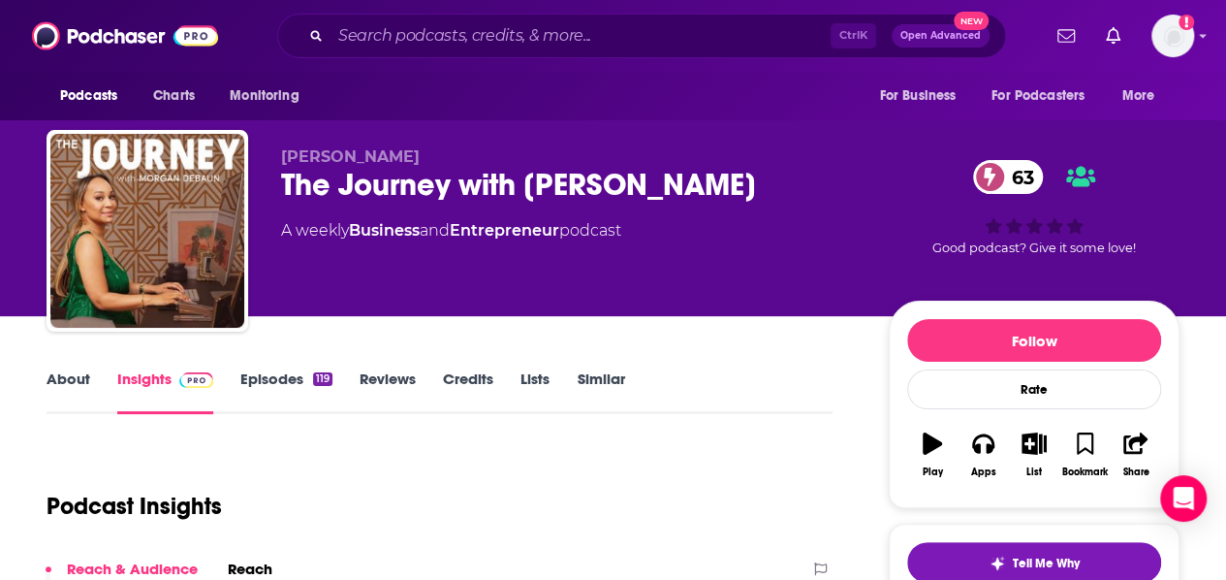
scroll to position [134, 0]
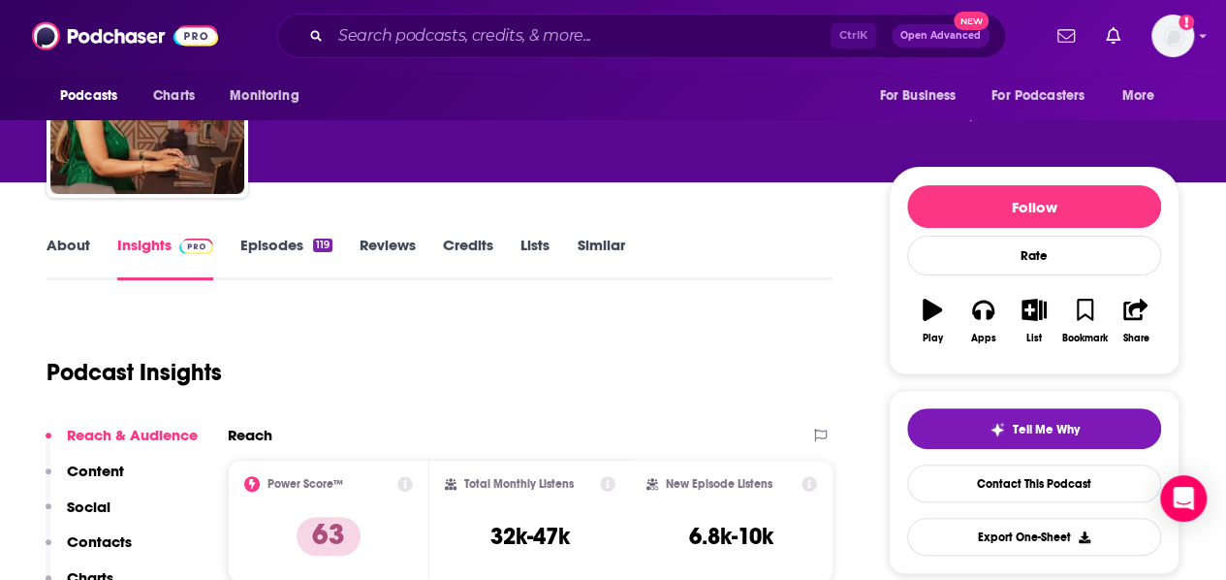
click at [76, 248] on link "About" at bounding box center [69, 258] width 44 height 45
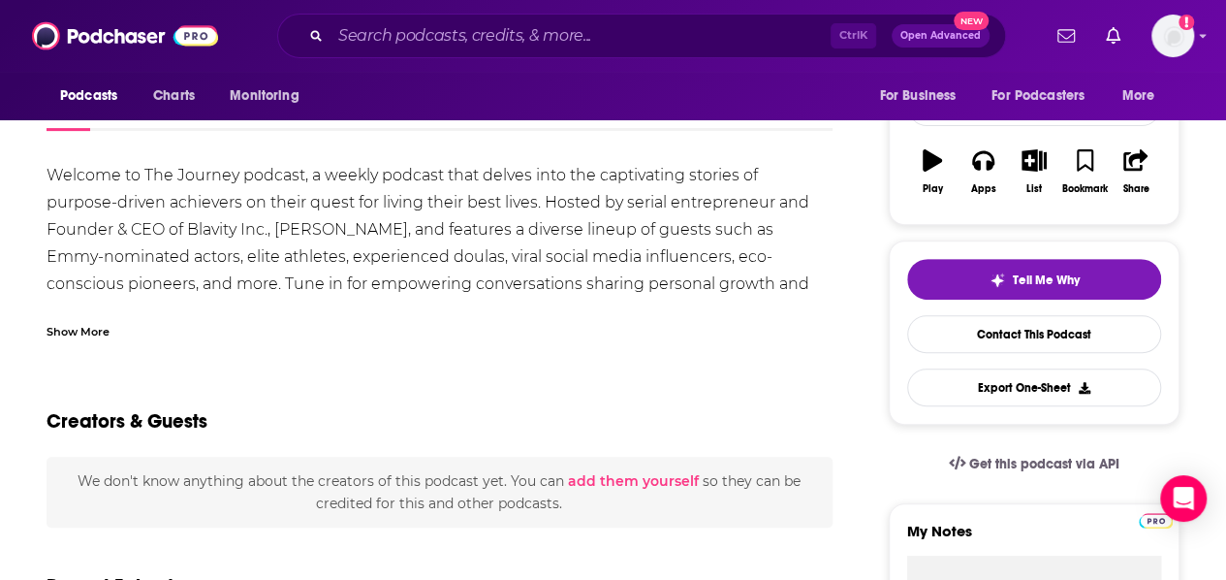
scroll to position [287, 0]
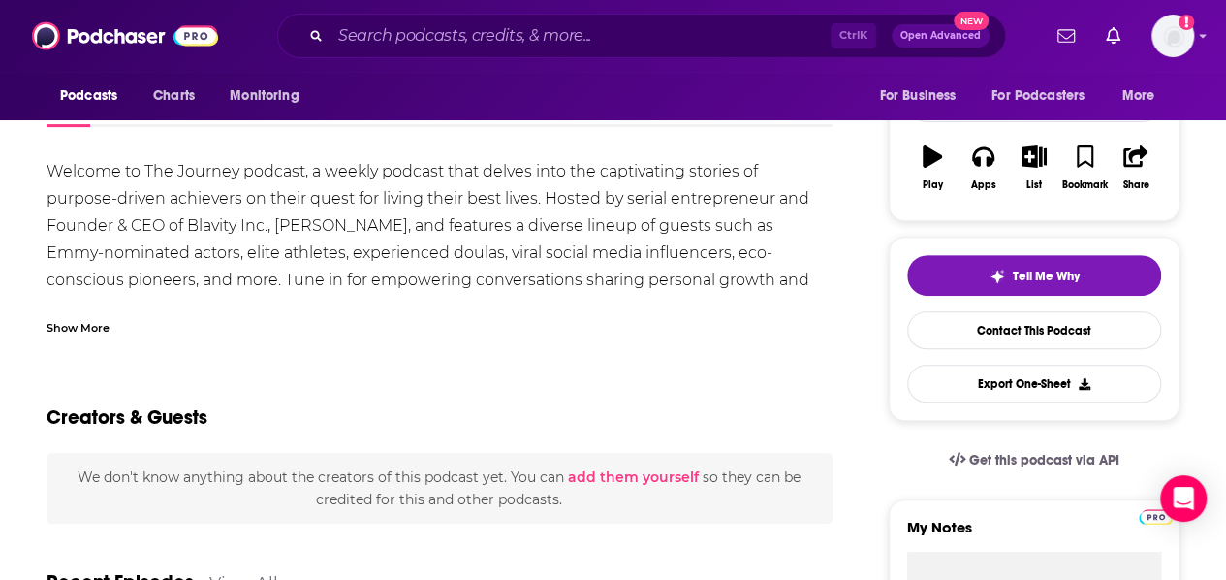
click at [85, 307] on div "Show More" at bounding box center [440, 319] width 786 height 33
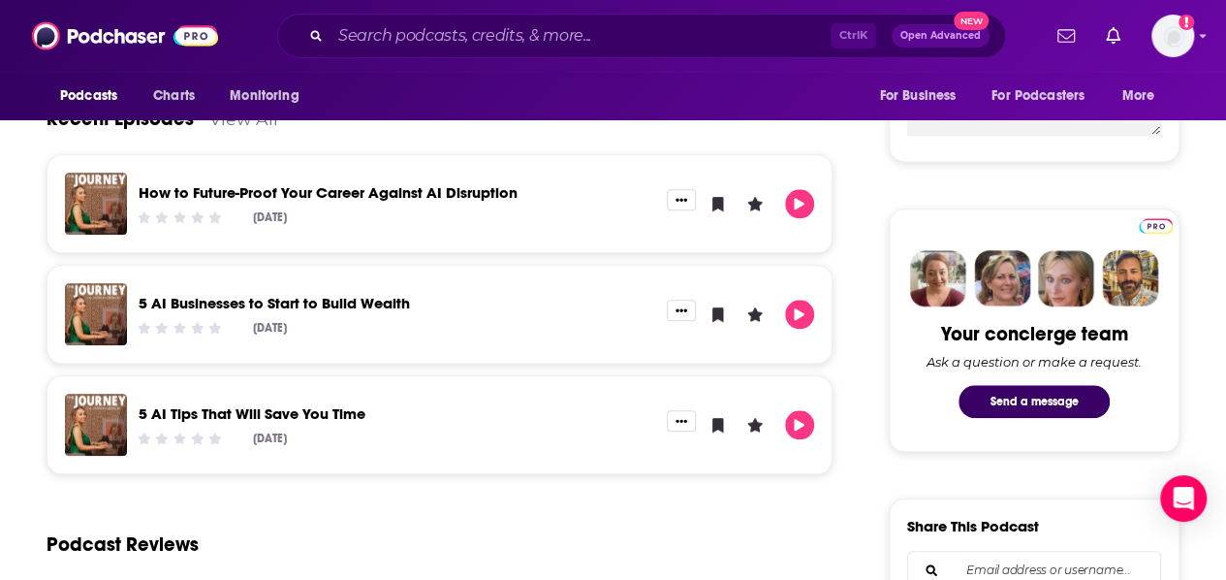
scroll to position [202, 0]
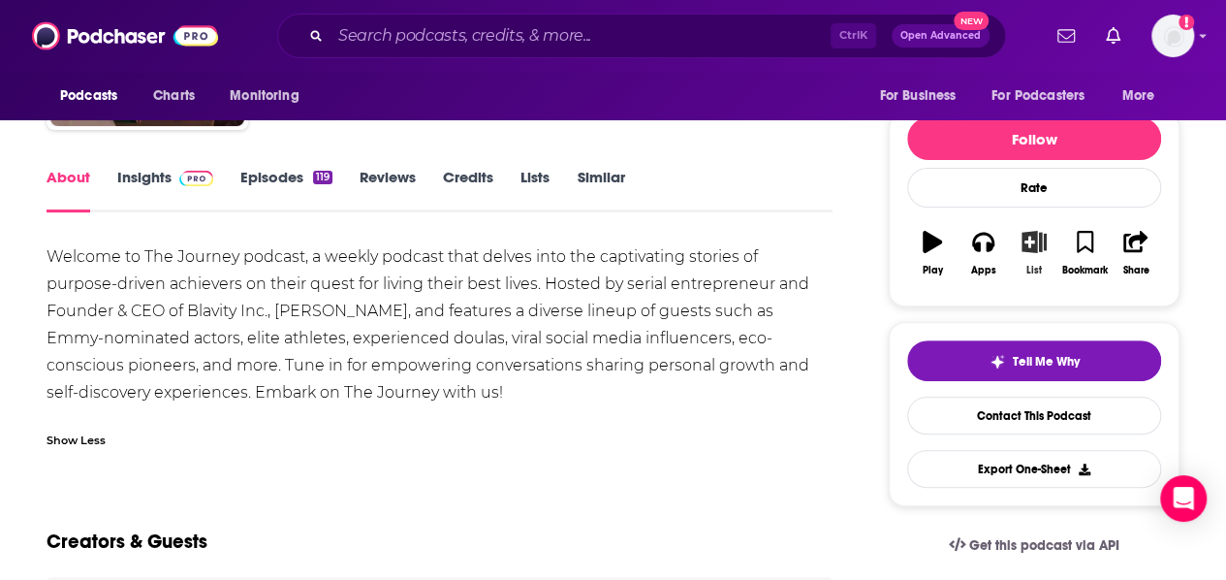
click at [1030, 268] on div "List" at bounding box center [1034, 271] width 16 height 12
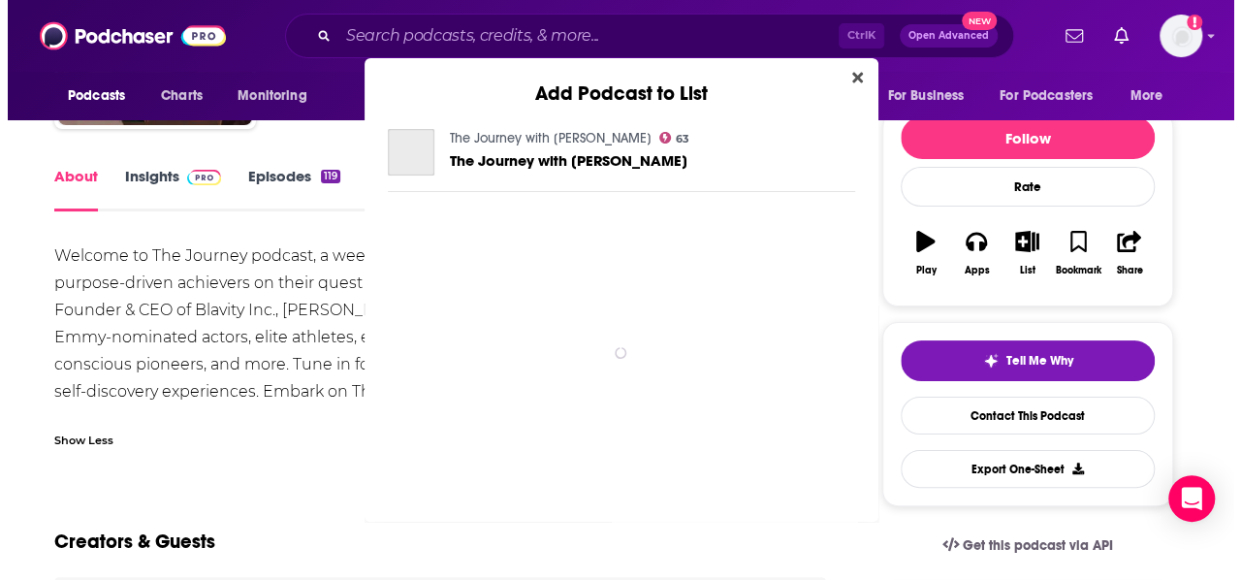
scroll to position [0, 0]
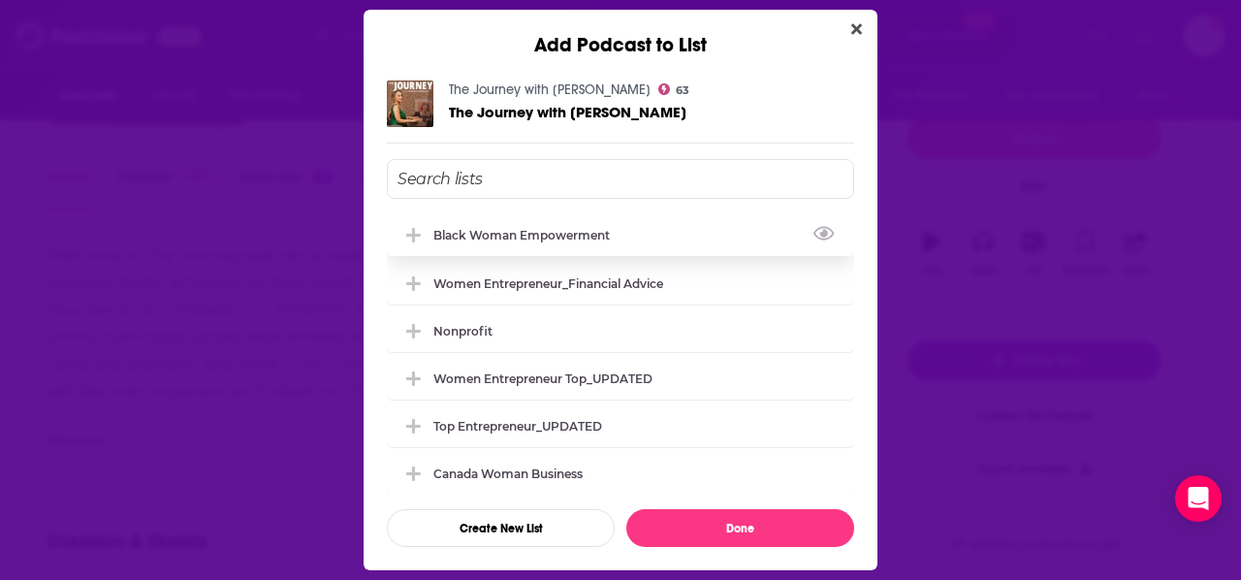
click at [542, 241] on div "Black Woman Empowerment" at bounding box center [620, 234] width 467 height 43
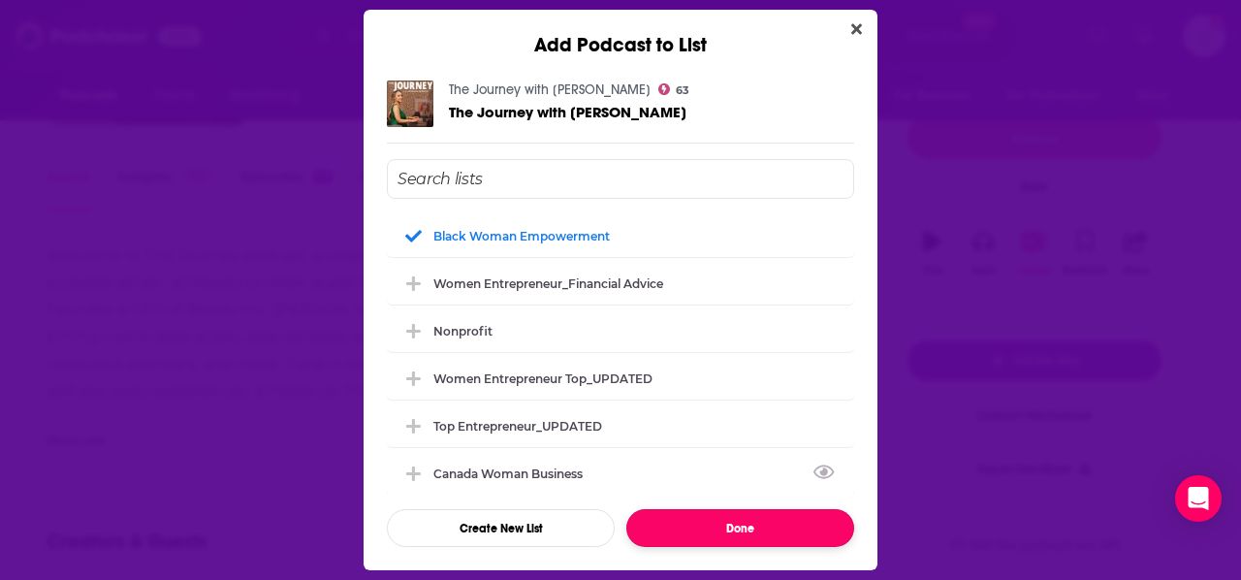
click at [682, 516] on button "Done" at bounding box center [740, 528] width 228 height 38
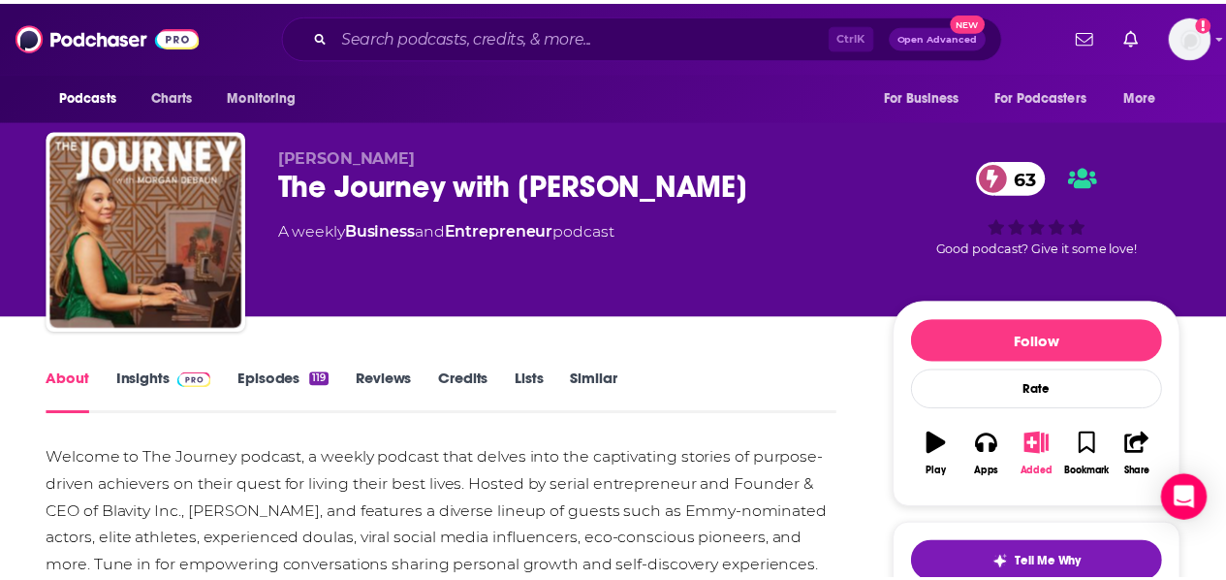
scroll to position [202, 0]
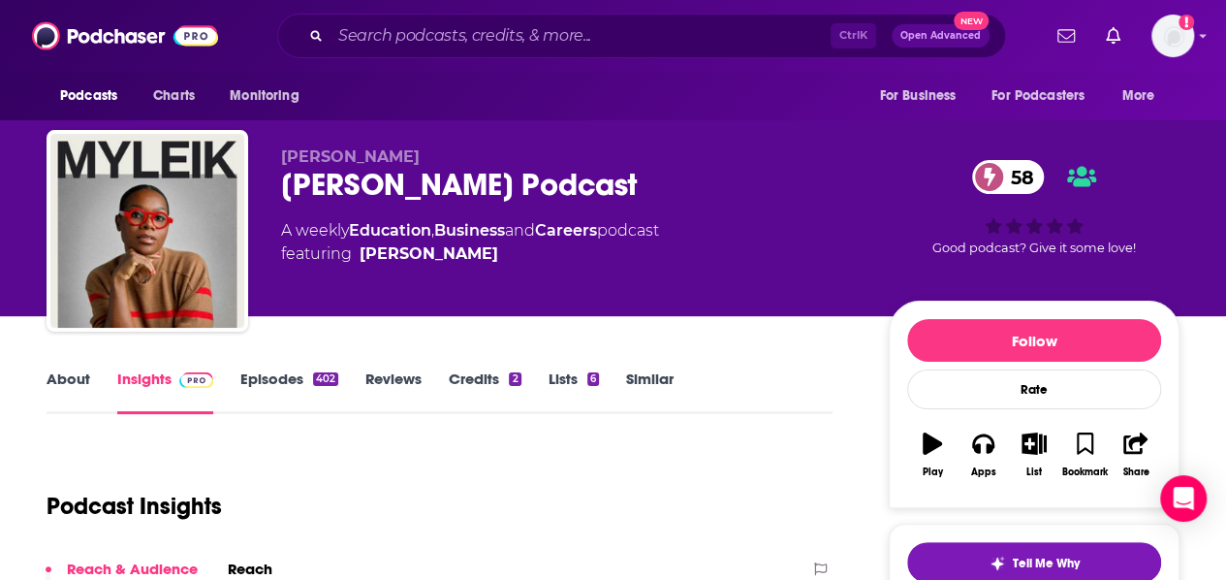
click at [66, 383] on link "About" at bounding box center [69, 391] width 44 height 45
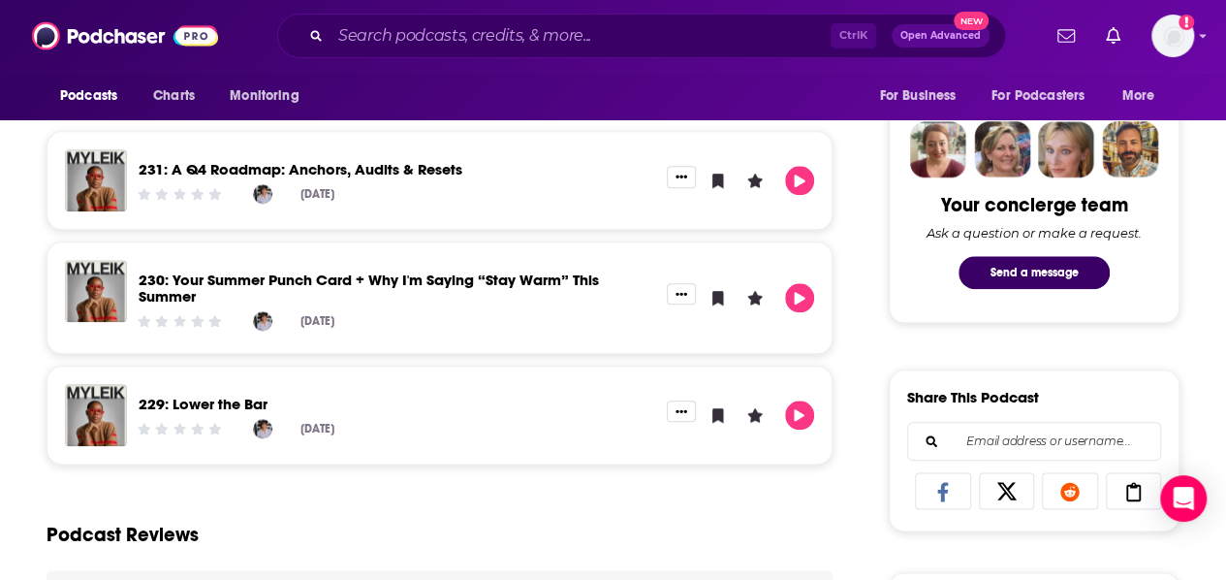
scroll to position [919, 0]
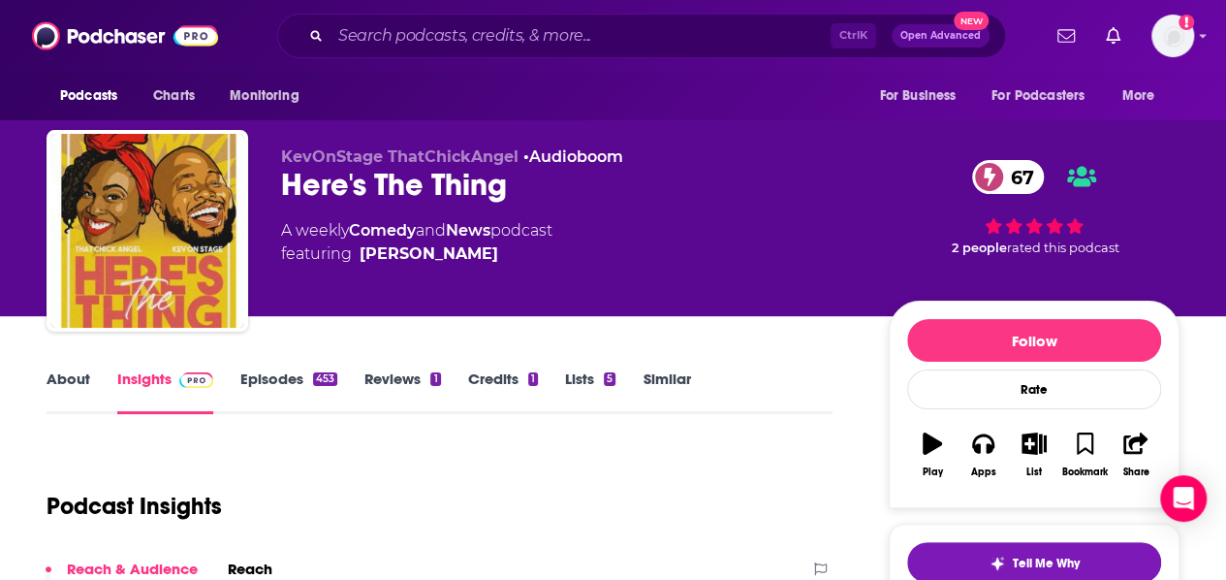
click at [62, 401] on link "About" at bounding box center [69, 391] width 44 height 45
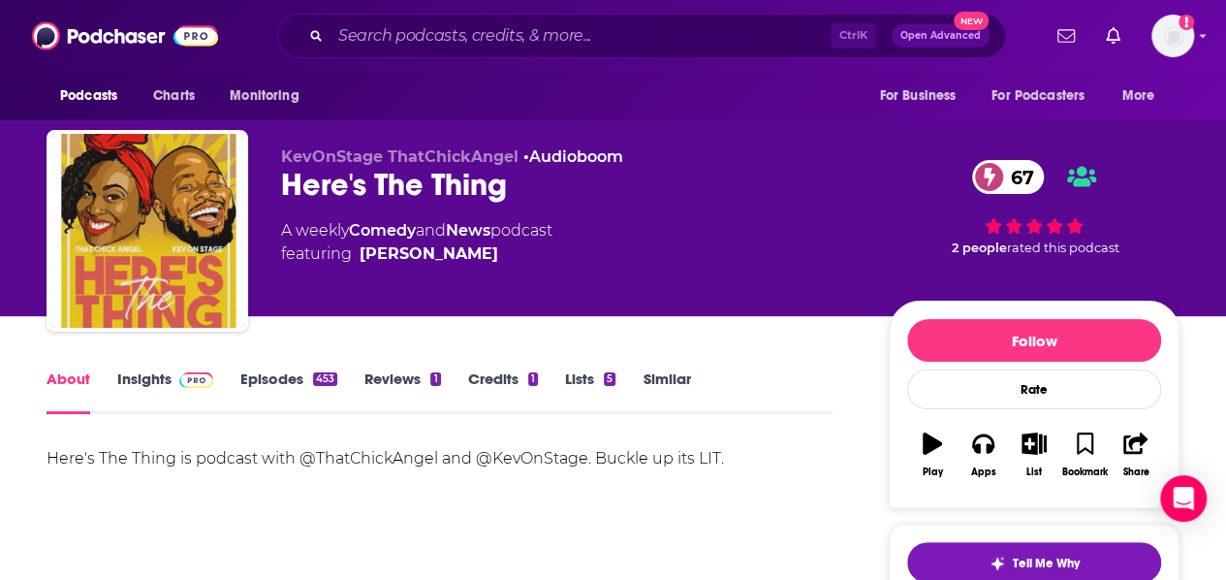
scroll to position [84, 0]
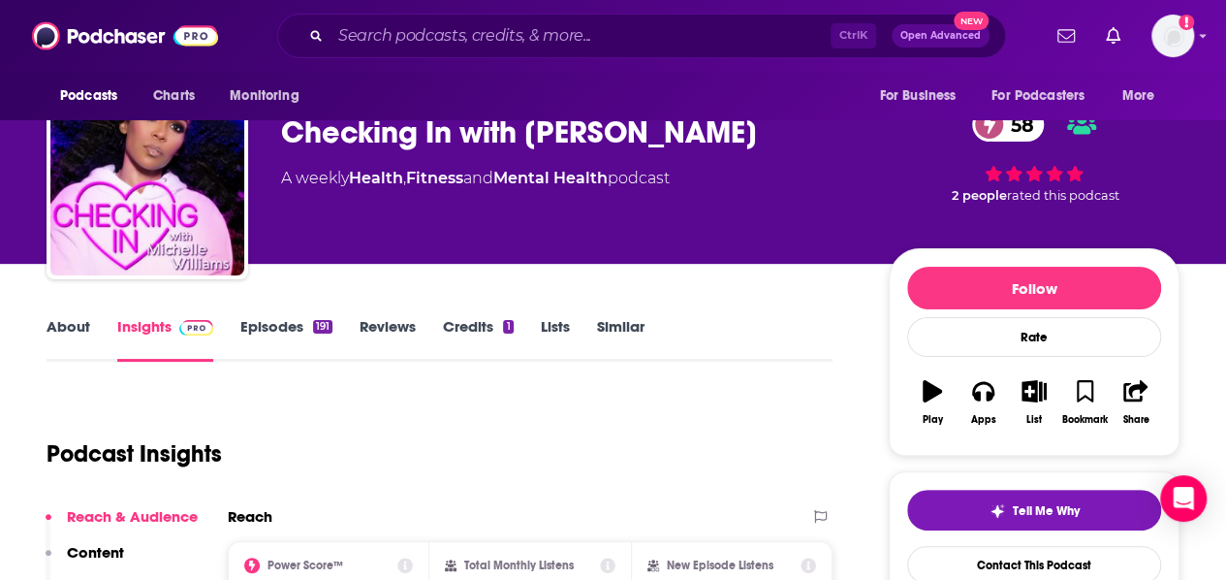
scroll to position [53, 0]
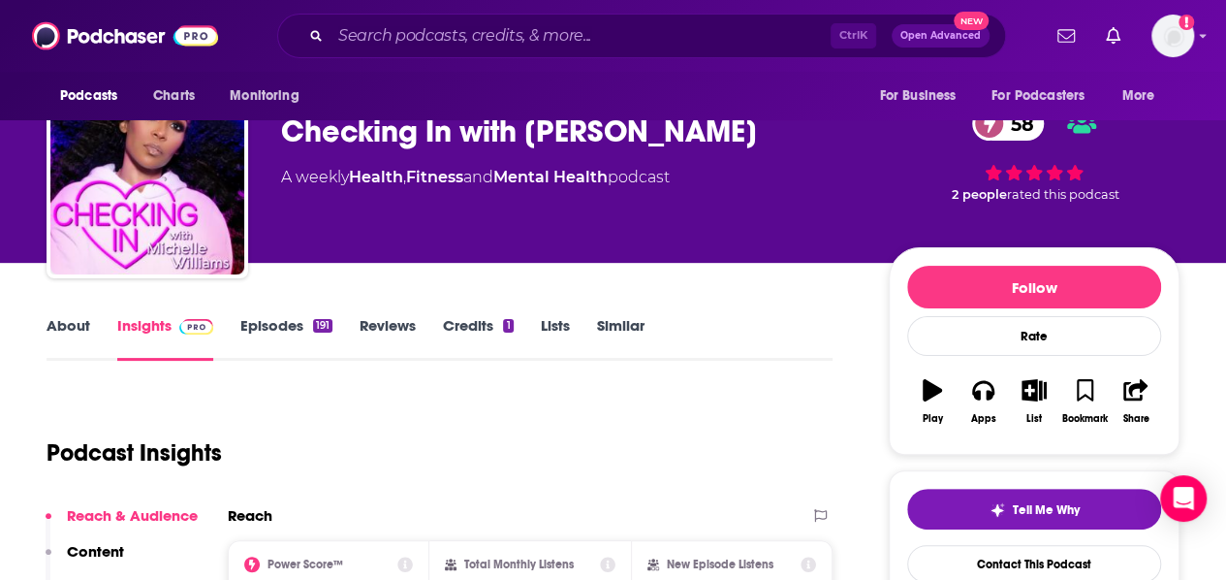
click at [69, 339] on link "About" at bounding box center [69, 338] width 44 height 45
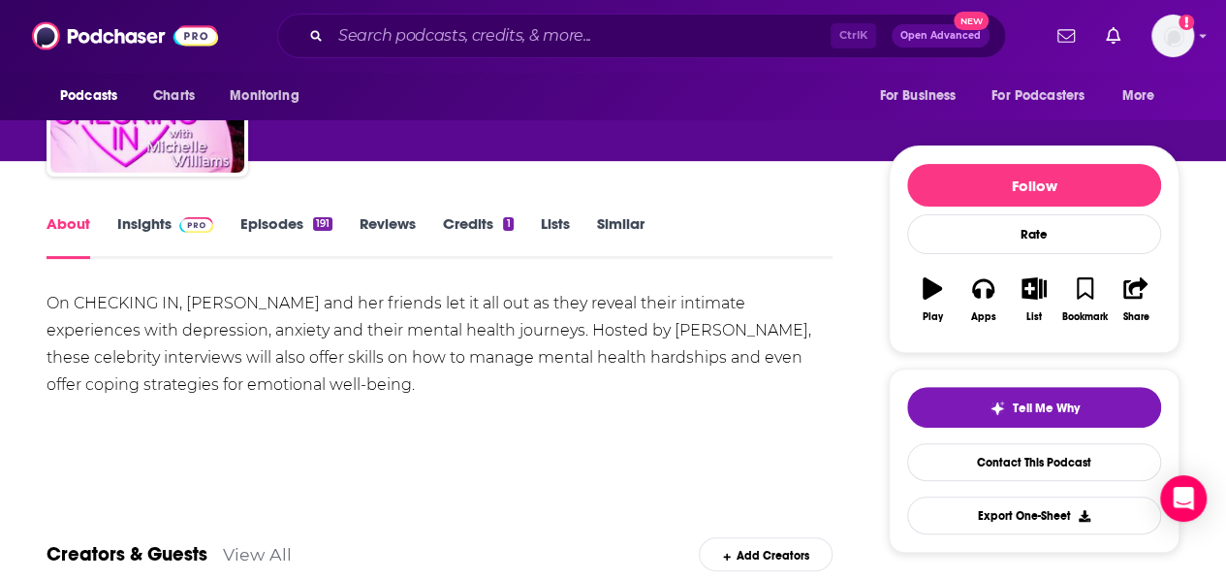
scroll to position [156, 0]
